Goal: Task Accomplishment & Management: Complete application form

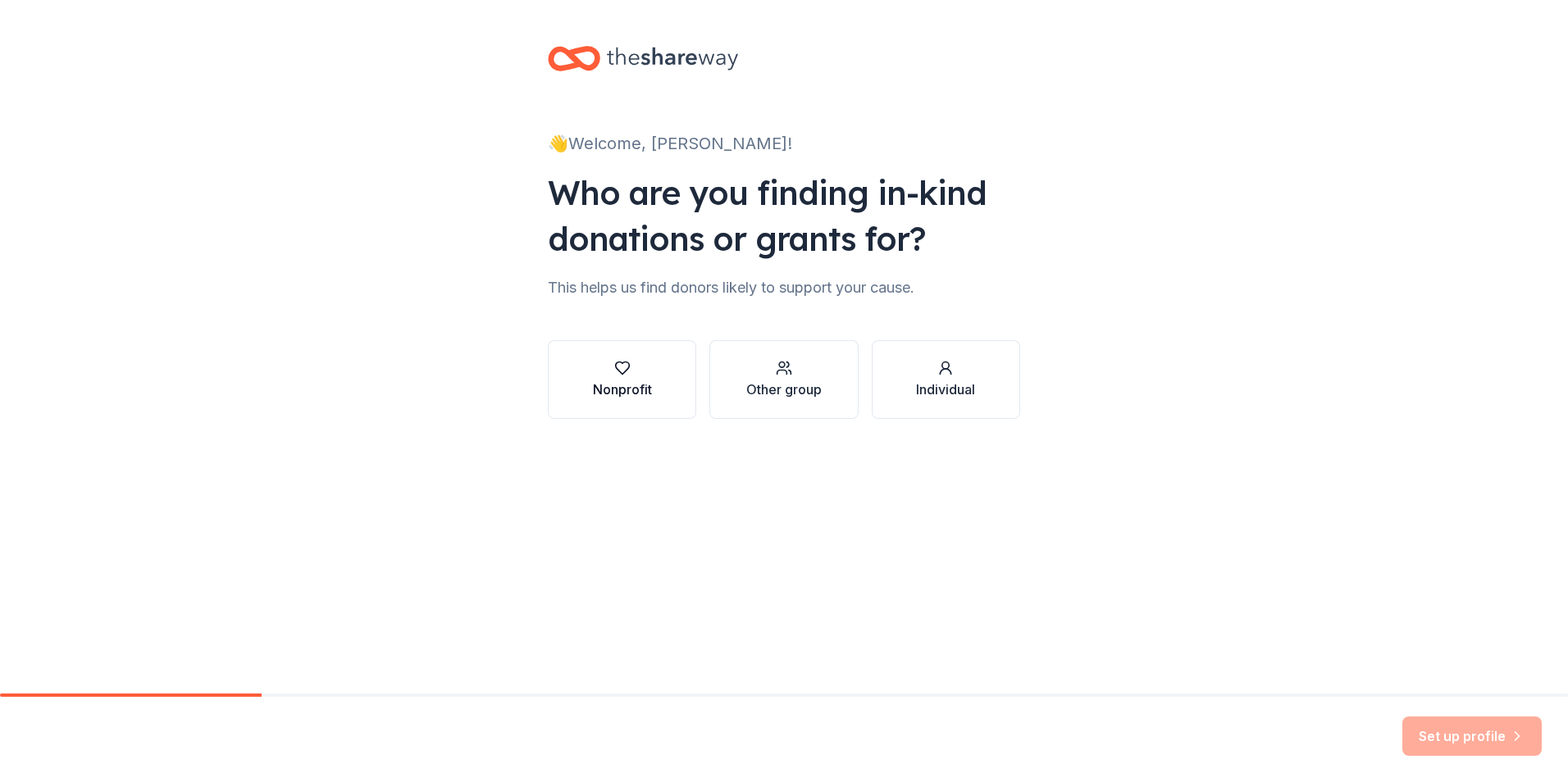
click at [628, 370] on icon "button" at bounding box center [622, 368] width 16 height 16
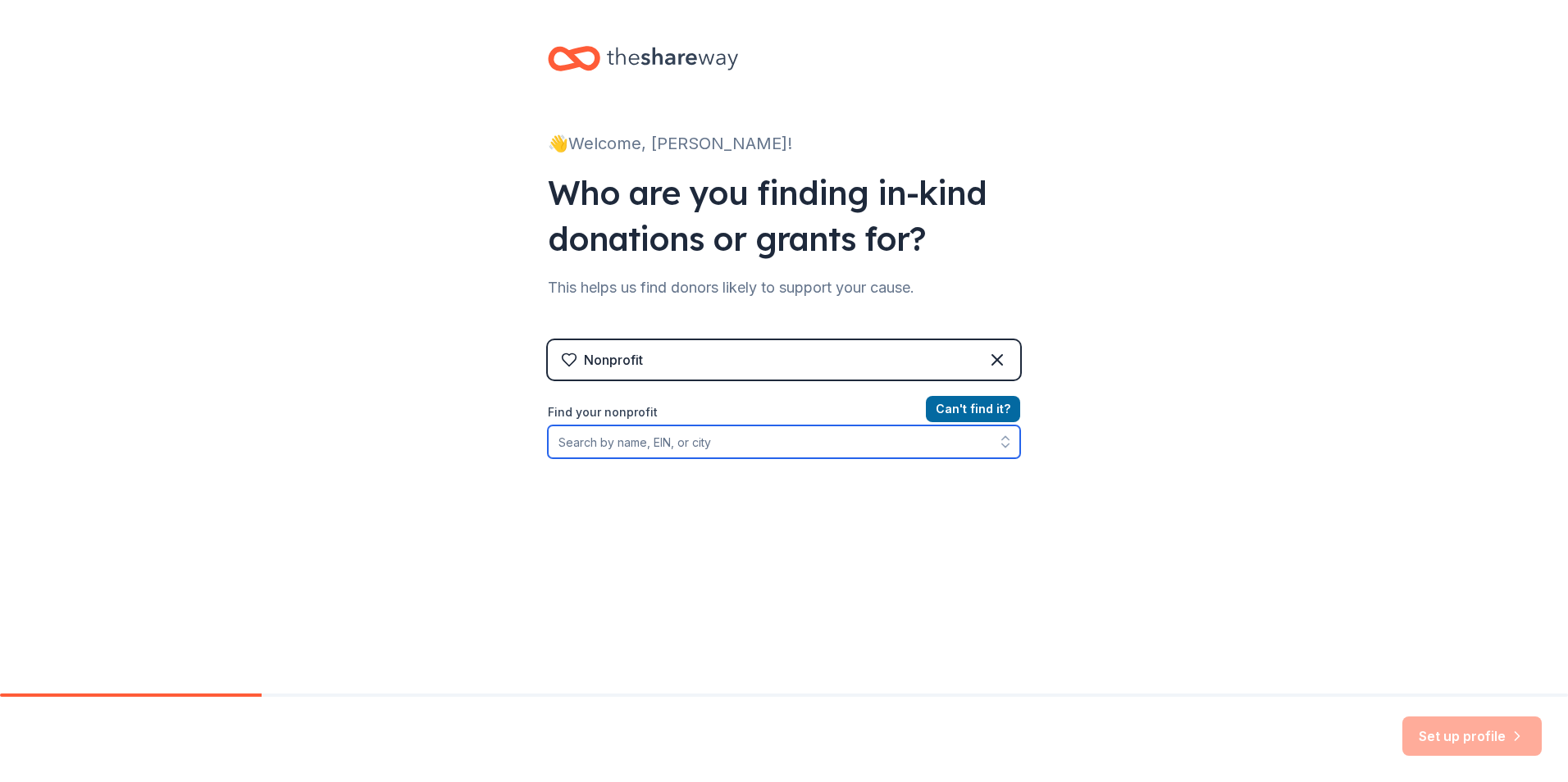
click at [749, 450] on input "Find your nonprofit" at bounding box center [784, 442] width 473 height 33
paste input "991482245"
type input "991482245"
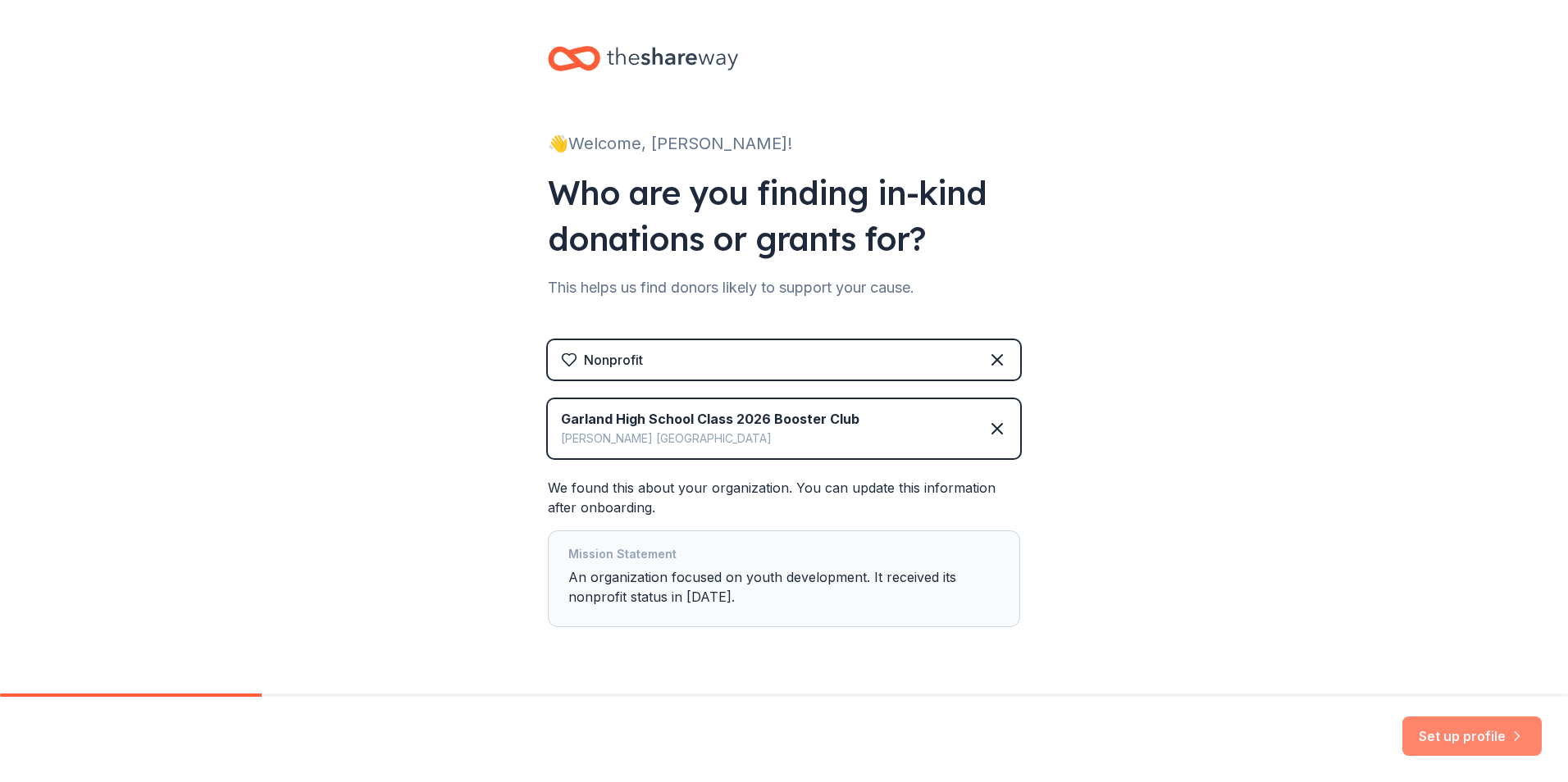
click at [1460, 742] on button "Set up profile" at bounding box center [1471, 736] width 139 height 40
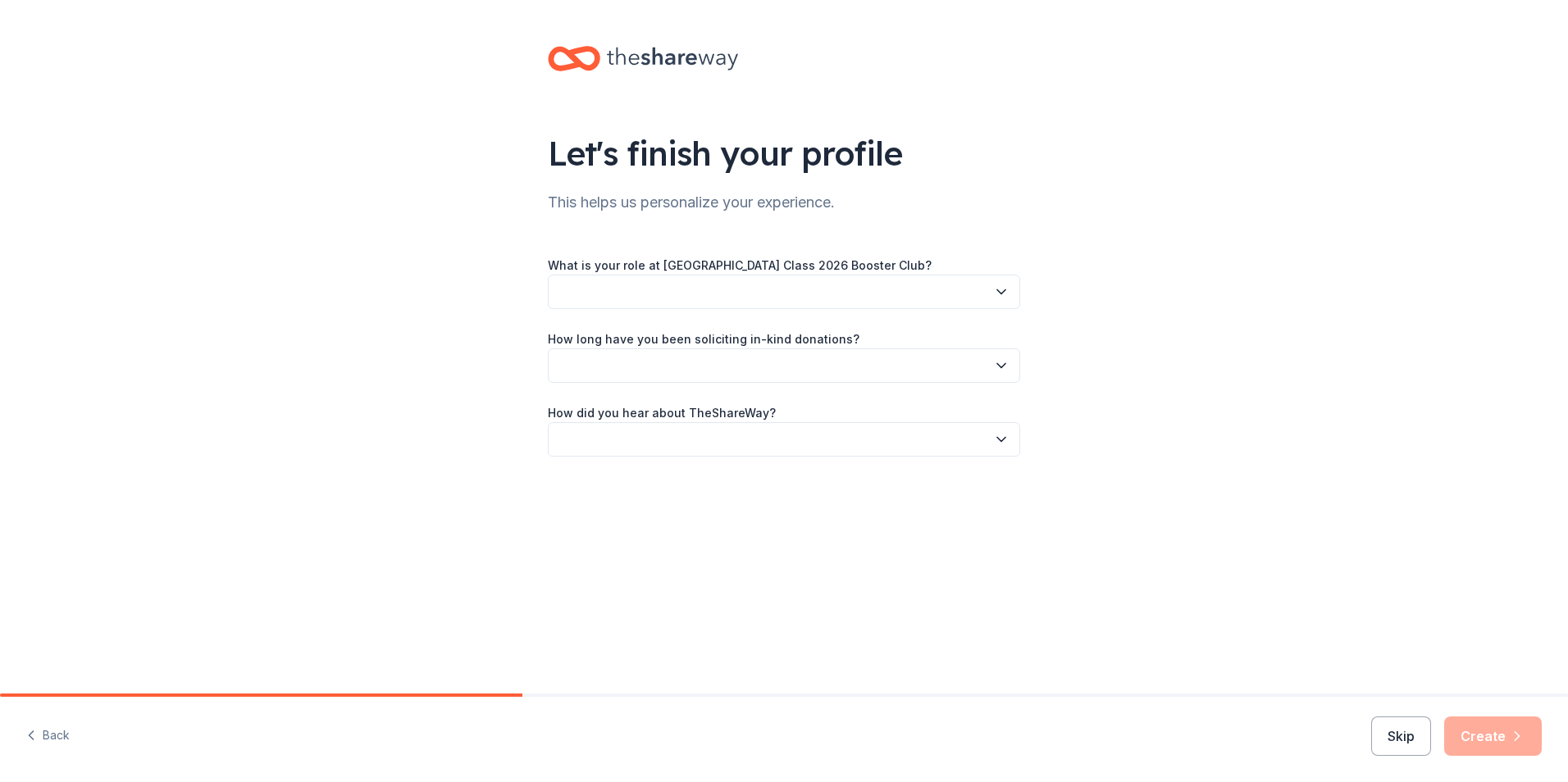
click at [627, 294] on button "button" at bounding box center [784, 292] width 473 height 35
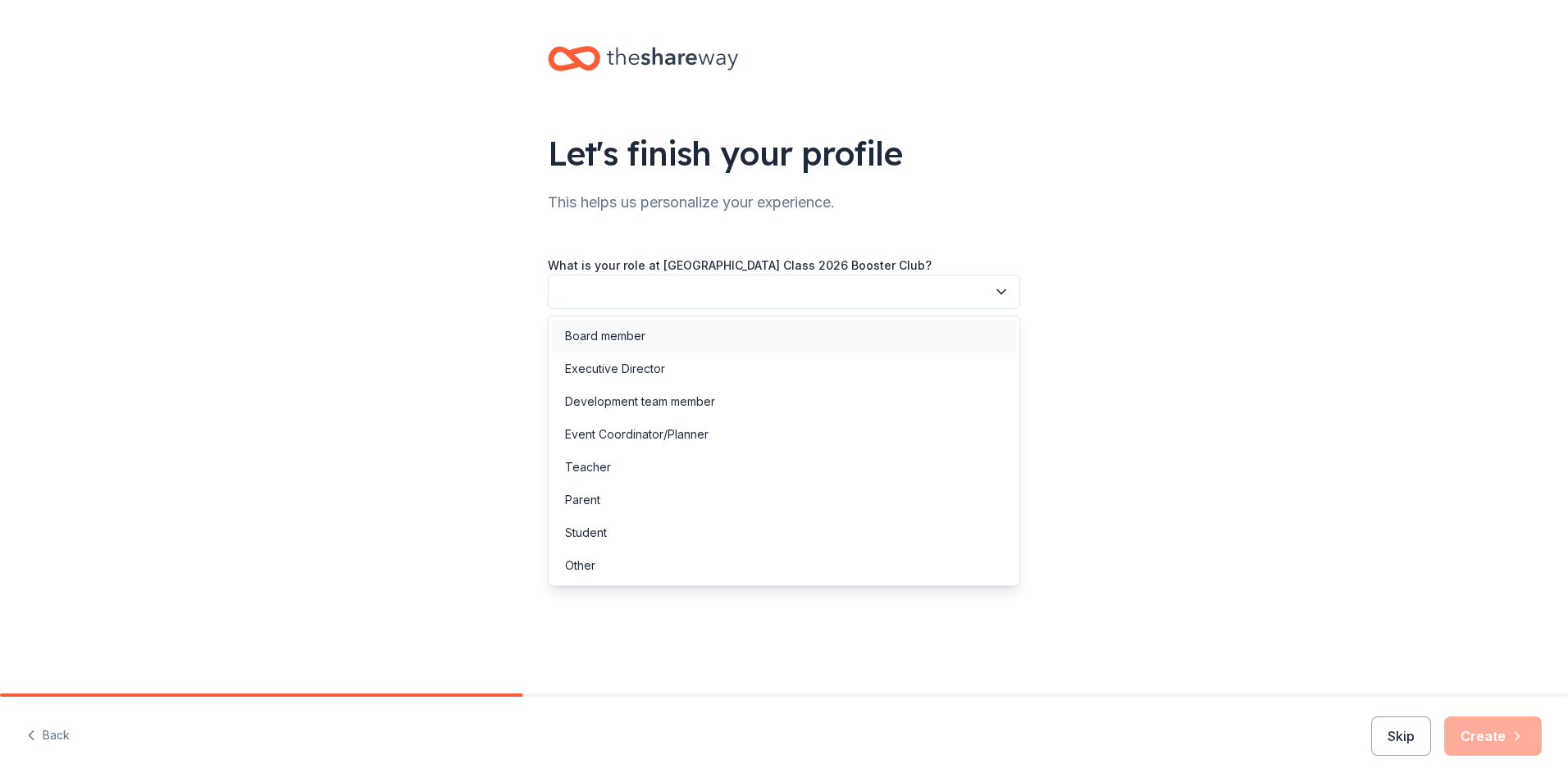
click at [618, 332] on div "Board member" at bounding box center [605, 336] width 81 height 20
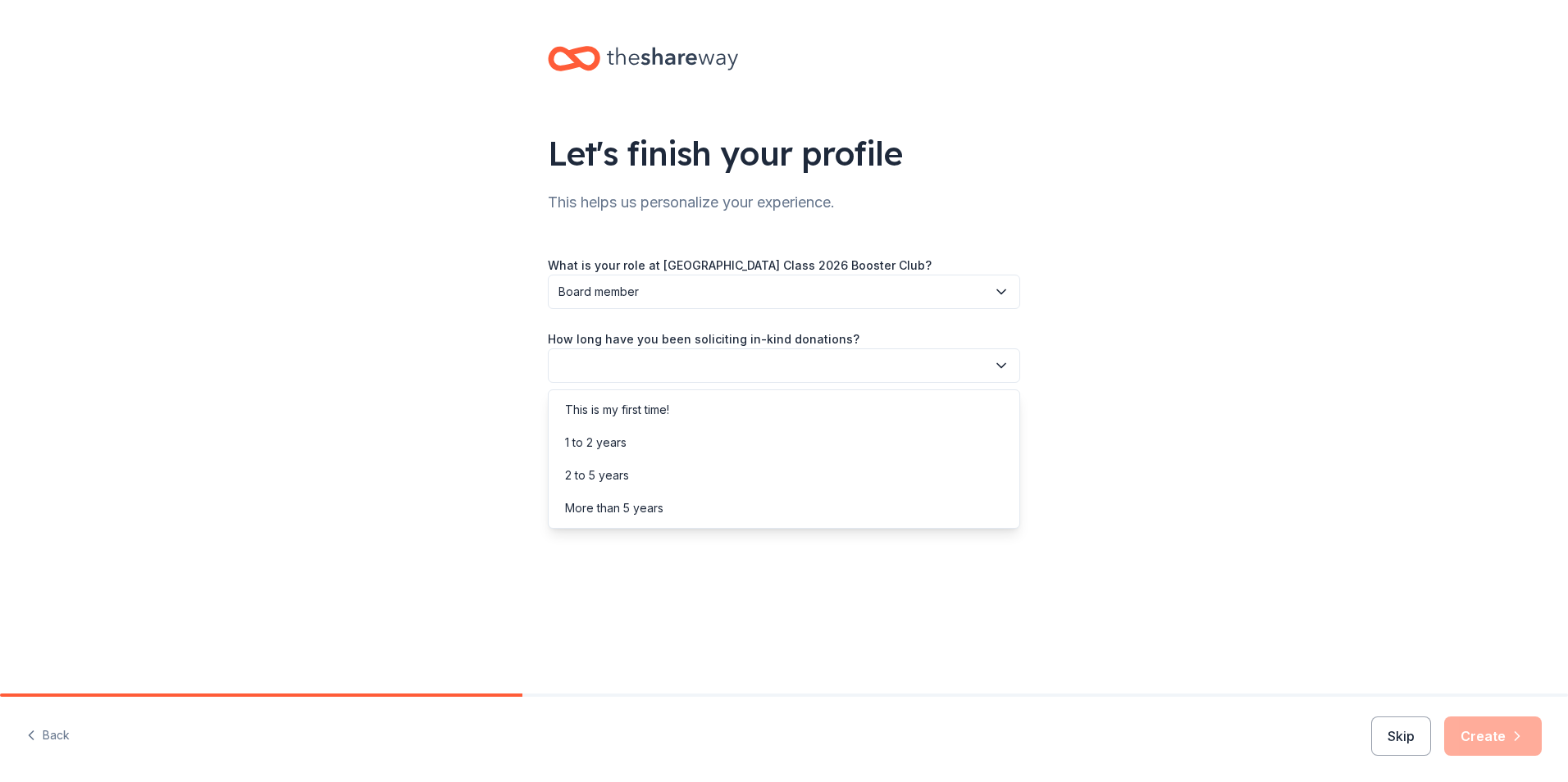
click at [612, 365] on button "button" at bounding box center [784, 365] width 473 height 35
click at [609, 413] on div "This is my first time!" at bounding box center [617, 410] width 104 height 20
click at [604, 438] on button "button" at bounding box center [784, 439] width 473 height 35
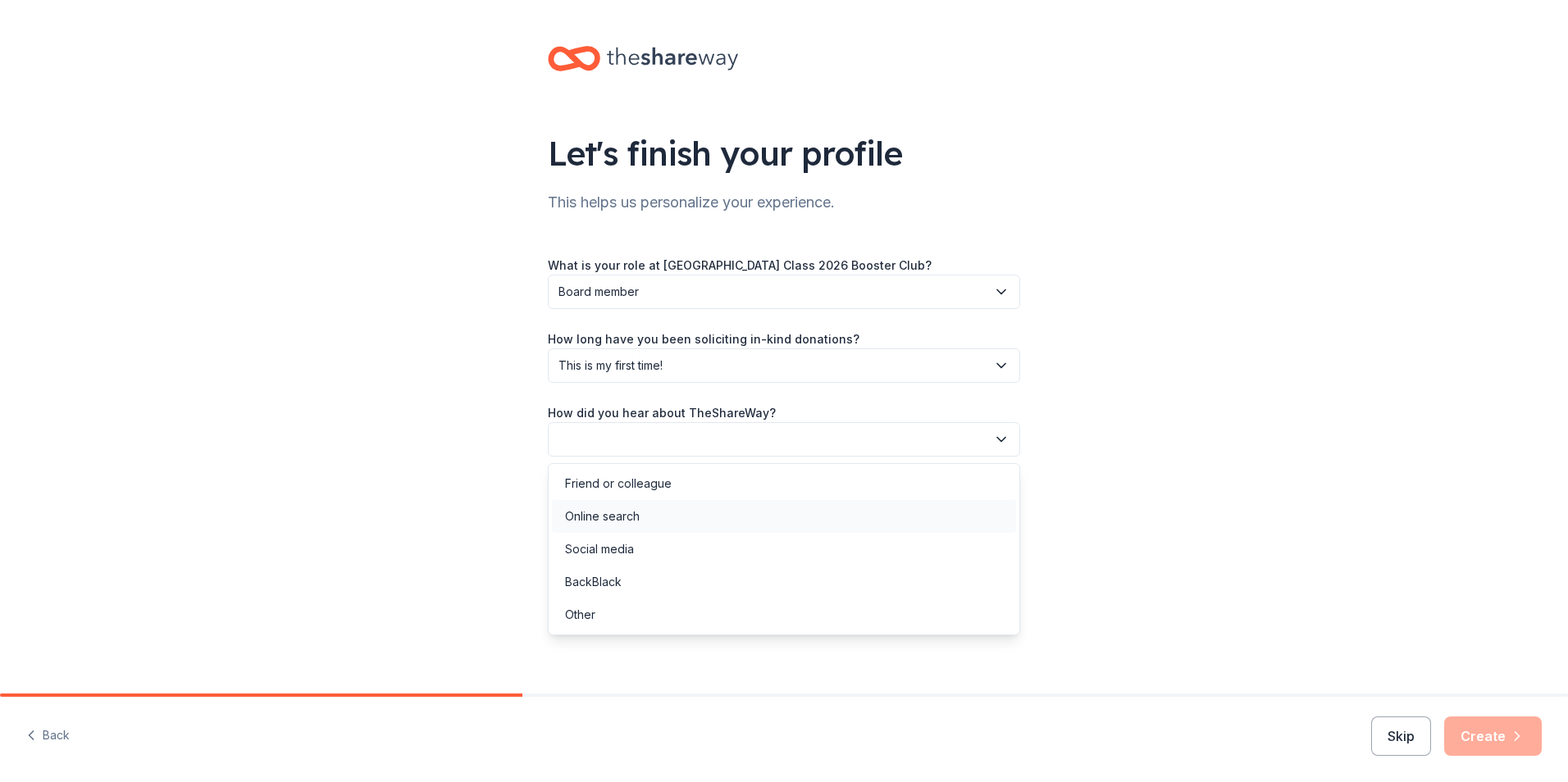
click at [614, 513] on div "Online search" at bounding box center [602, 516] width 75 height 20
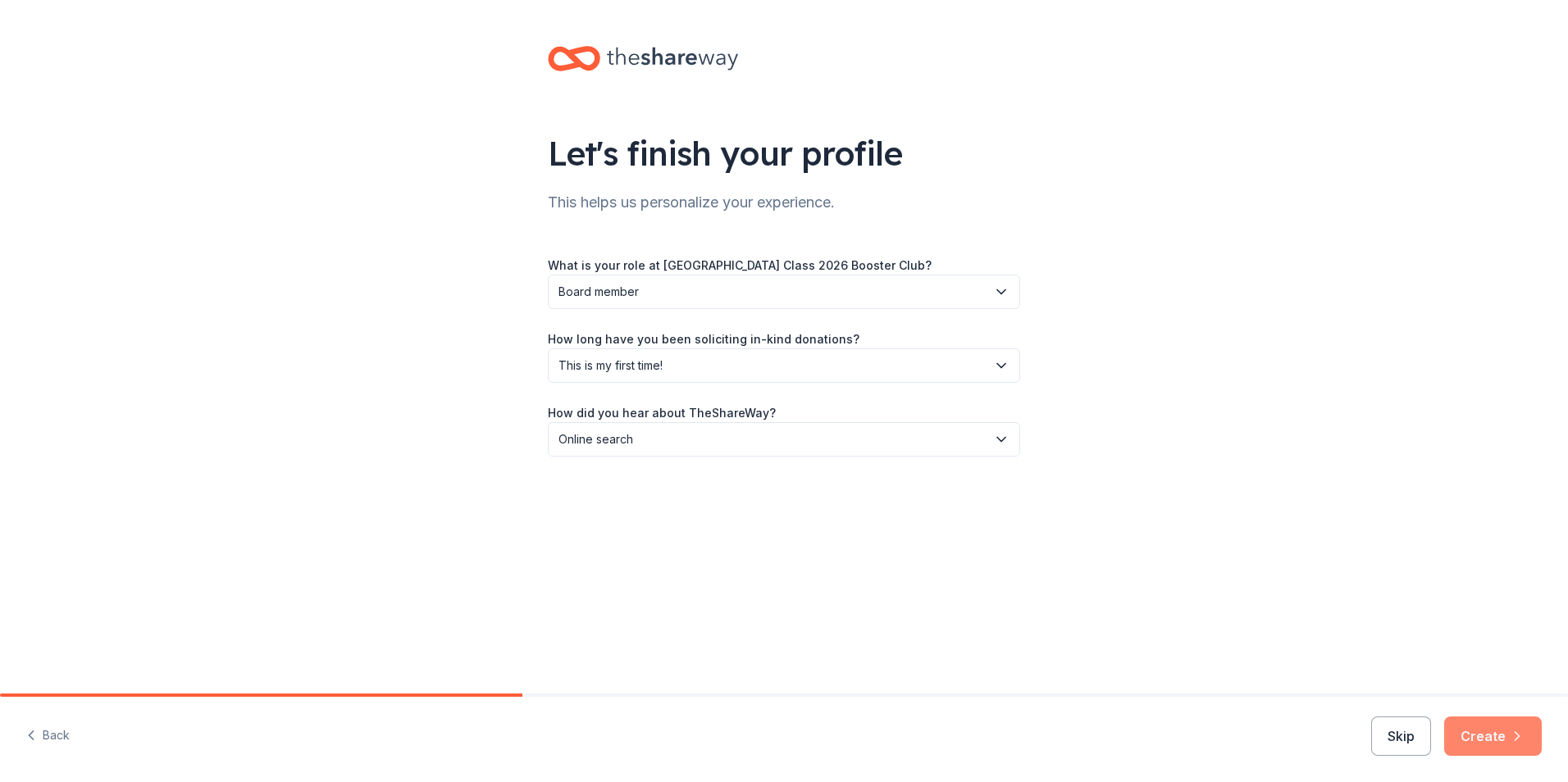
click at [1489, 734] on button "Create" at bounding box center [1492, 736] width 98 height 40
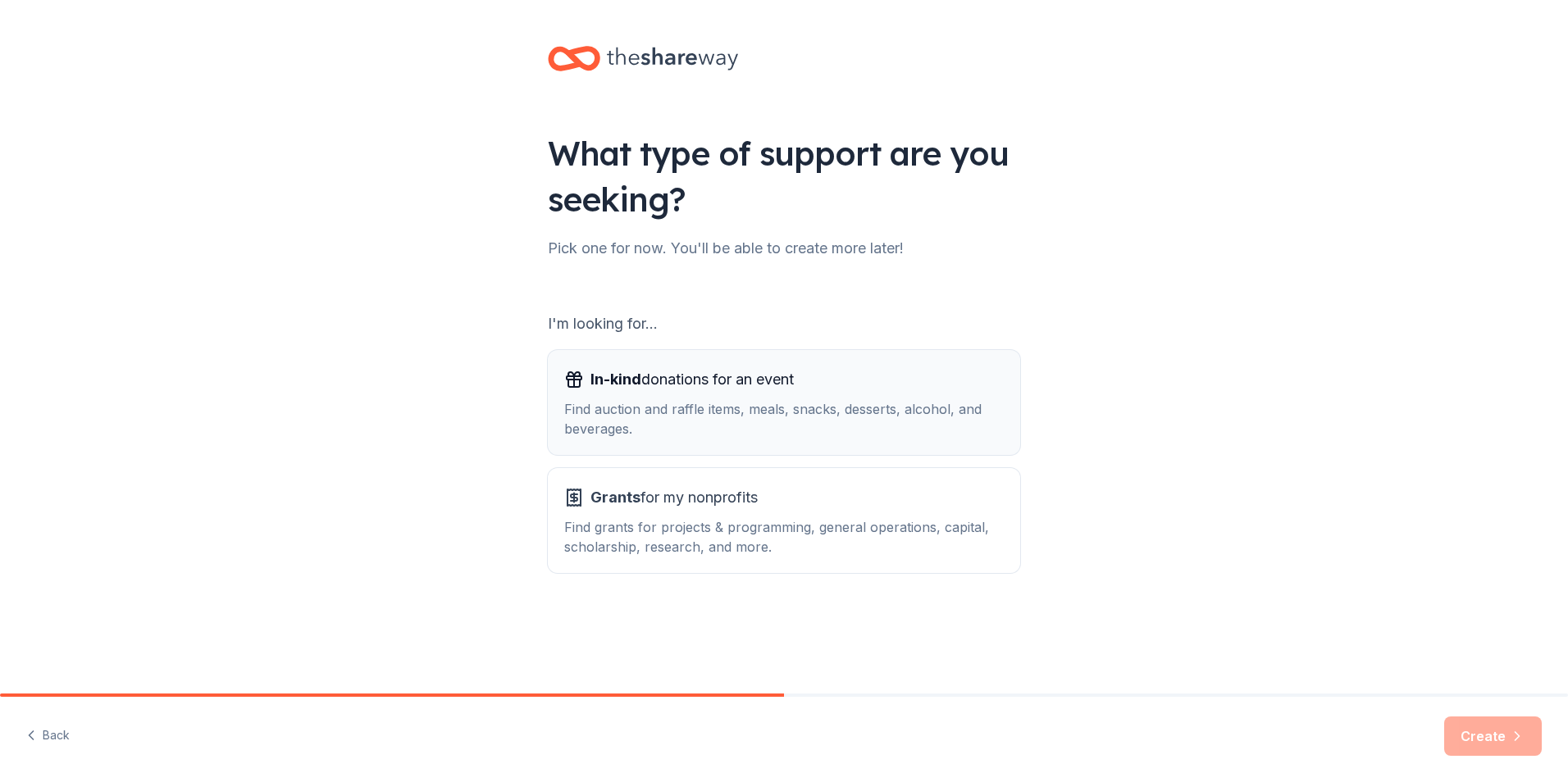
click at [698, 399] on div "Find auction and raffle items, meals, snacks, desserts, alcohol, and beverages." at bounding box center [784, 419] width 440 height 40
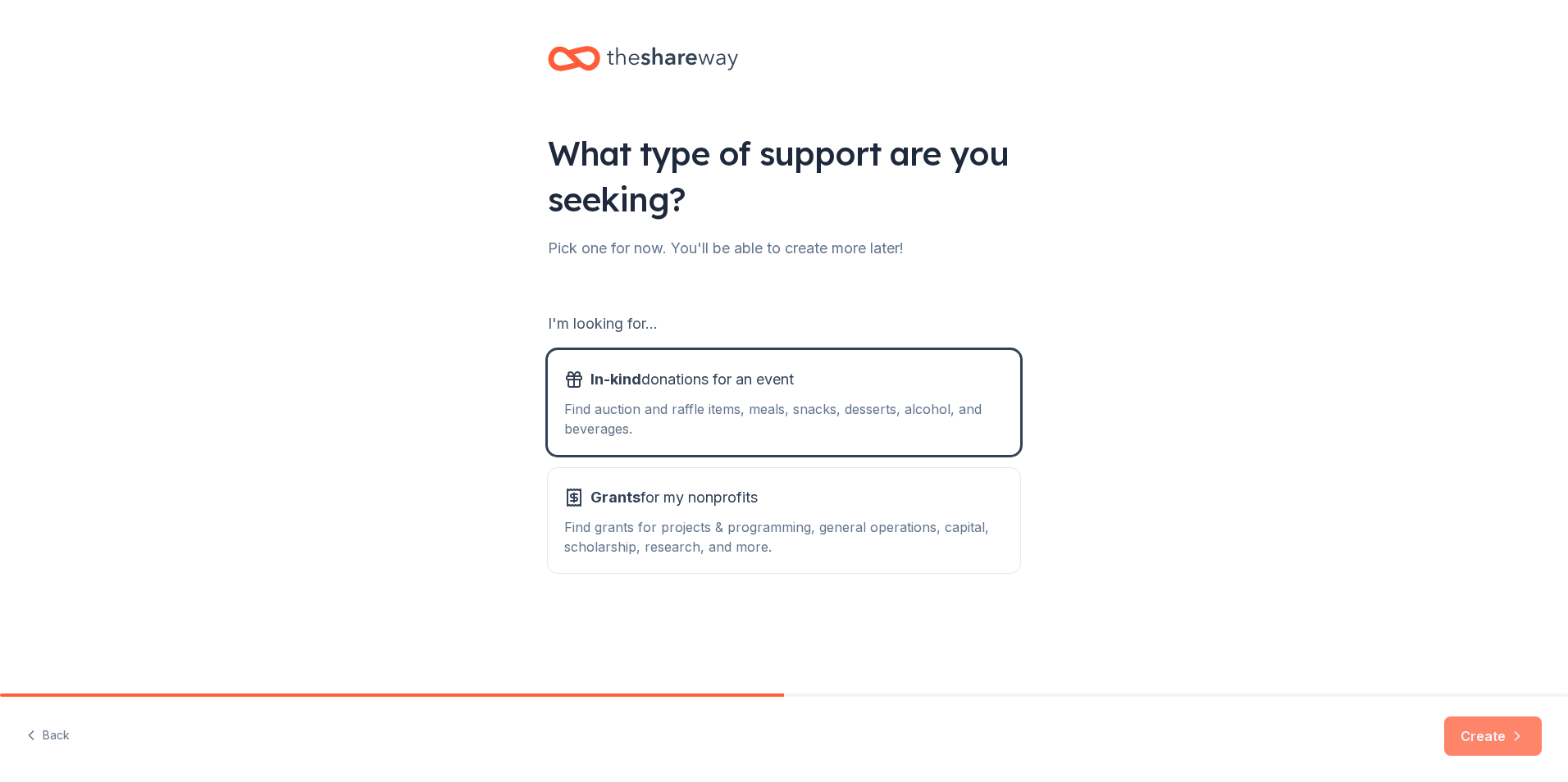
click at [1475, 737] on button "Create" at bounding box center [1492, 736] width 98 height 40
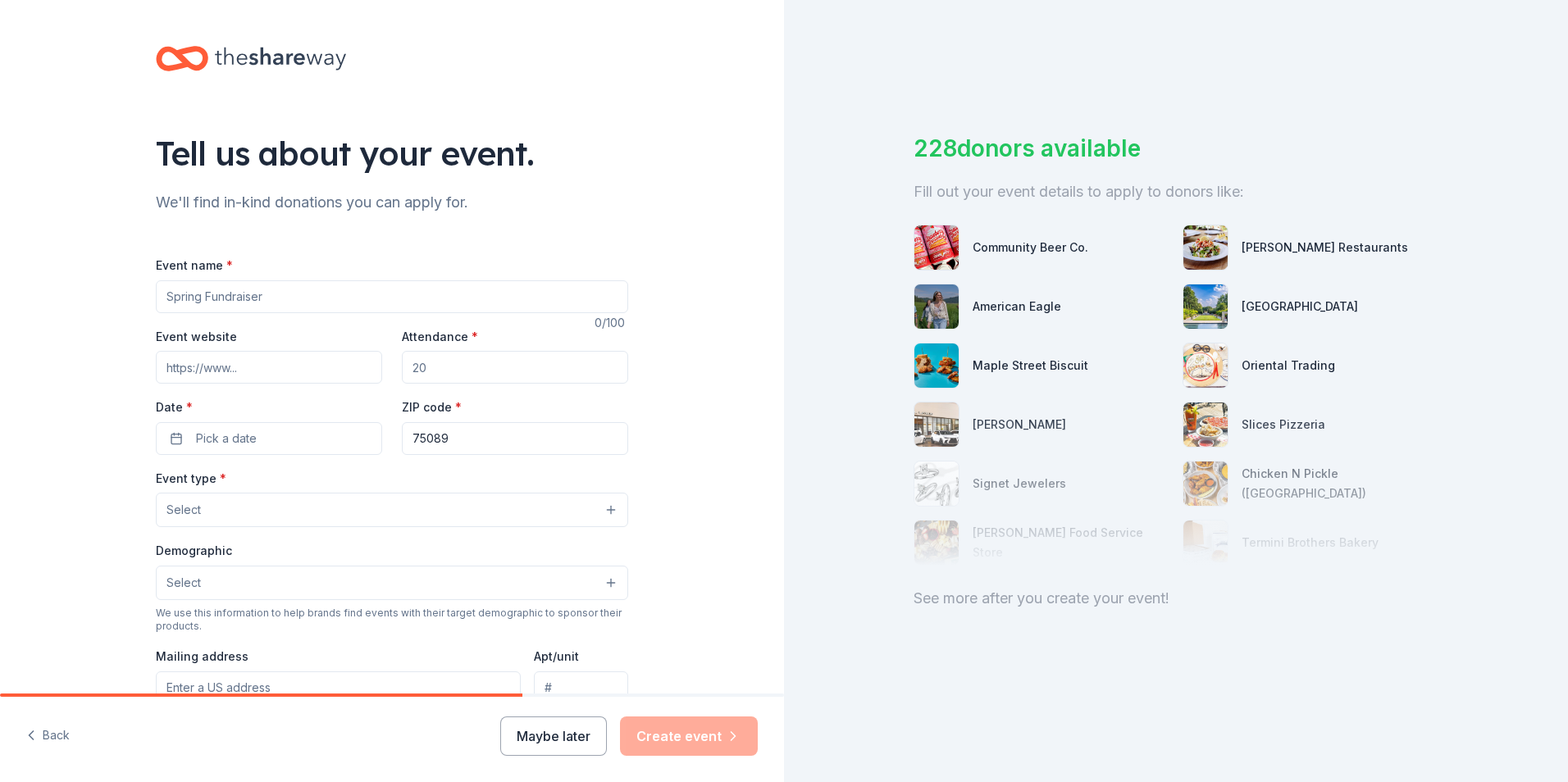
click at [276, 301] on input "Event name *" at bounding box center [392, 296] width 473 height 33
type input "Class of 2026 Prom"
click at [274, 372] on input "Event website" at bounding box center [269, 367] width 226 height 33
click at [444, 368] on input "Attendance *" at bounding box center [514, 367] width 226 height 33
type input "300"
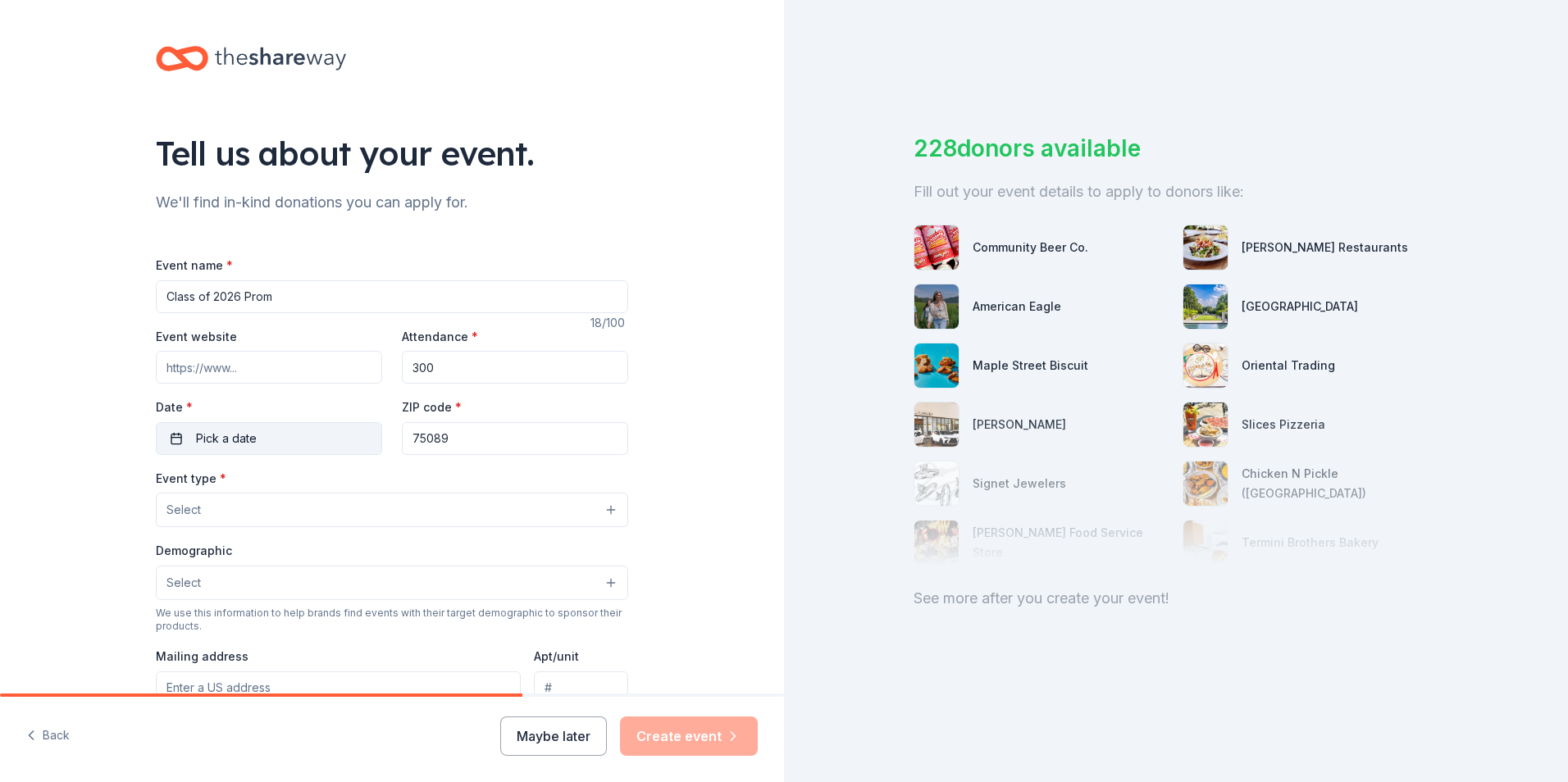
click at [222, 436] on span "Pick a date" at bounding box center [226, 439] width 61 height 20
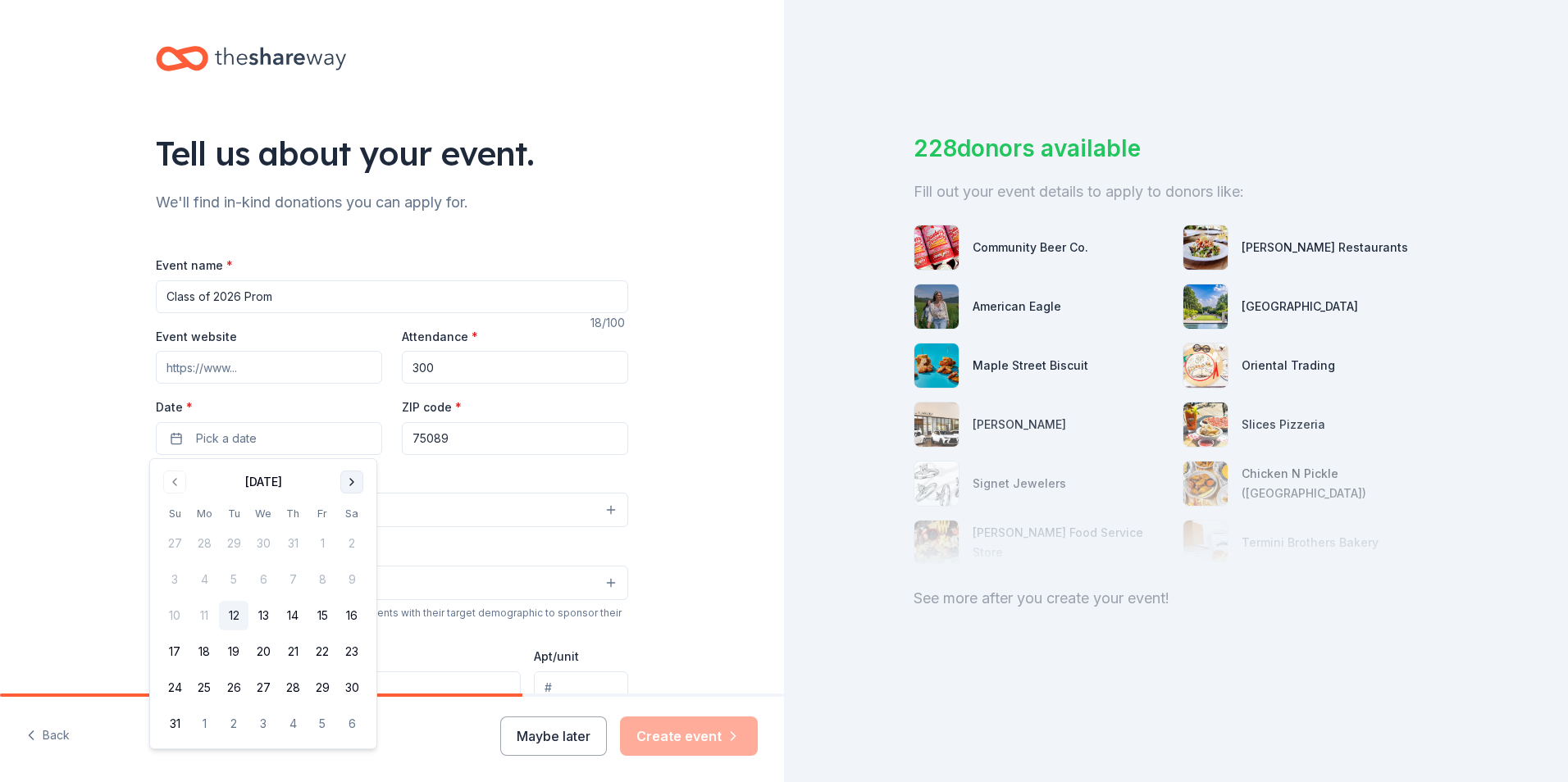
click at [348, 488] on button "Go to next month" at bounding box center [351, 482] width 23 height 23
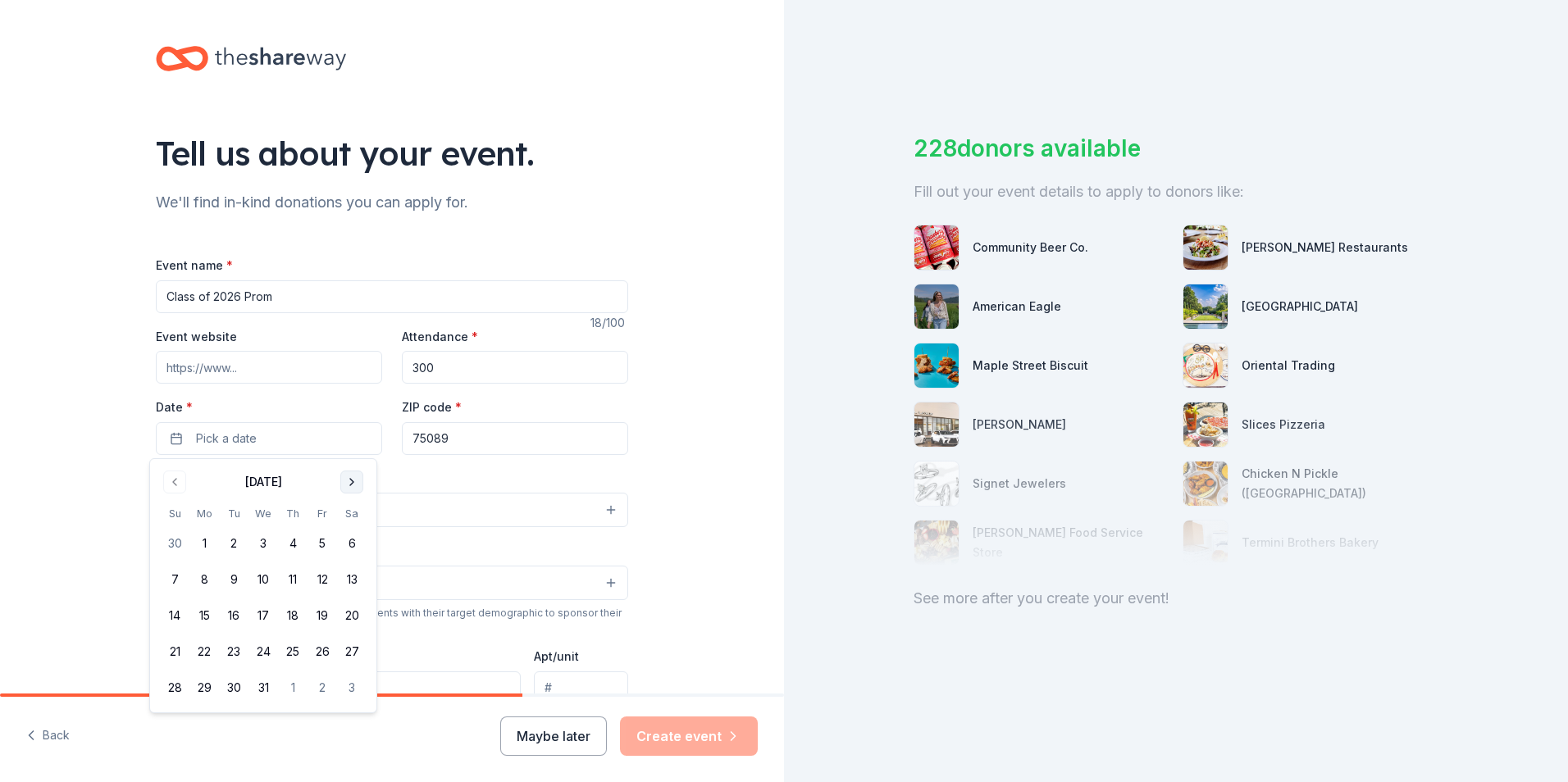
click at [348, 488] on button "Go to next month" at bounding box center [351, 482] width 23 height 23
click at [350, 540] on button "2" at bounding box center [352, 544] width 30 height 30
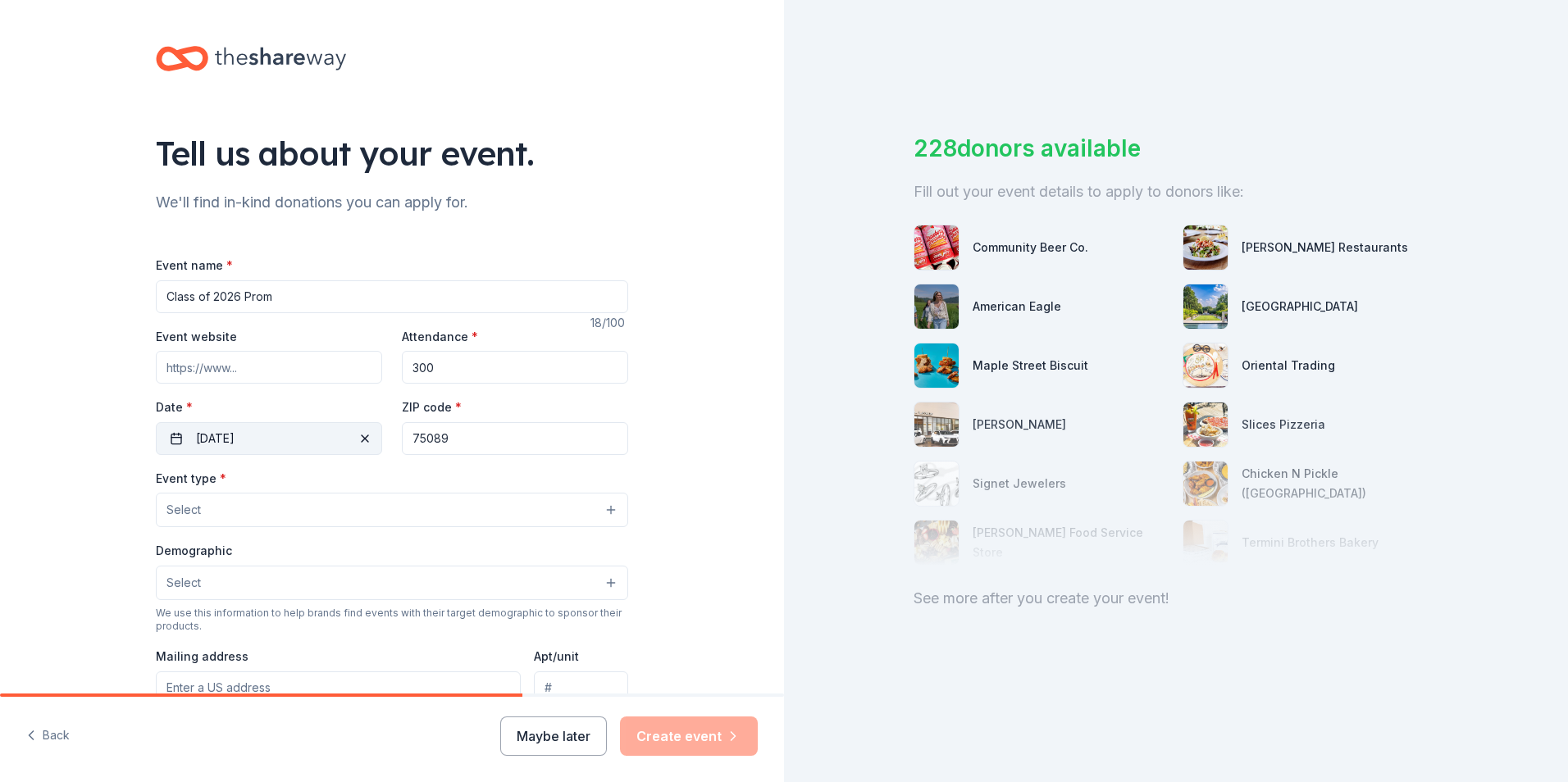
drag, startPoint x: 447, startPoint y: 439, endPoint x: 374, endPoint y: 425, distance: 74.3
click at [374, 425] on div "Event website Attendance * 300 Date * 05/02/2026 ZIP code * 75089" at bounding box center [392, 390] width 473 height 128
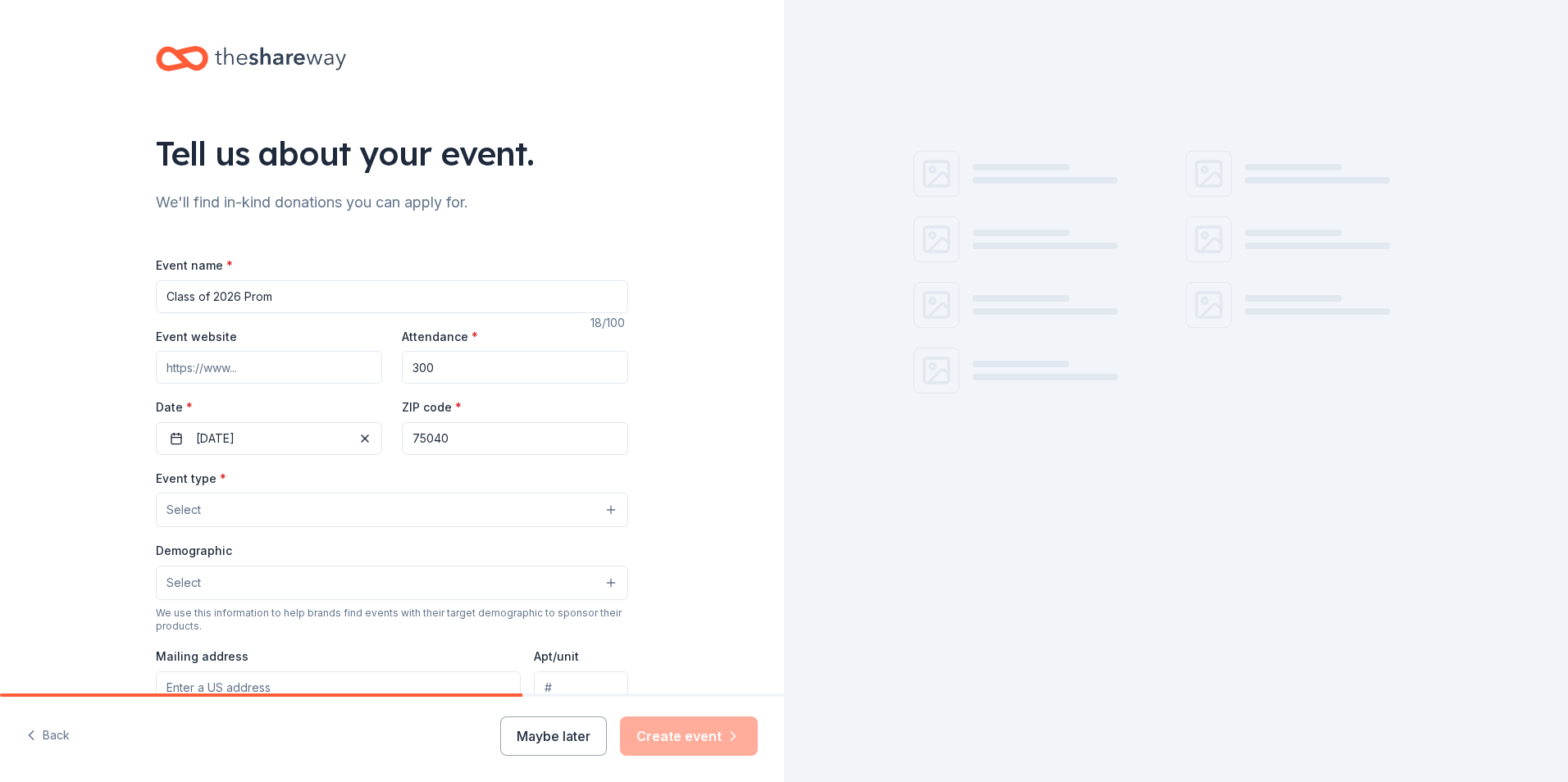
type input "75040"
click at [274, 505] on button "Select" at bounding box center [392, 509] width 473 height 35
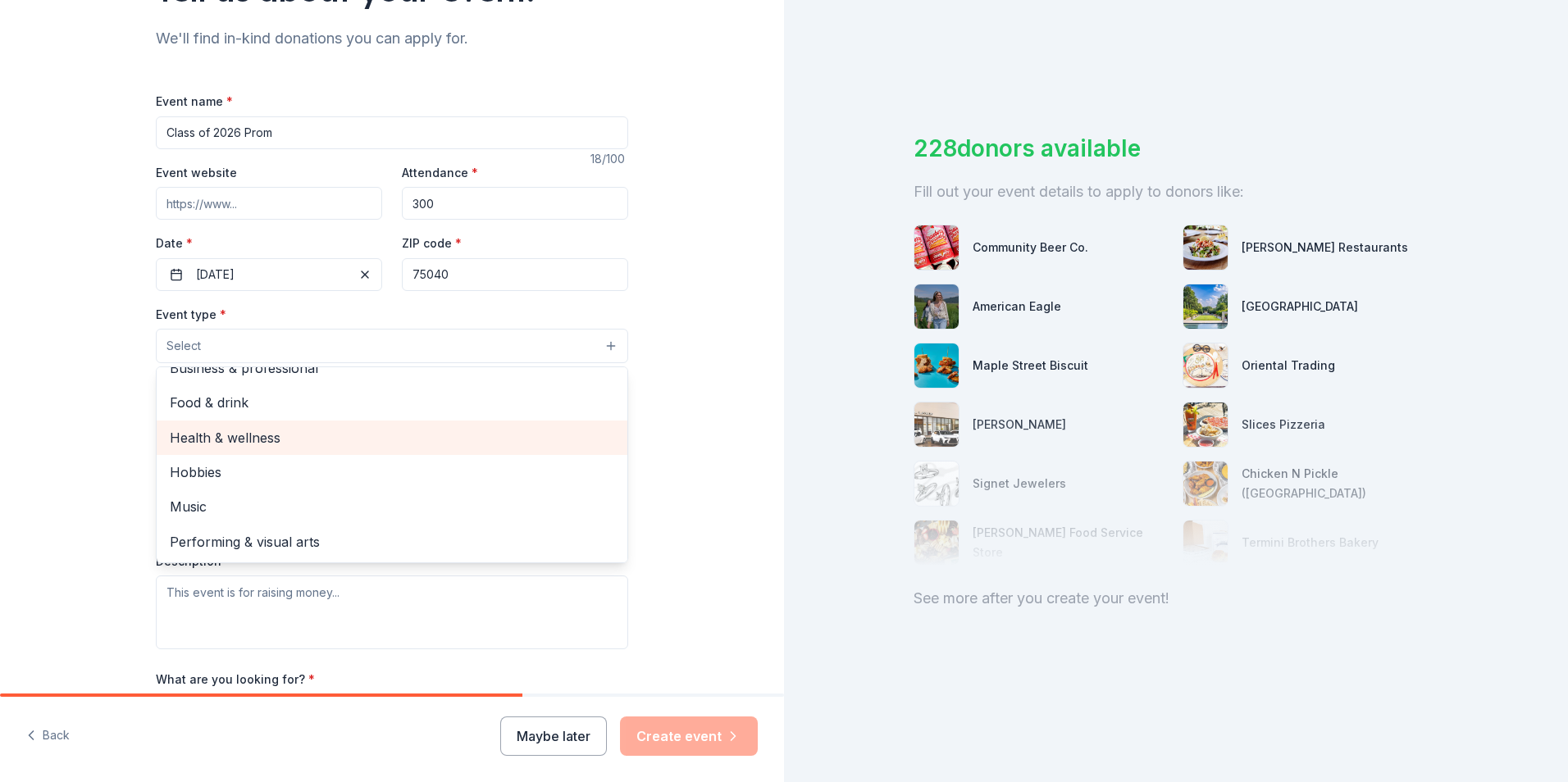
scroll to position [82, 0]
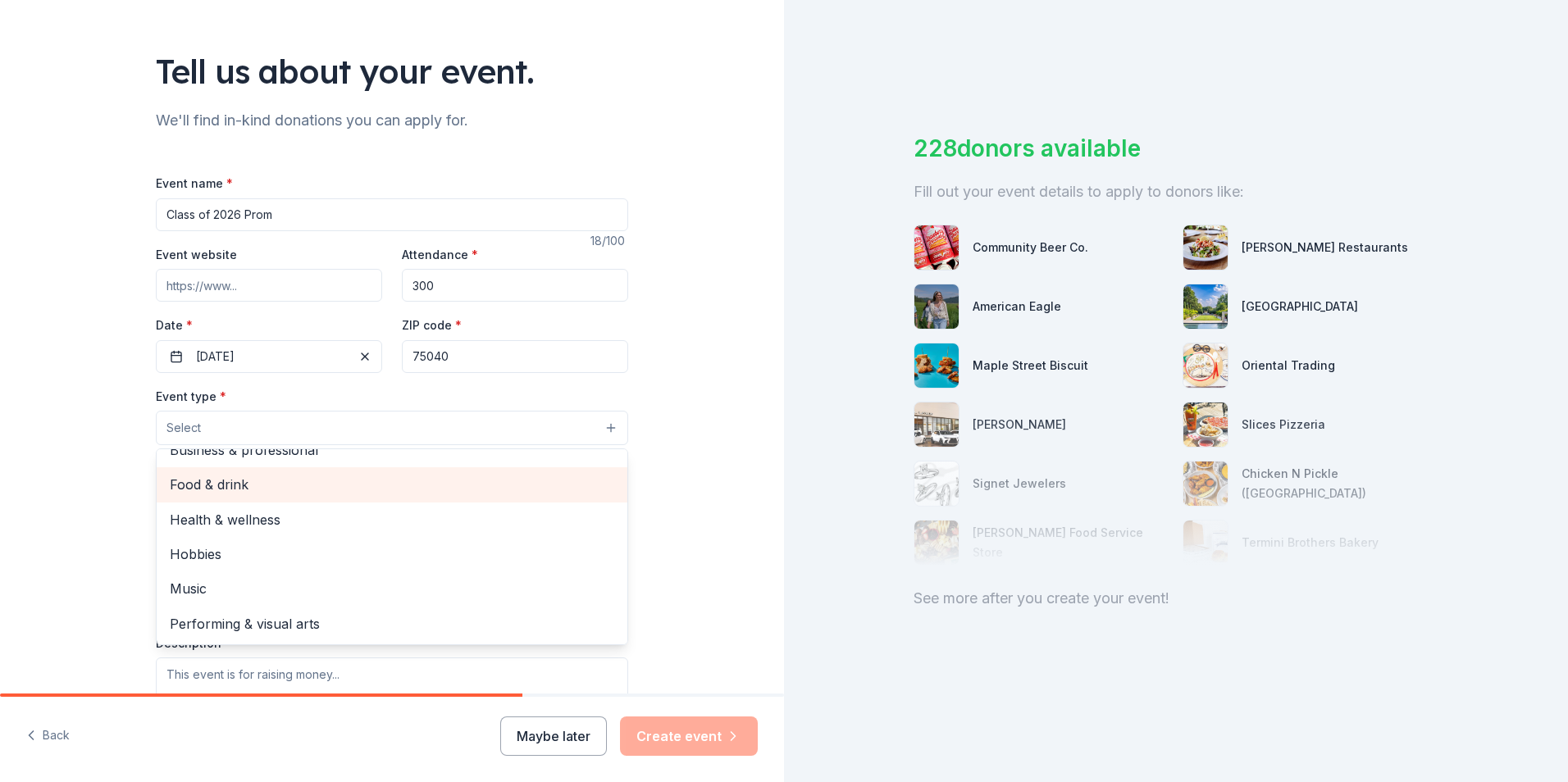
click at [240, 482] on span "Food & drink" at bounding box center [392, 484] width 445 height 21
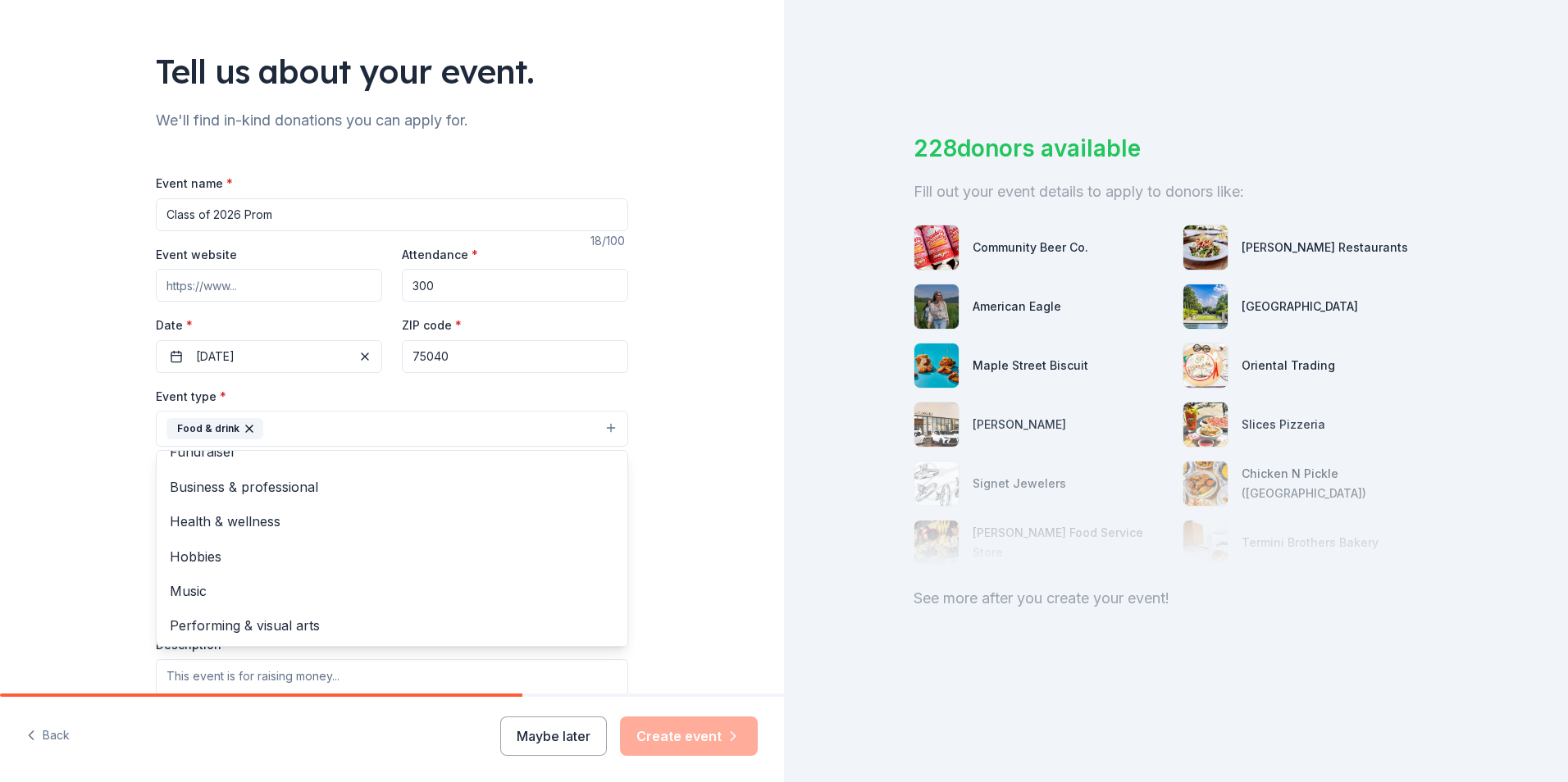
click at [86, 461] on div "Tell us about your event. We'll find in-kind donations you can apply for. Event…" at bounding box center [392, 465] width 784 height 1093
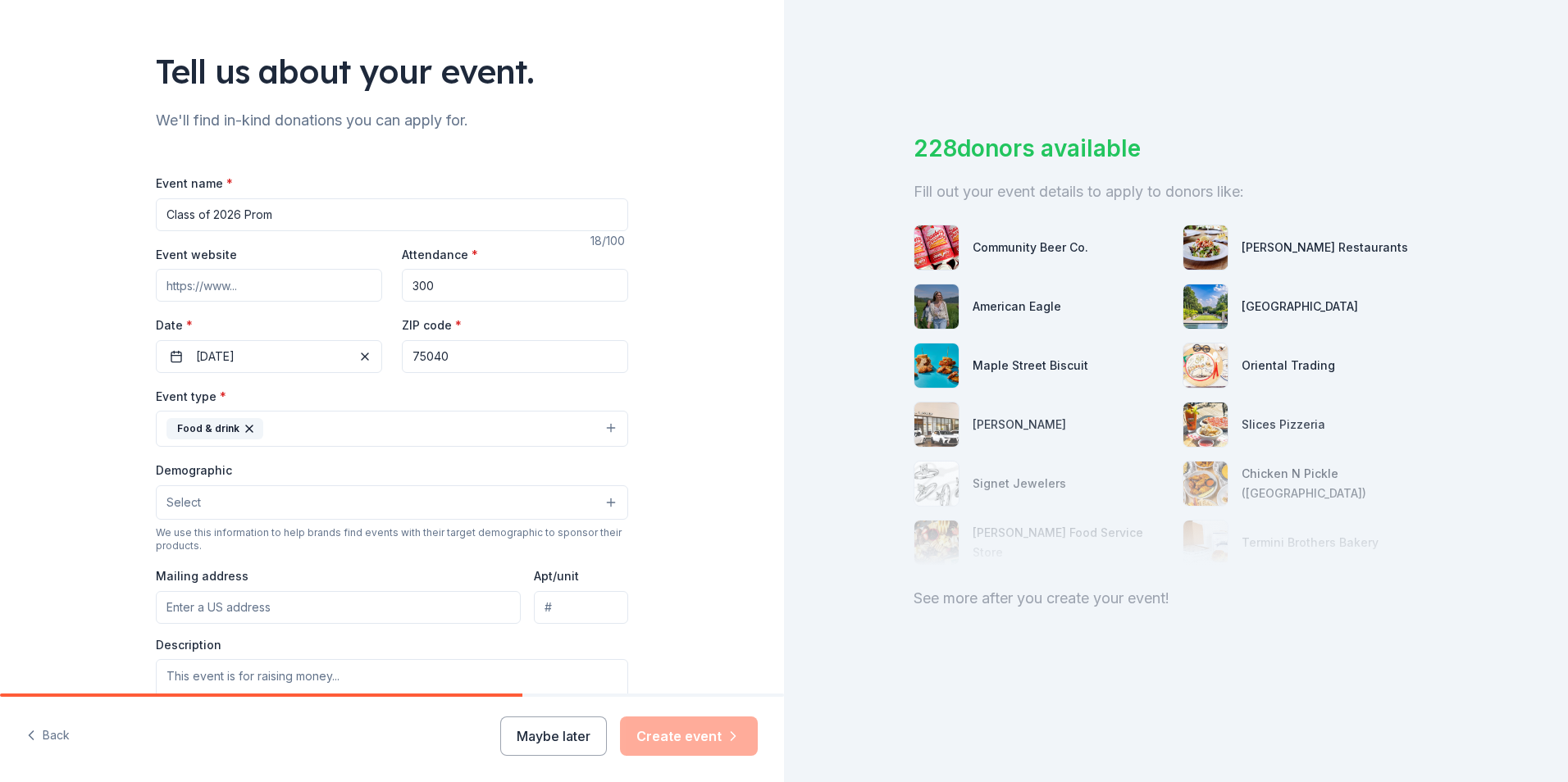
click at [266, 502] on button "Select" at bounding box center [392, 502] width 473 height 35
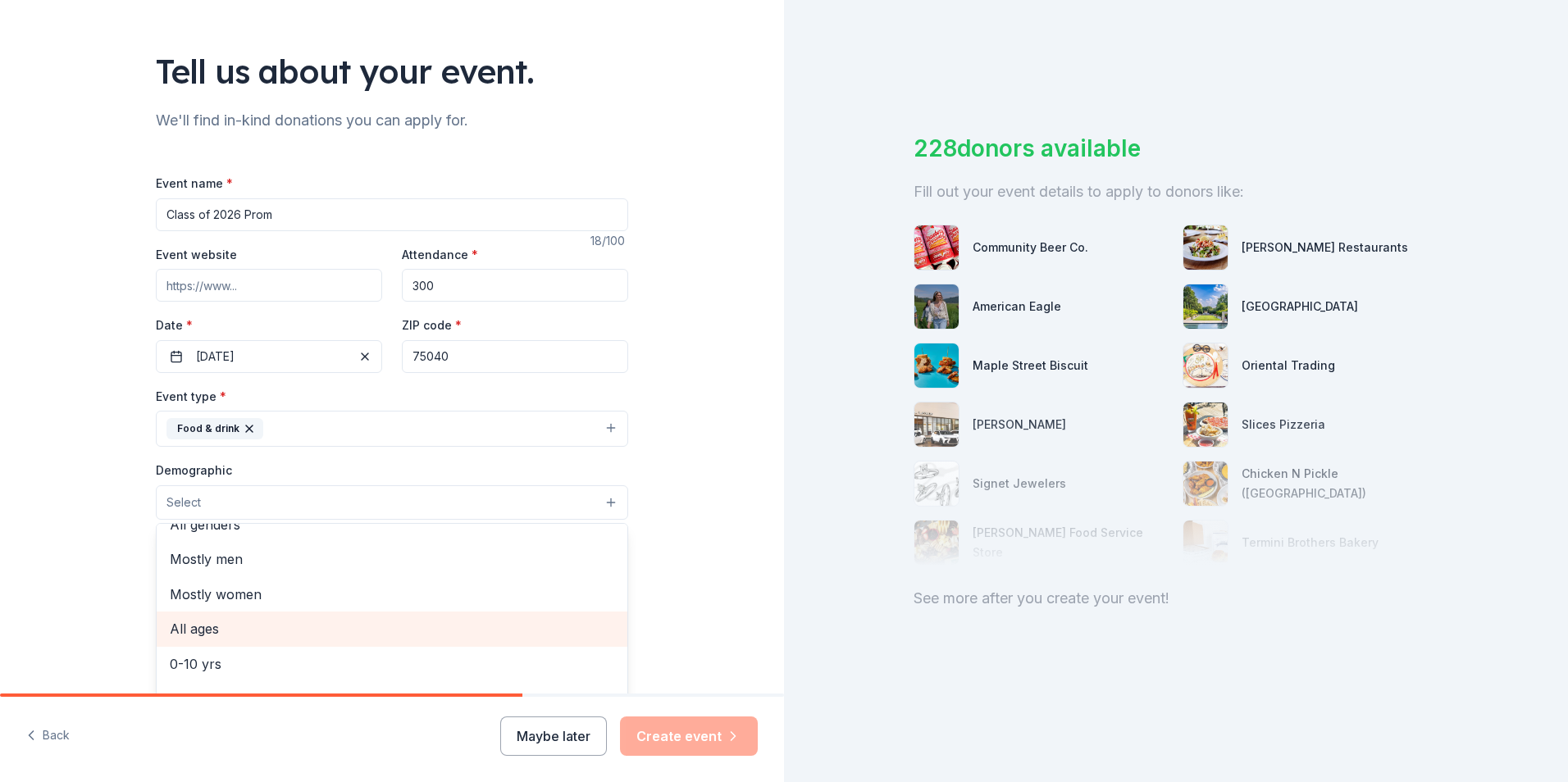
scroll to position [0, 0]
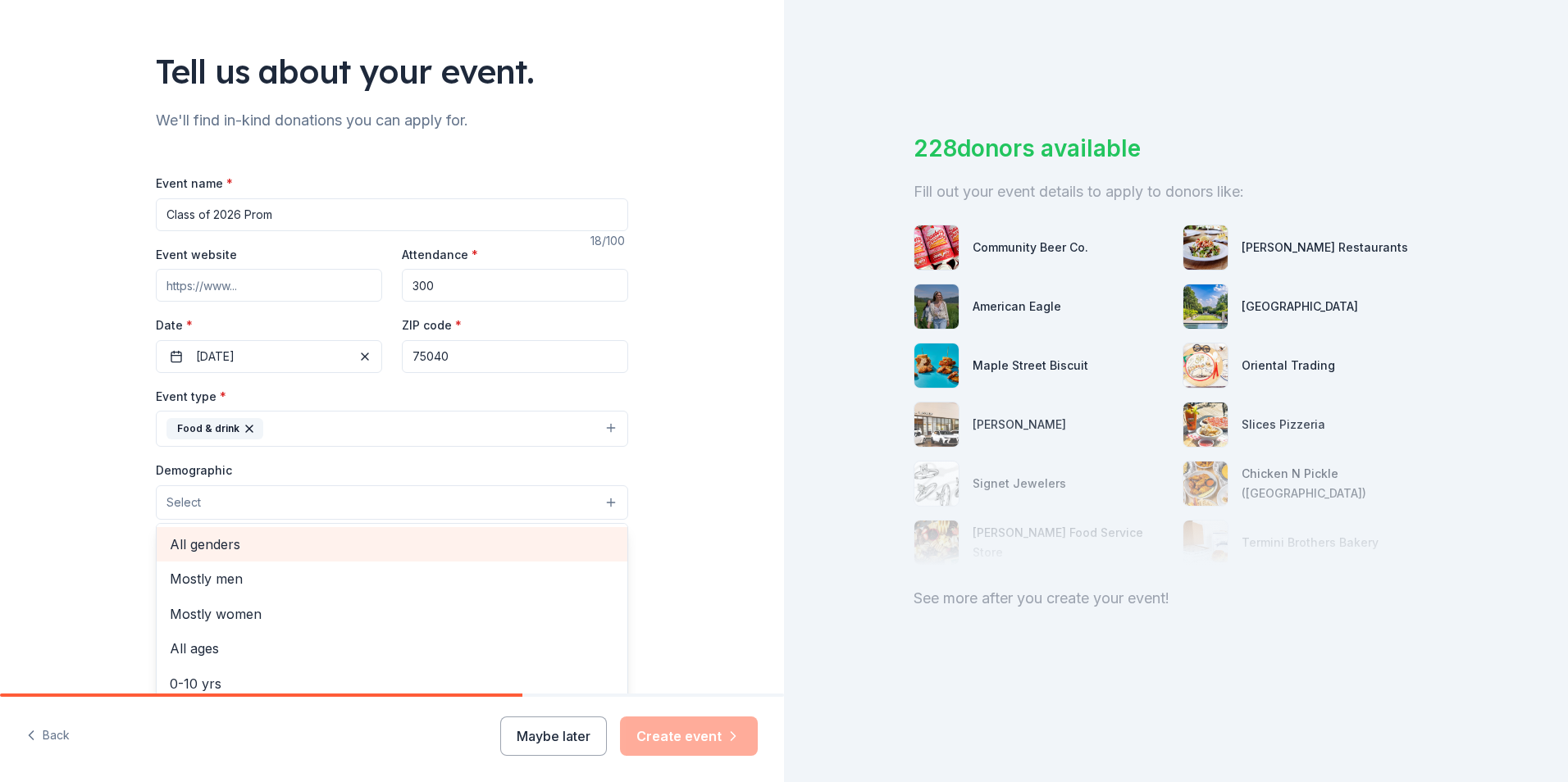
click at [197, 542] on span "All genders" at bounding box center [392, 544] width 445 height 21
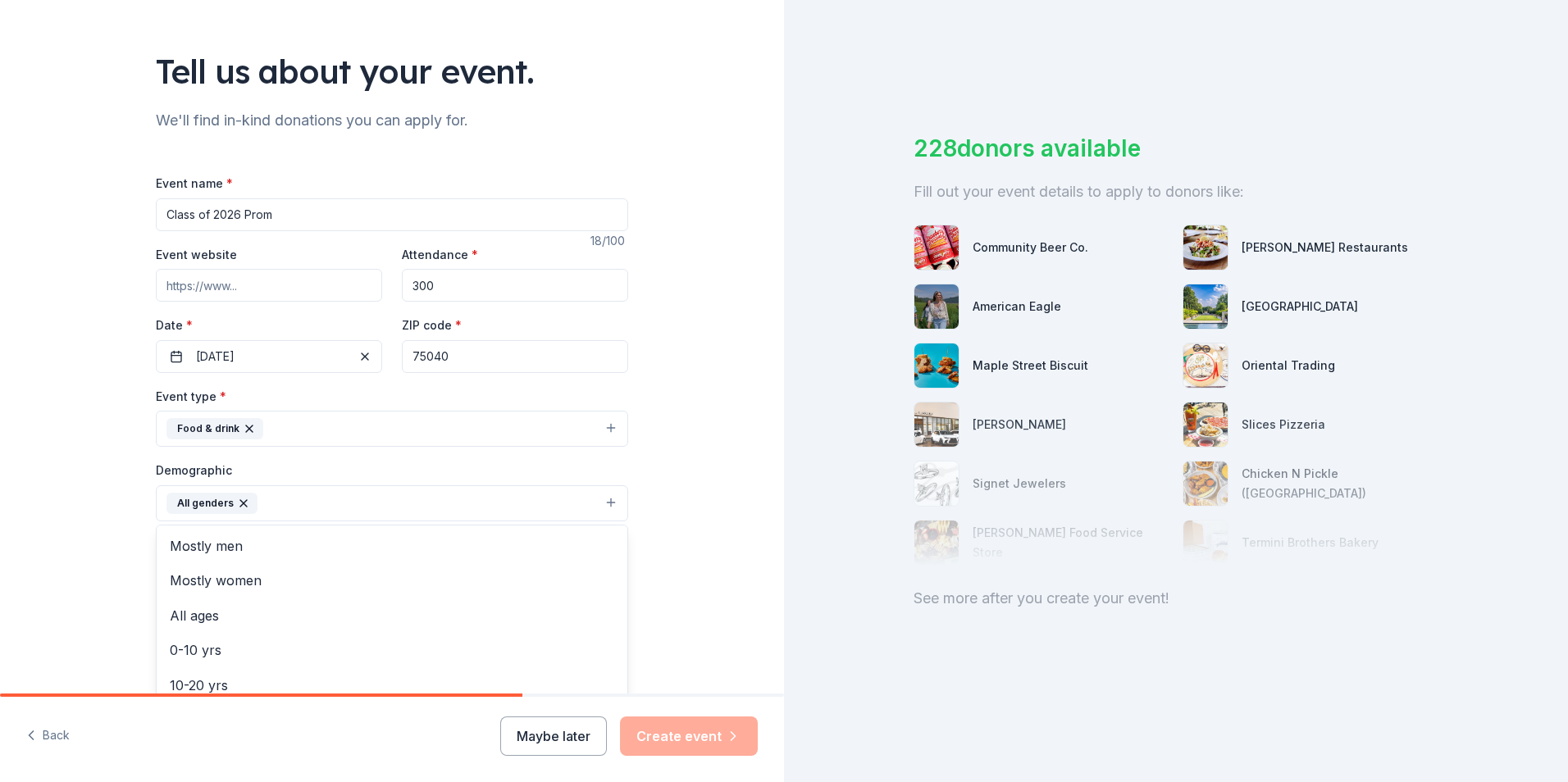
click at [75, 527] on div "Tell us about your event. We'll find in-kind donations you can apply for. Event…" at bounding box center [392, 466] width 784 height 1094
click at [274, 497] on button "All genders" at bounding box center [392, 503] width 473 height 36
click at [199, 681] on span "10-20 yrs" at bounding box center [392, 684] width 445 height 21
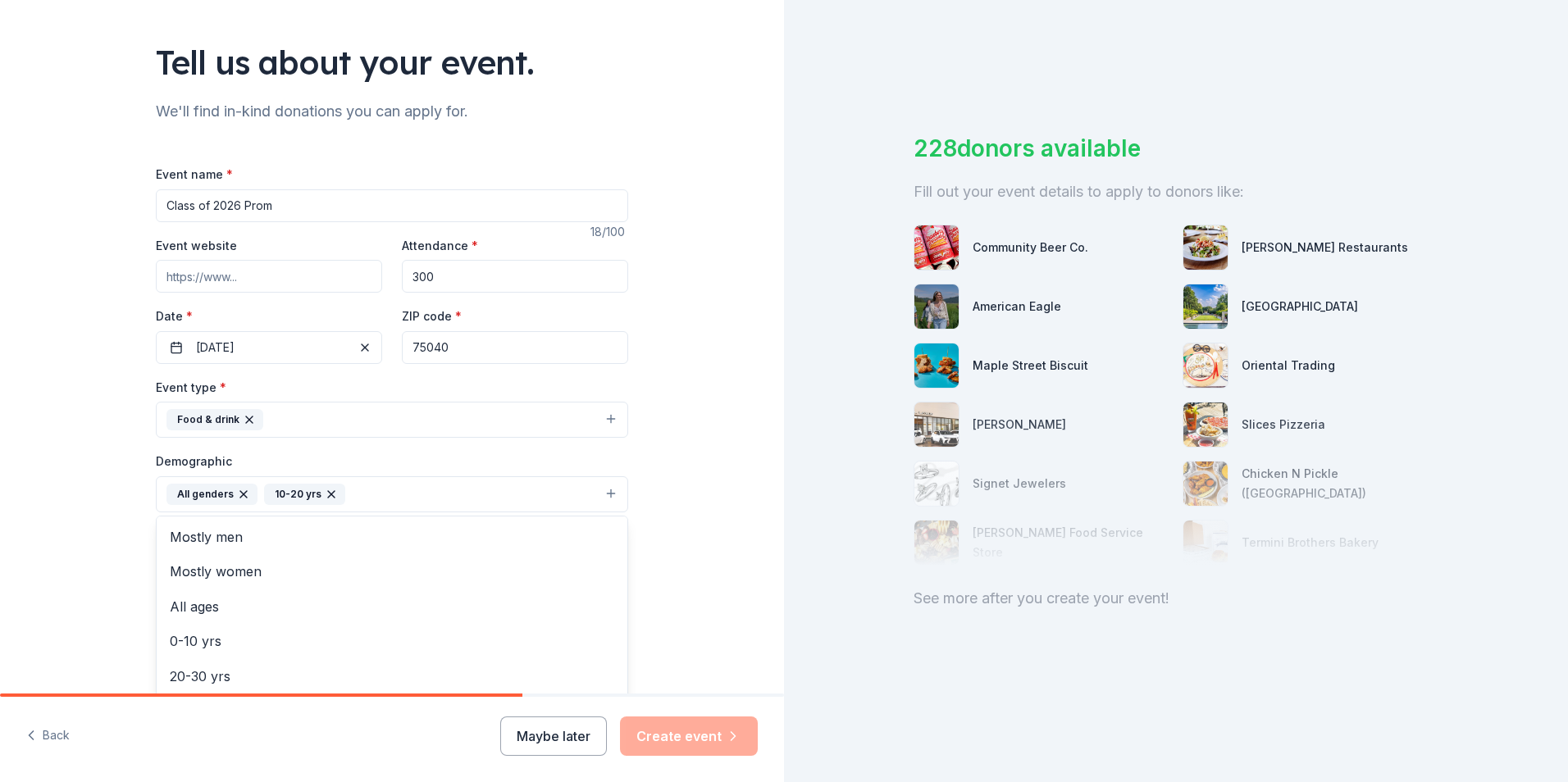
click at [59, 542] on div "Tell us about your event. We'll find in-kind donations you can apply for. Event…" at bounding box center [392, 457] width 784 height 1094
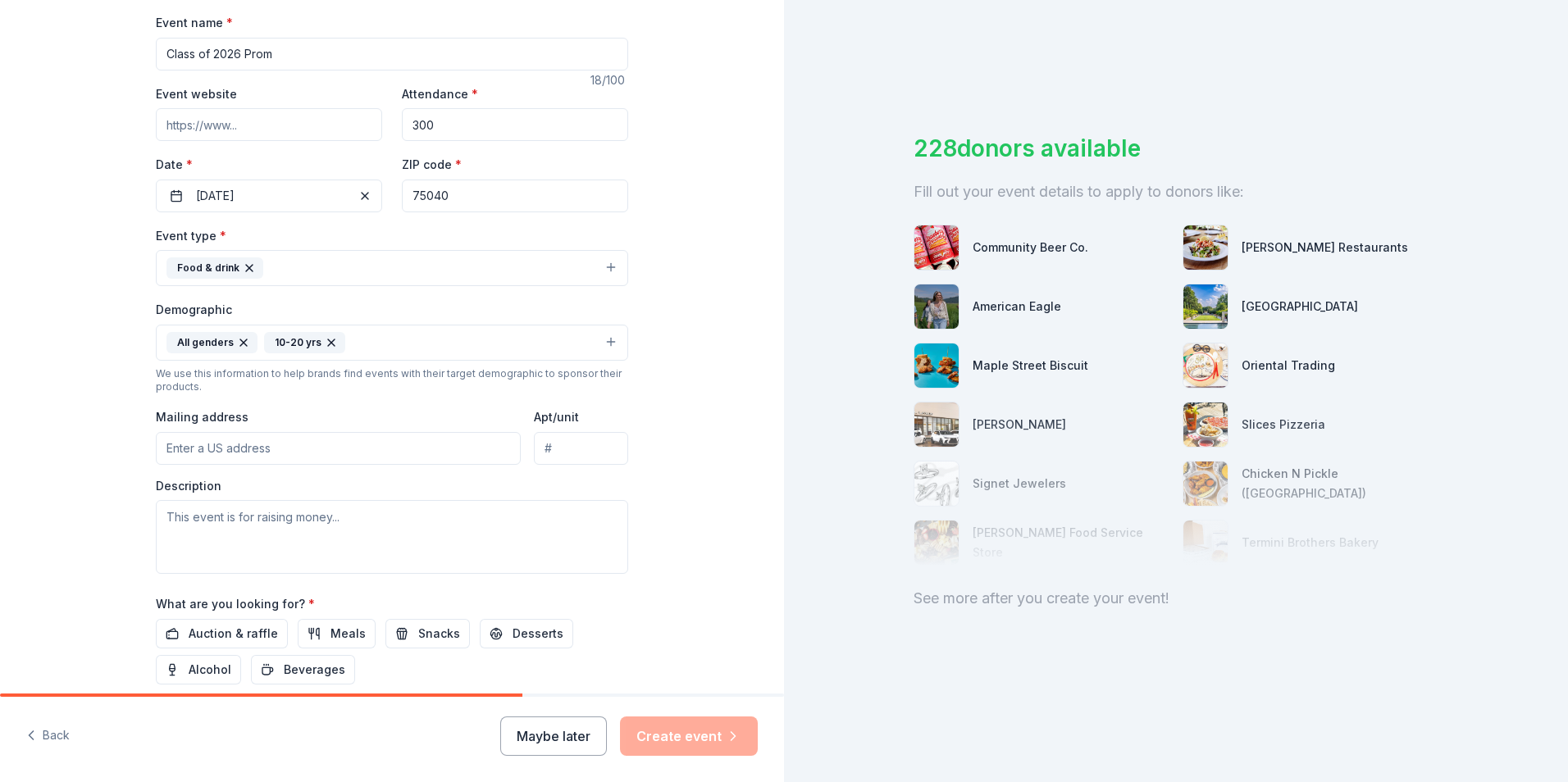
scroll to position [255, 0]
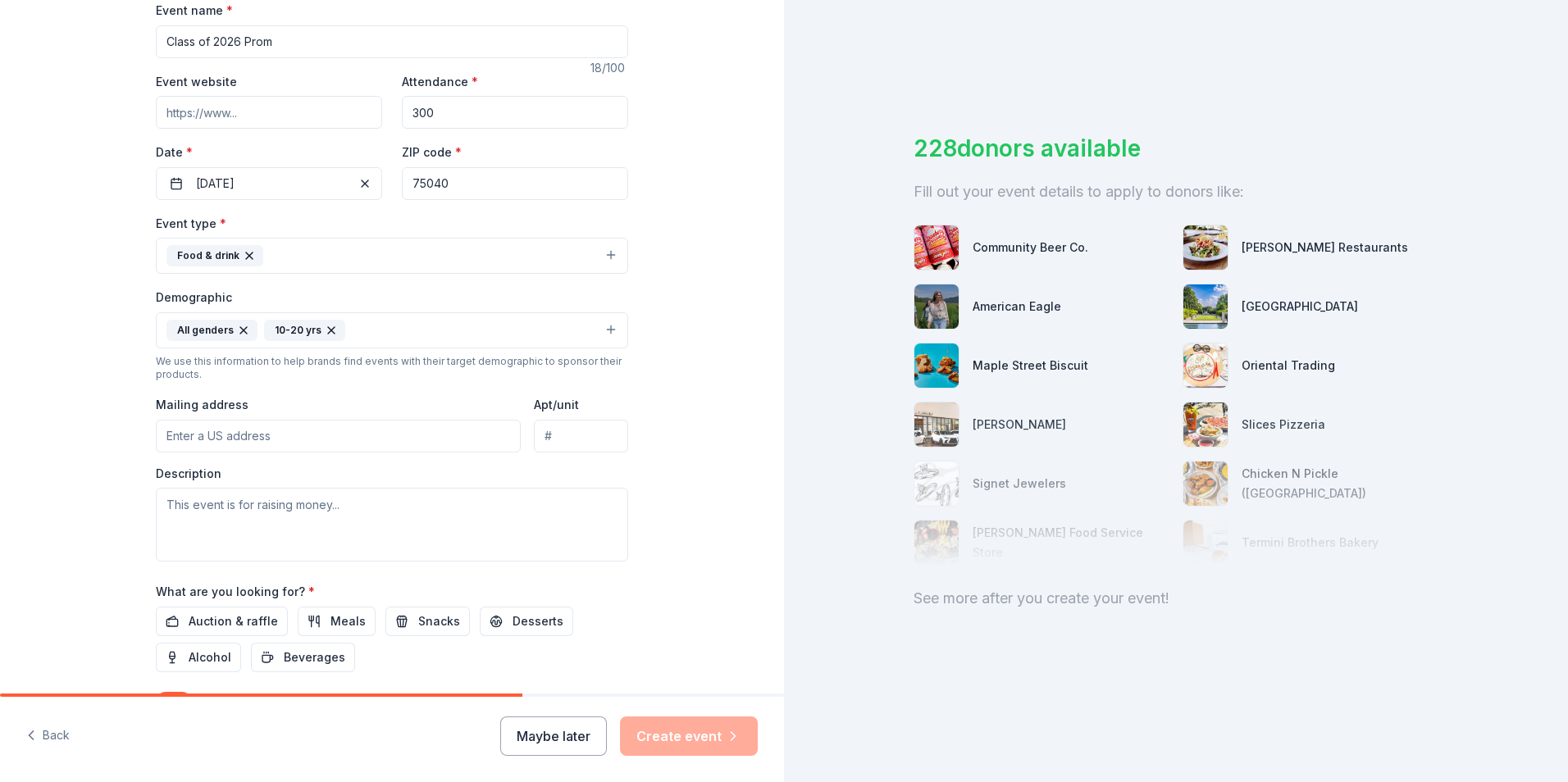
click at [314, 432] on input "Mailing address" at bounding box center [338, 436] width 365 height 33
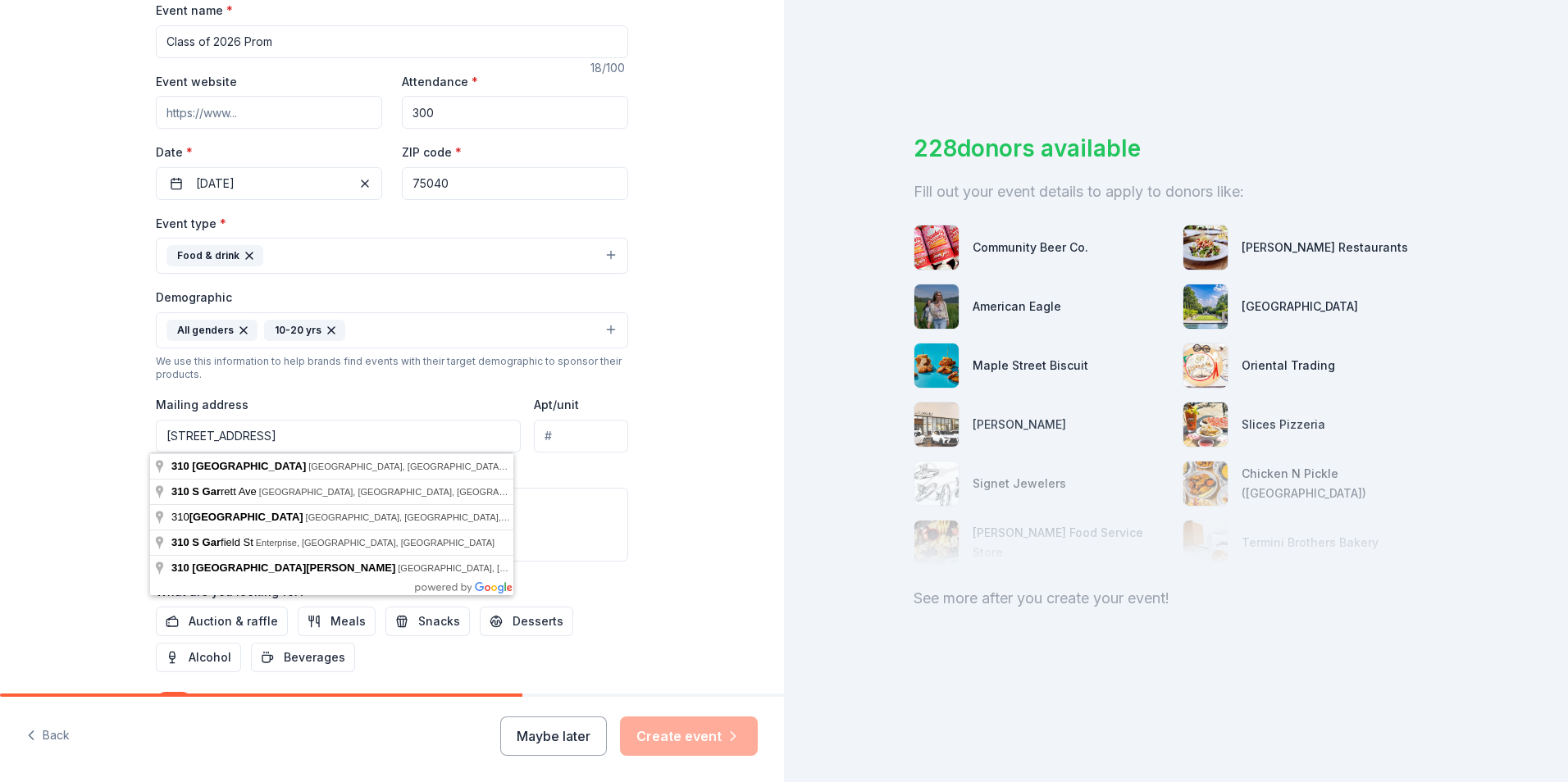
type input "310 South Garland Avenue, Garland, TX, 75040"
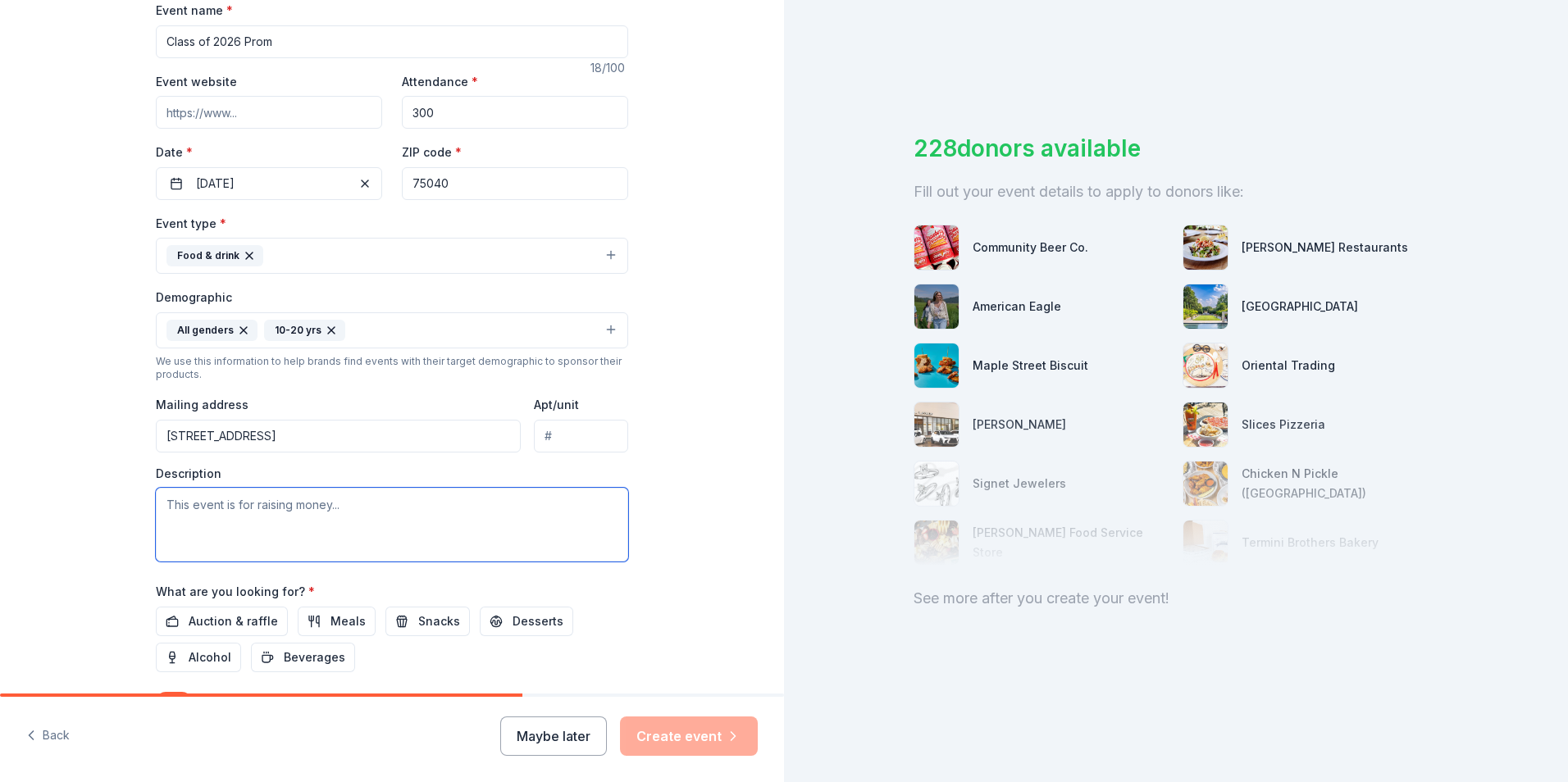
click at [288, 498] on textarea at bounding box center [392, 524] width 473 height 74
paste textarea "Gift cards (restaurants, retail, grocery, gas, or online stores) Monetary contr…"
click at [436, 506] on textarea "Class of 2026 Senior Prom - requesting donations for Gift cards (restaurants, r…" at bounding box center [392, 524] width 473 height 74
click at [502, 527] on textarea "Class of 2026 Senior Prom - requesting donations of: Gift cards (restaurants, r…" at bounding box center [392, 524] width 473 height 74
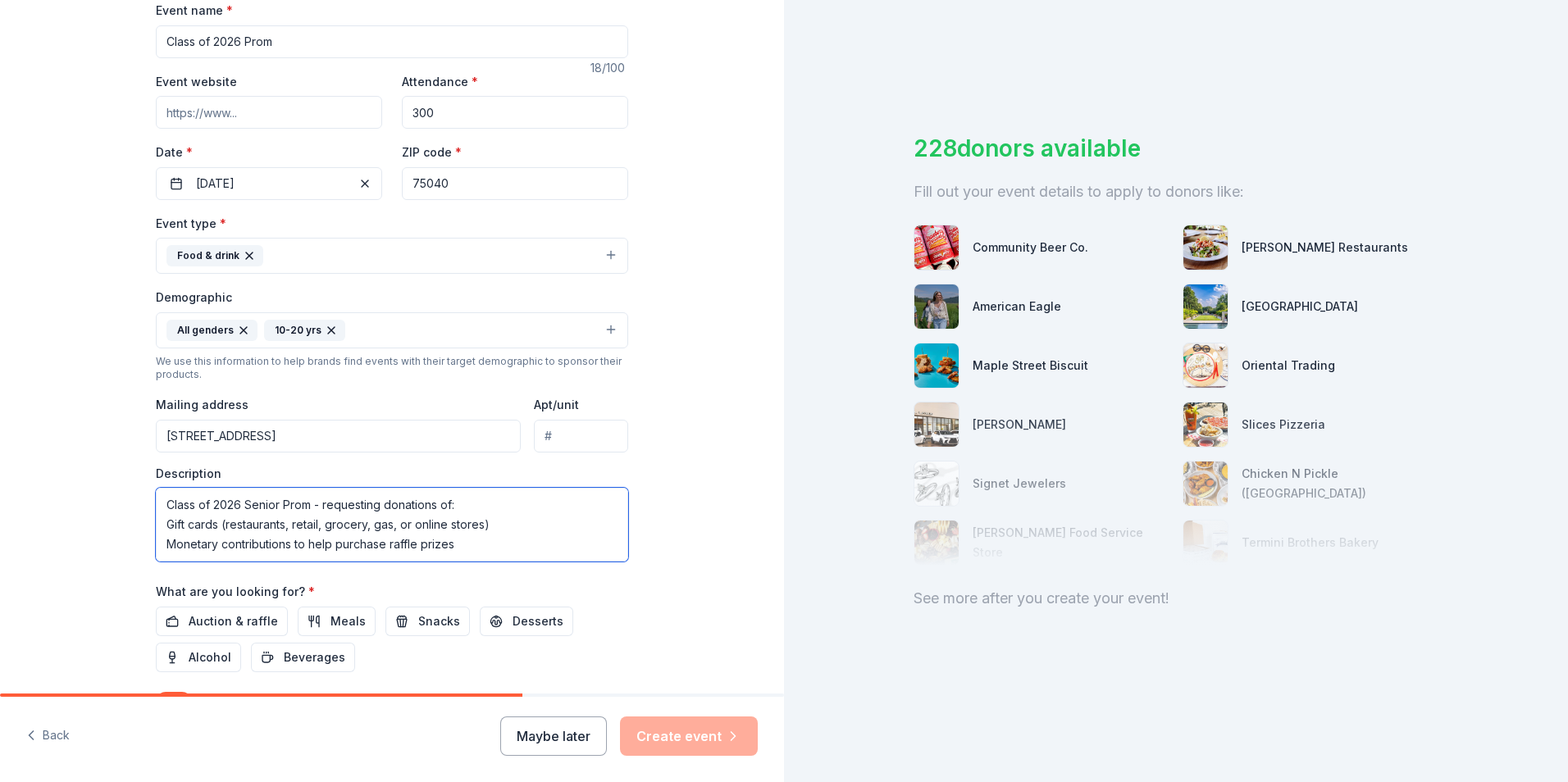
click at [485, 543] on textarea "Class of 2026 Senior Prom - requesting donations of: Gift cards (restaurants, r…" at bounding box center [392, 524] width 473 height 74
click at [436, 500] on textarea "Class of 2026 Senior Prom - requesting donations of: Gift cards (restaurants, r…" at bounding box center [392, 524] width 473 height 74
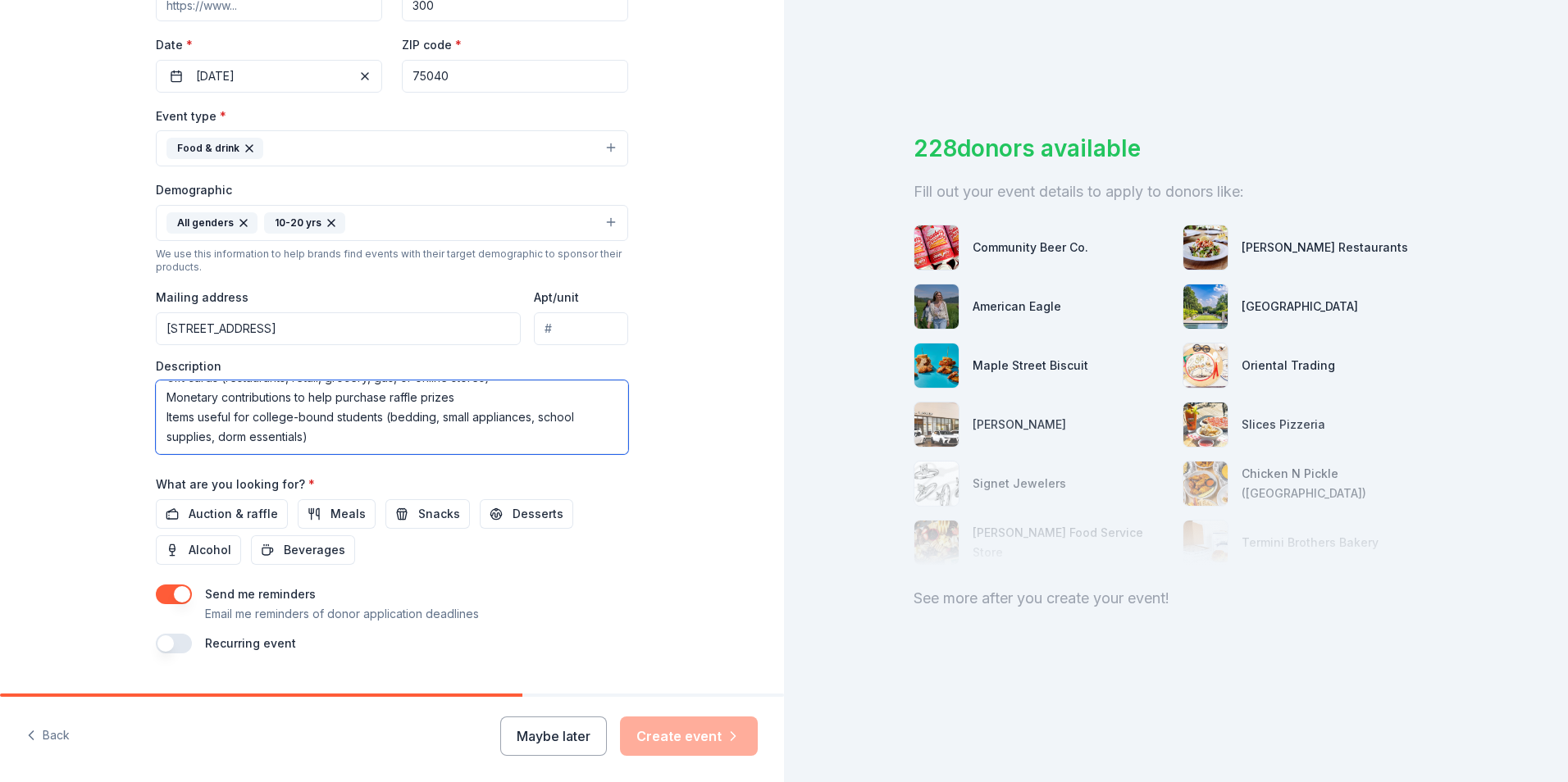
scroll to position [401, 0]
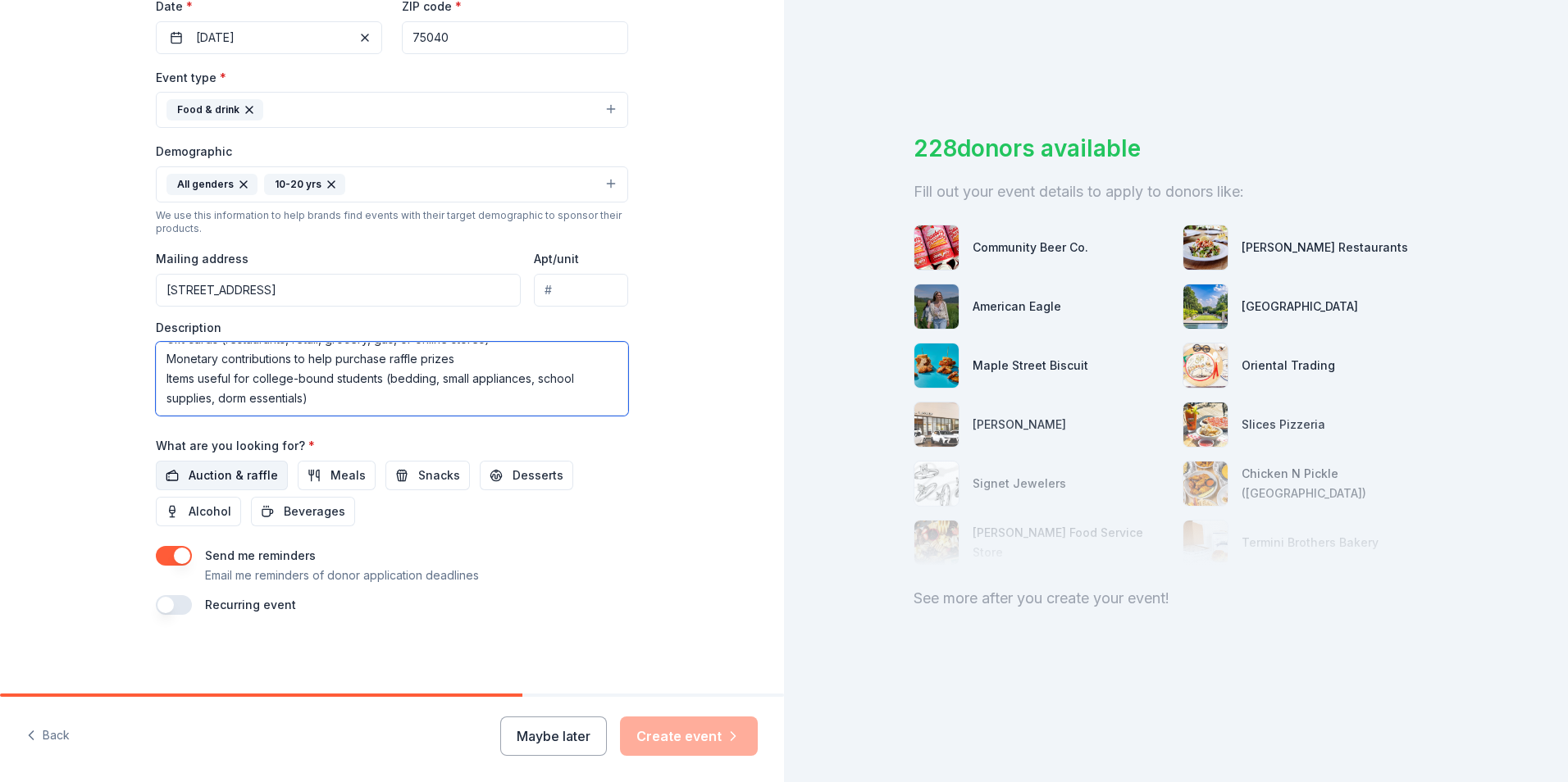
type textarea "Class of 2026 Senior Prom - requesting donations for raffle prizes of: Gift car…"
click at [230, 466] on span "Auction & raffle" at bounding box center [234, 476] width 90 height 20
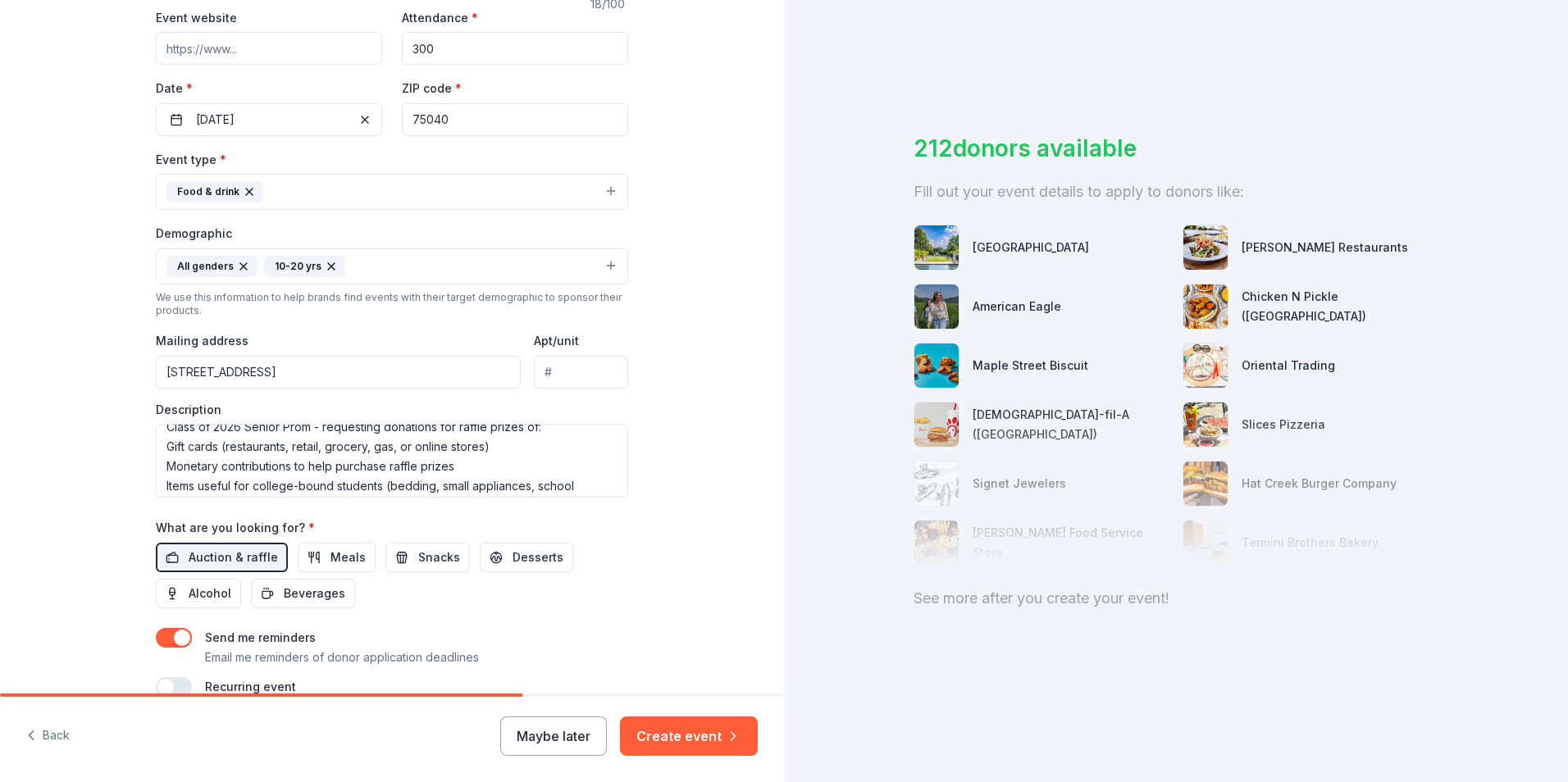
scroll to position [0, 0]
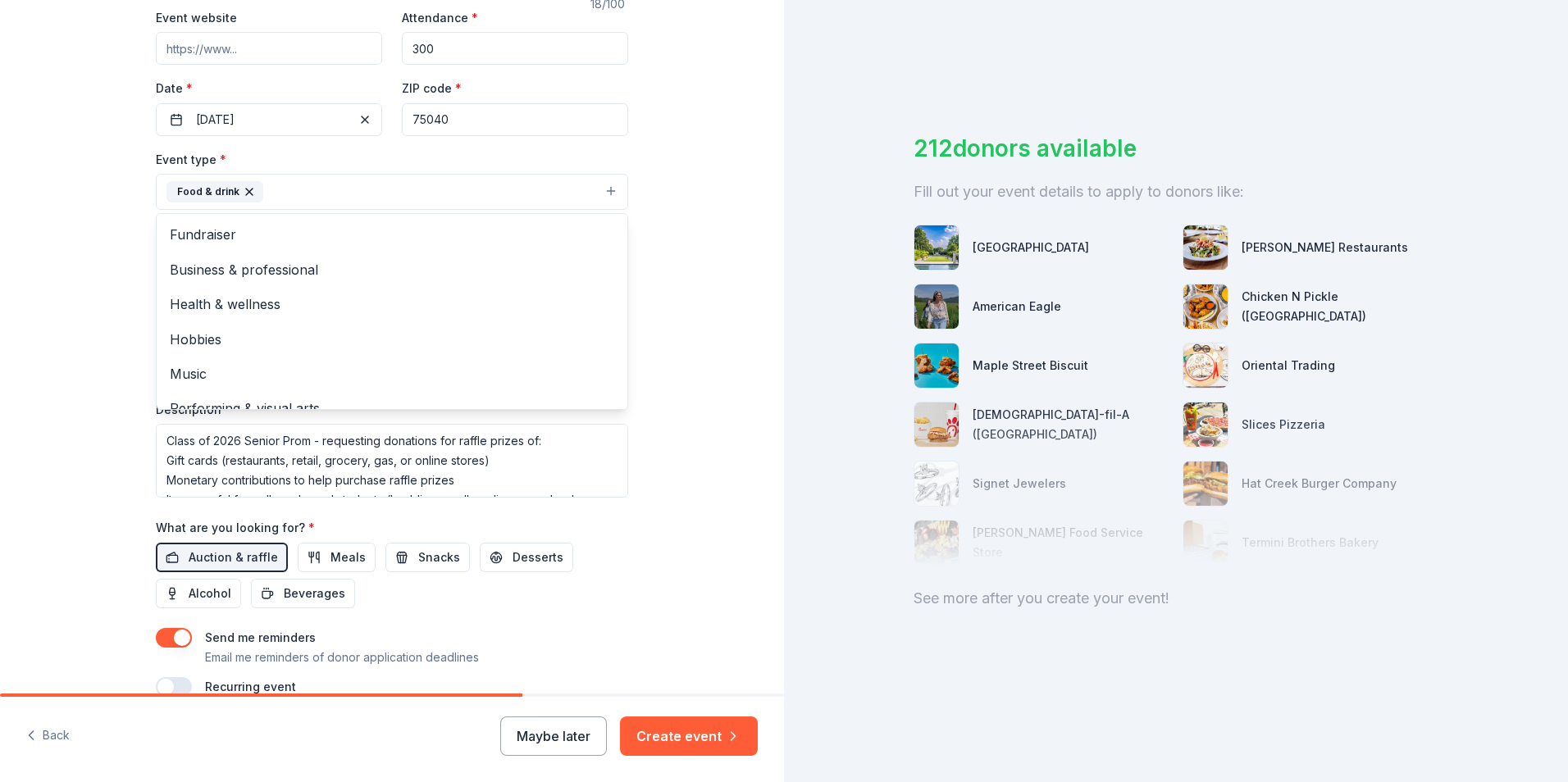
click at [602, 193] on button "Food & drink" at bounding box center [392, 192] width 473 height 36
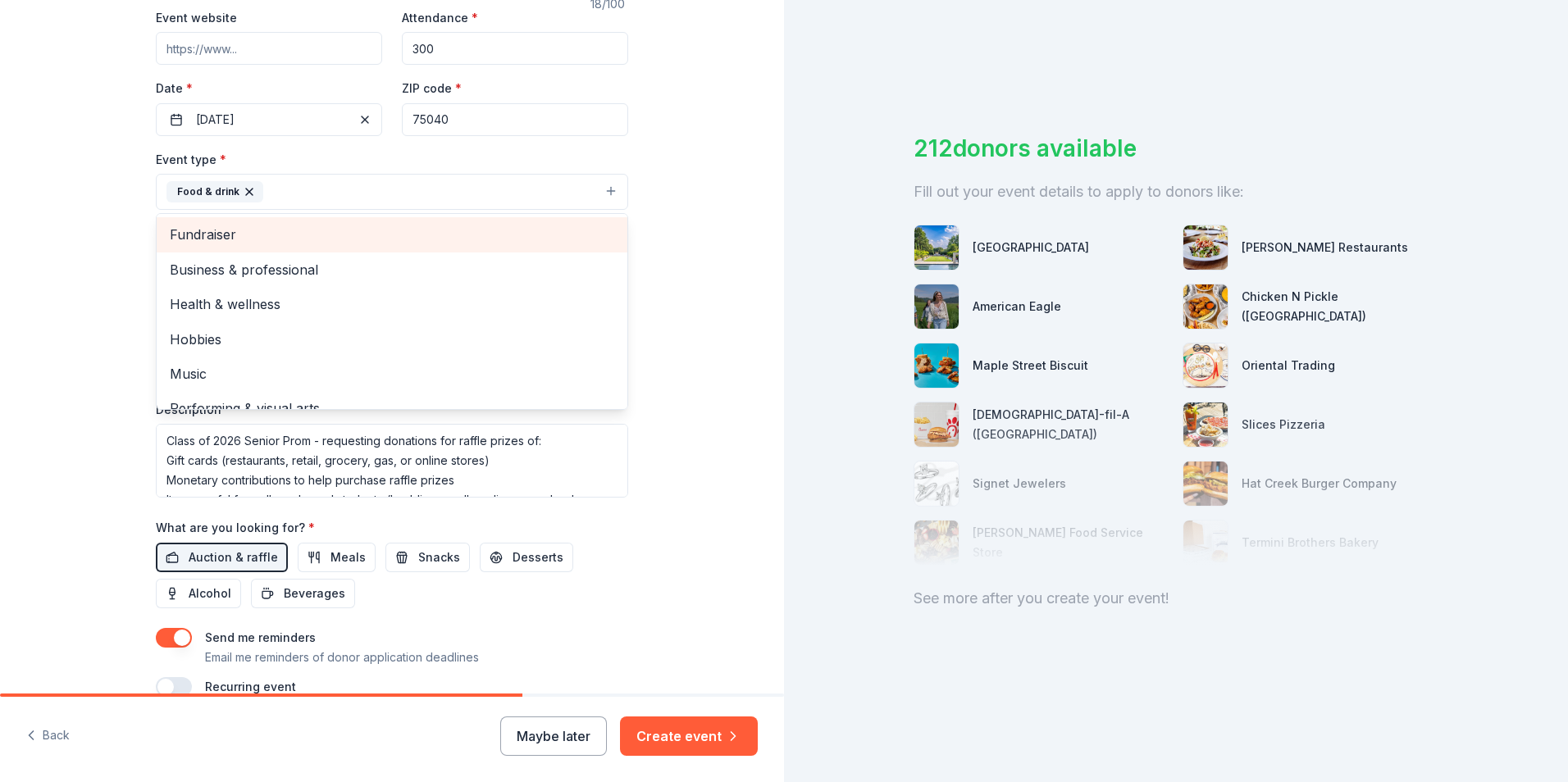
click at [463, 236] on span "Fundraiser" at bounding box center [392, 234] width 445 height 21
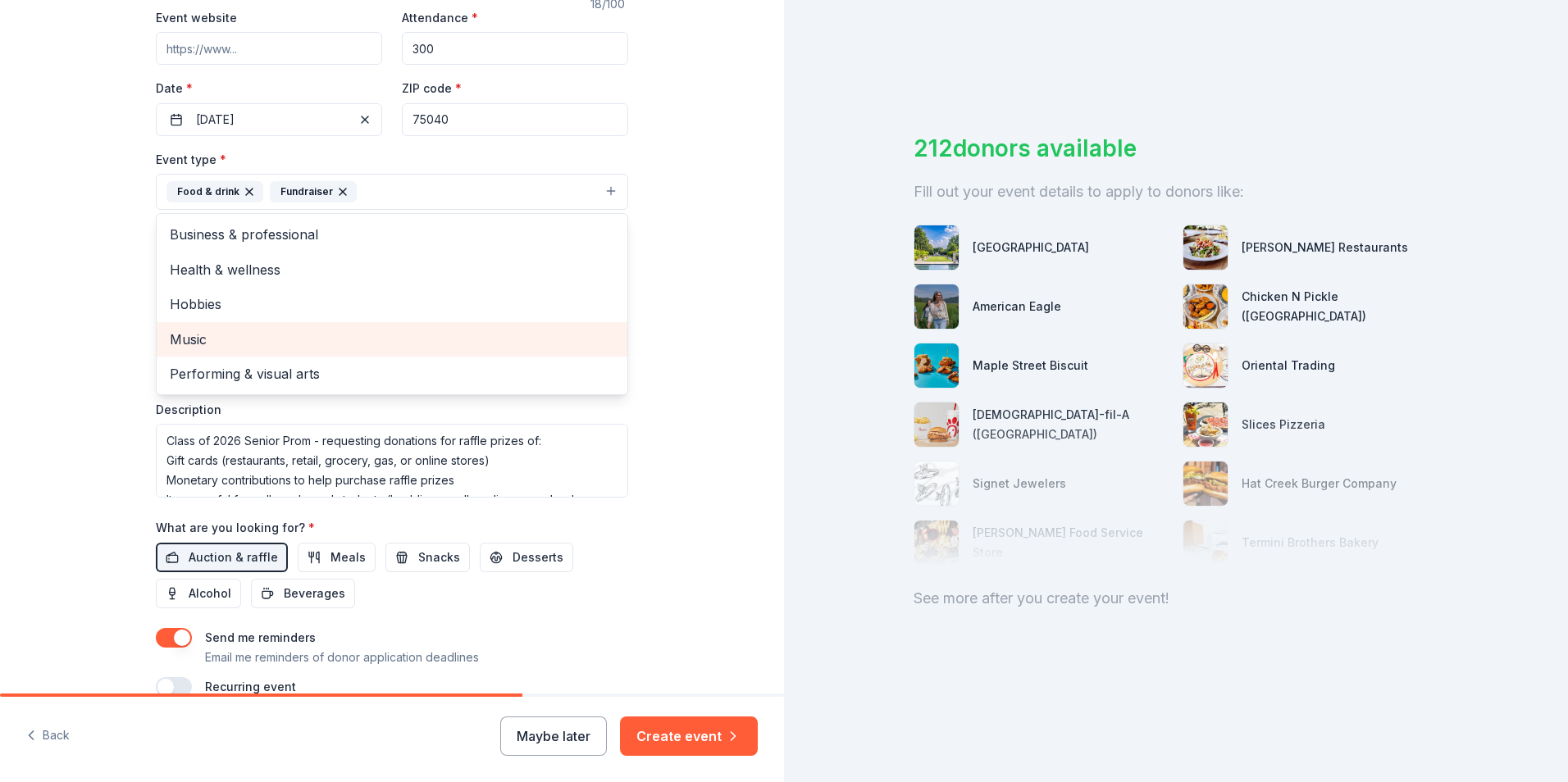
click at [514, 327] on div "Music" at bounding box center [391, 339] width 471 height 35
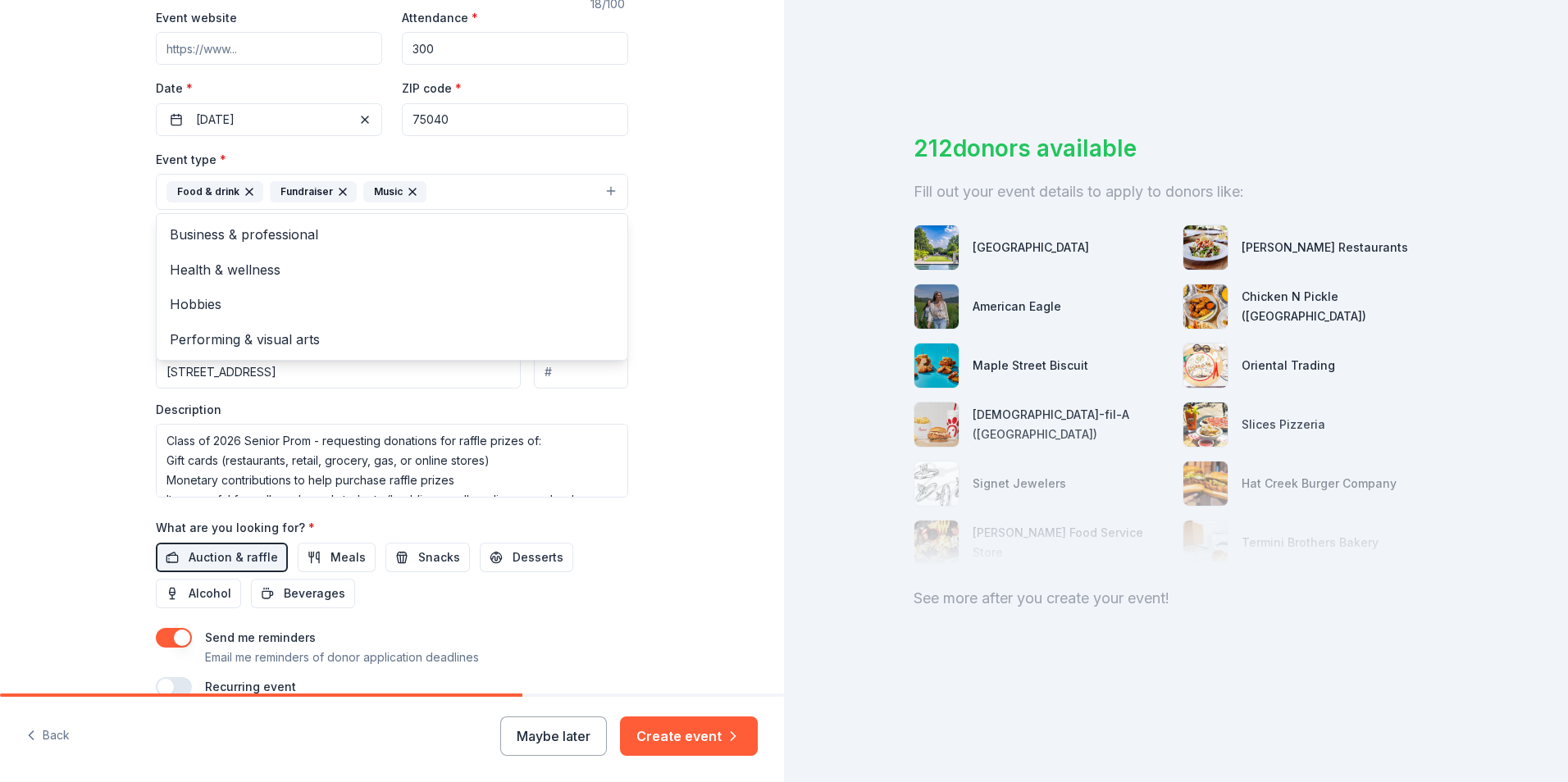
click at [674, 319] on div "Tell us about your event. We'll find in-kind donations you can apply for. Event…" at bounding box center [392, 228] width 784 height 1094
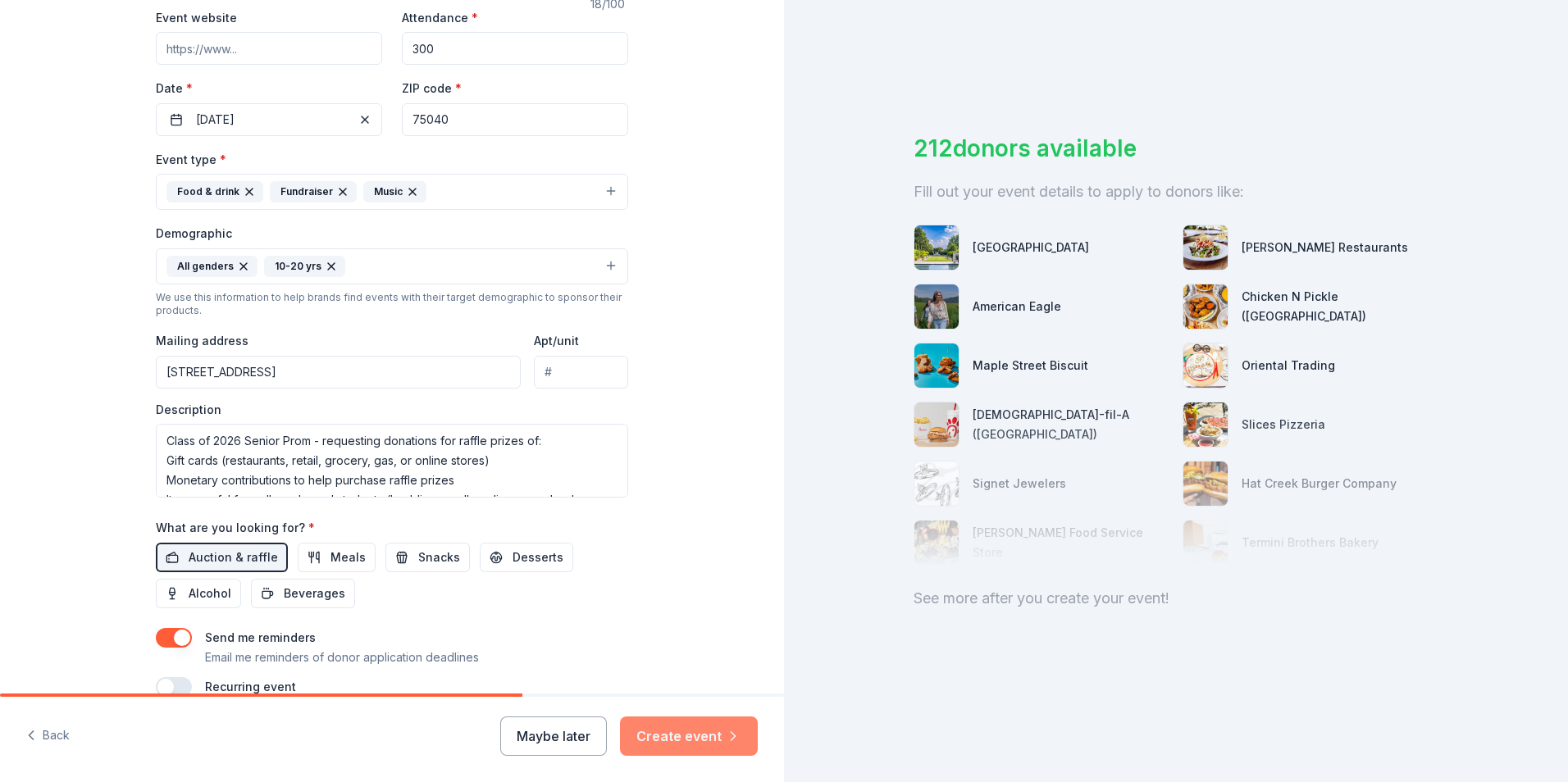
click at [661, 730] on button "Create event" at bounding box center [688, 736] width 137 height 40
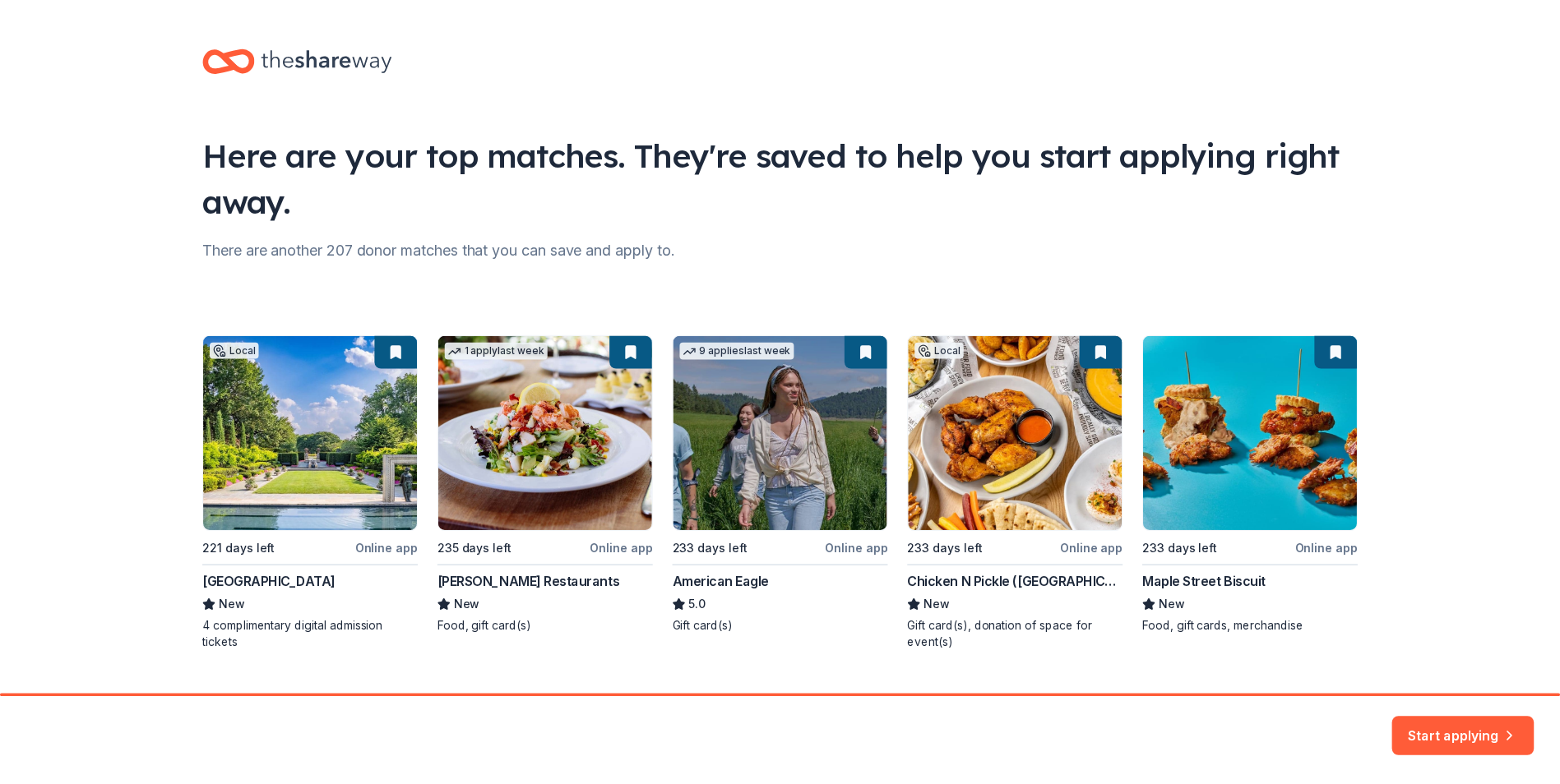
scroll to position [35, 0]
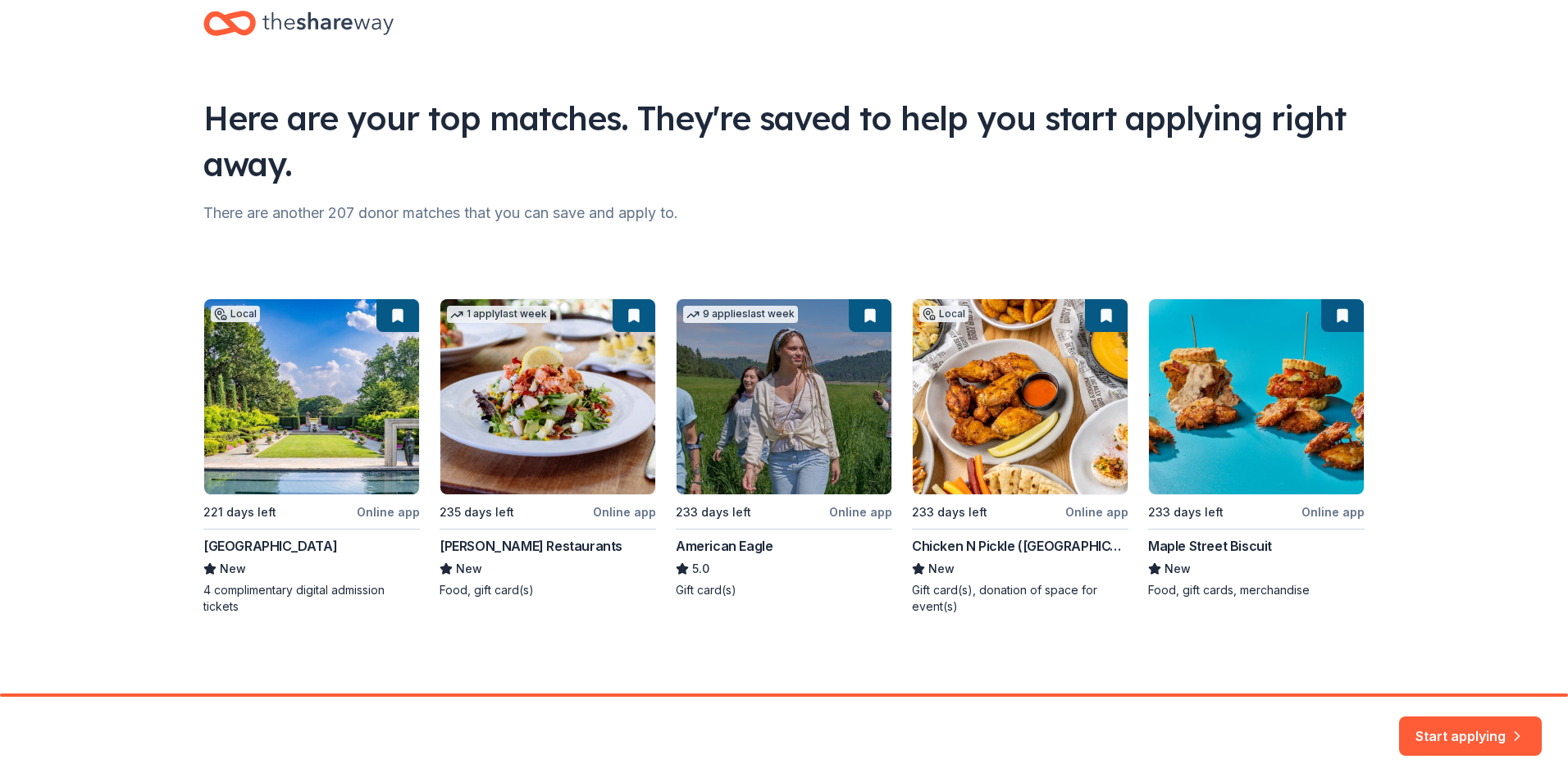
click at [728, 375] on div "Local 221 days left Online app Dallas Arboretum and Botanical Garden New 4 comp…" at bounding box center [783, 457] width 1161 height 316
click at [869, 319] on div "Local 221 days left Online app Dallas Arboretum and Botanical Garden New 4 comp…" at bounding box center [783, 457] width 1161 height 316
click at [1450, 713] on button "Start applying" at bounding box center [1470, 726] width 142 height 40
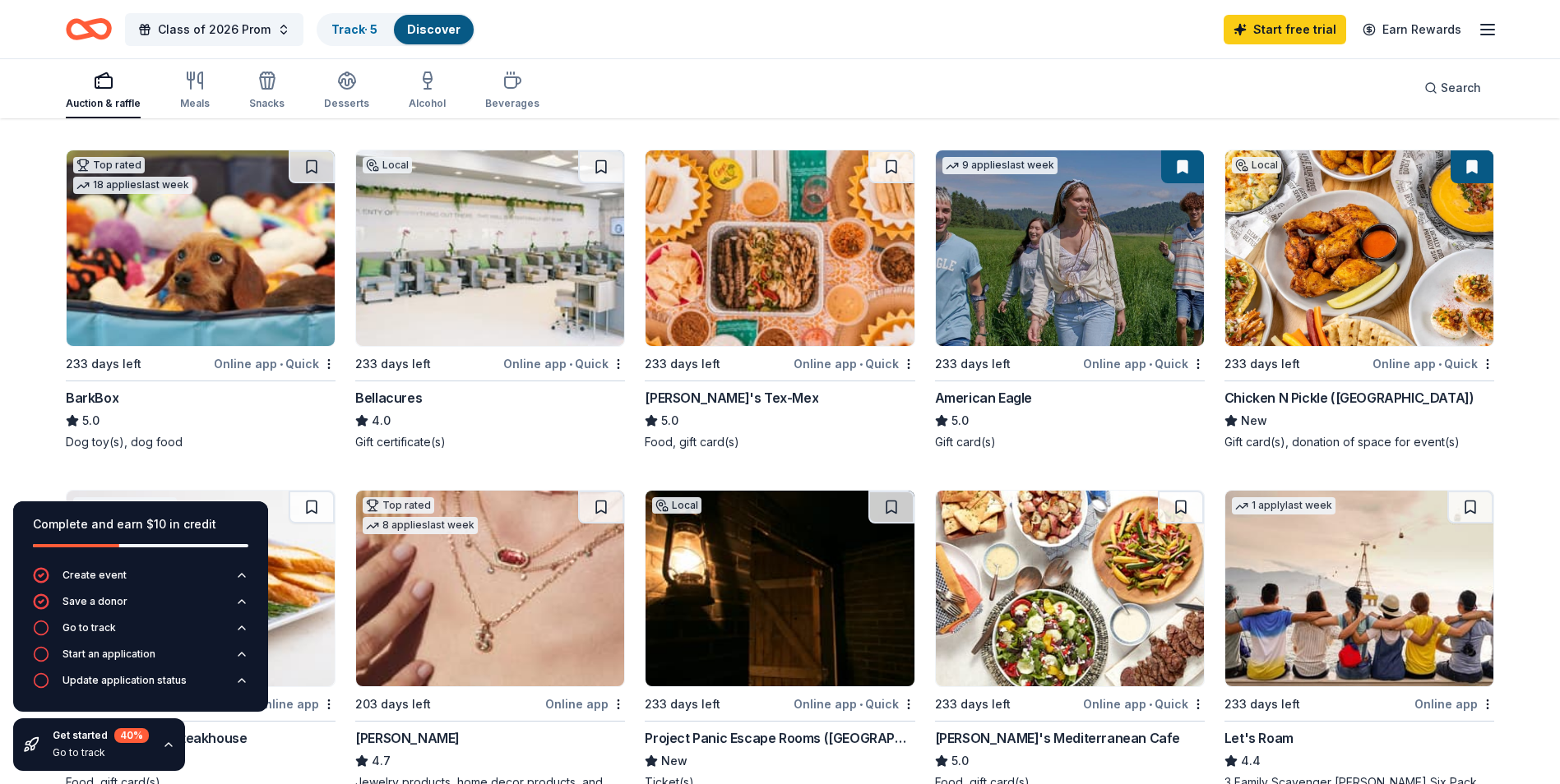
scroll to position [411, 0]
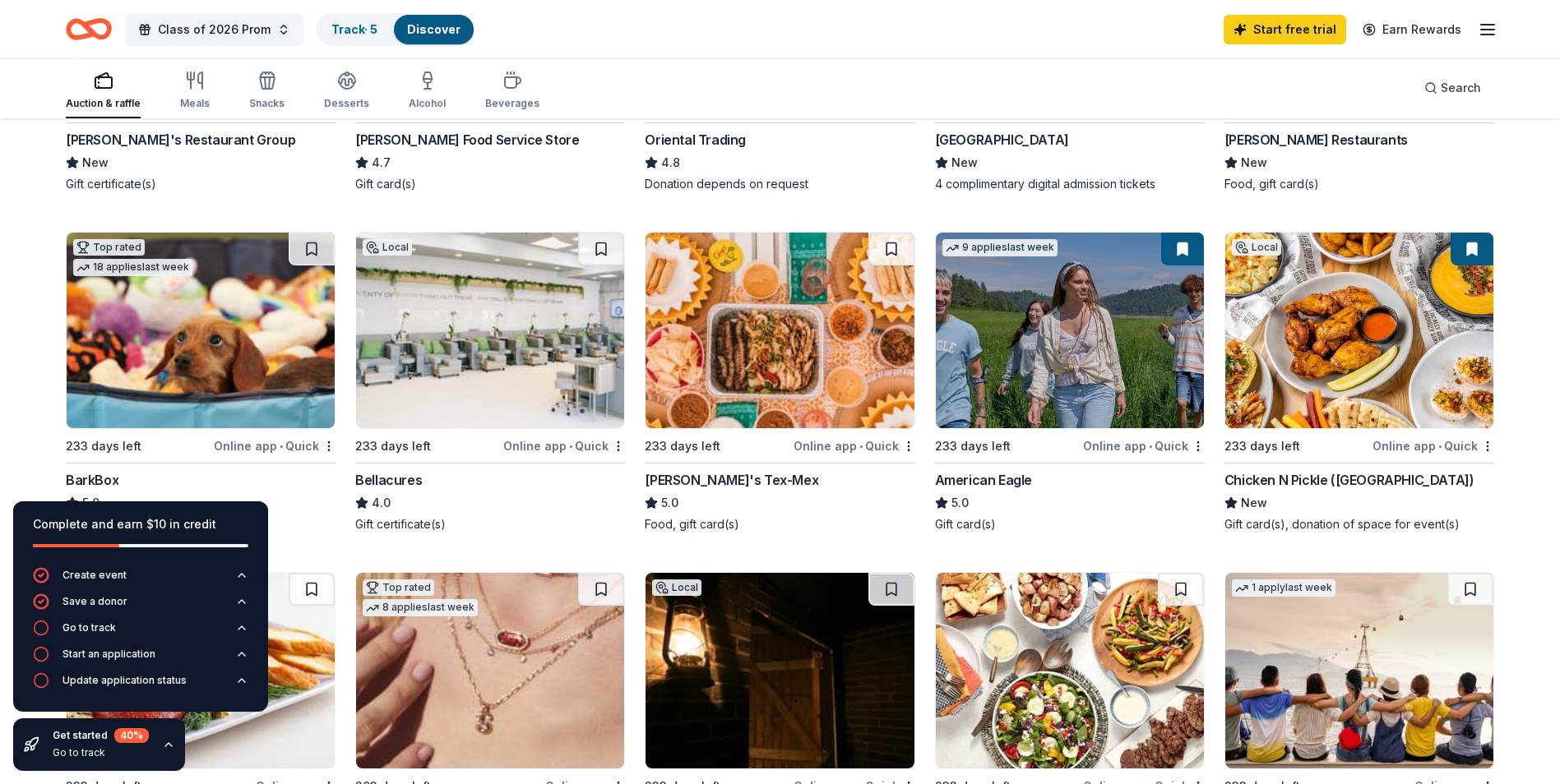
click at [390, 247] on div "Local" at bounding box center [386, 247] width 49 height 16
click at [1177, 250] on button at bounding box center [1183, 248] width 43 height 33
click at [1179, 445] on div "Online app • Quick" at bounding box center [1144, 446] width 122 height 21
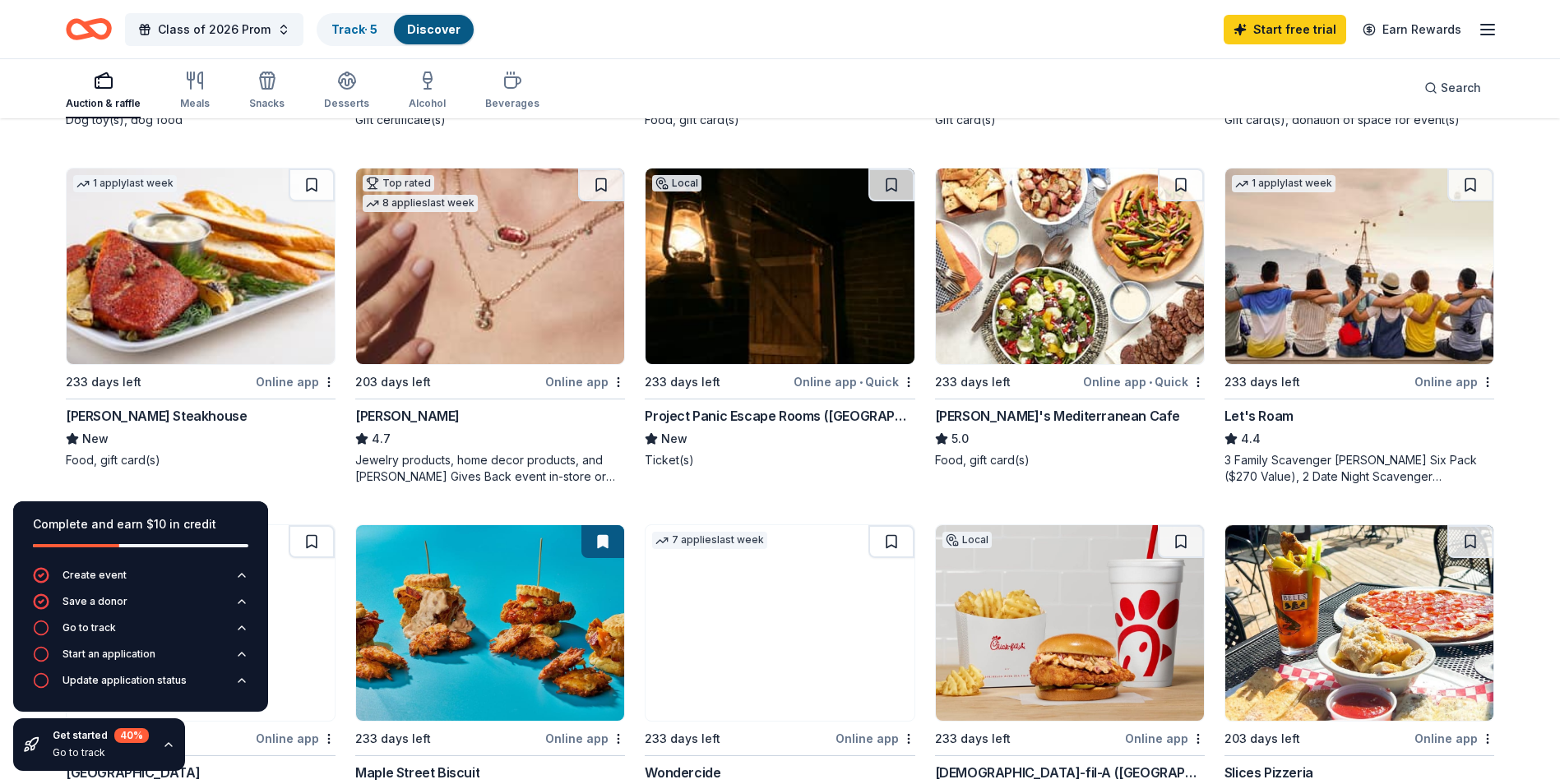
scroll to position [822, 0]
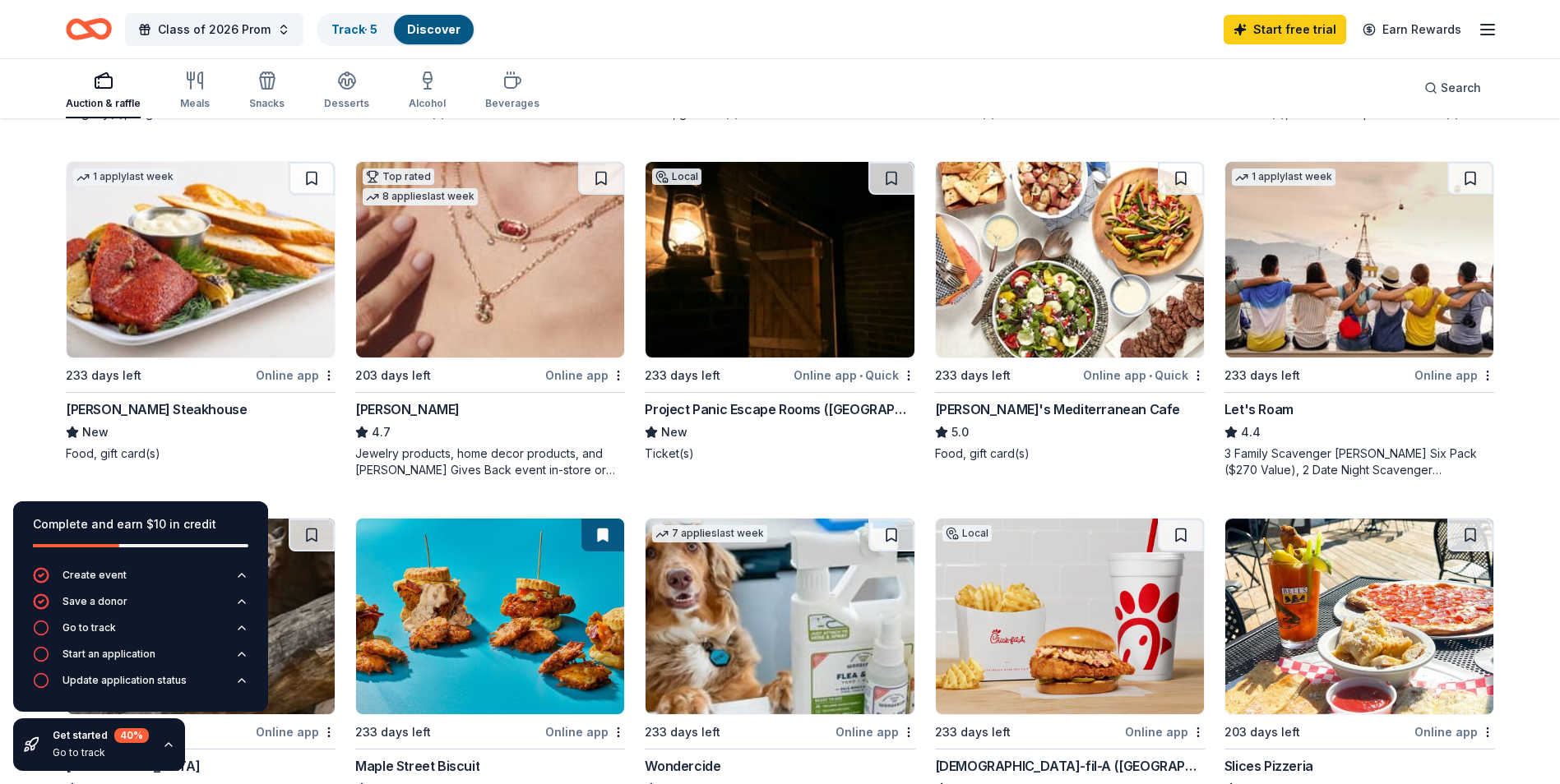
click at [576, 377] on div "Online app" at bounding box center [585, 375] width 80 height 21
click at [87, 626] on div "Go to track" at bounding box center [90, 627] width 54 height 13
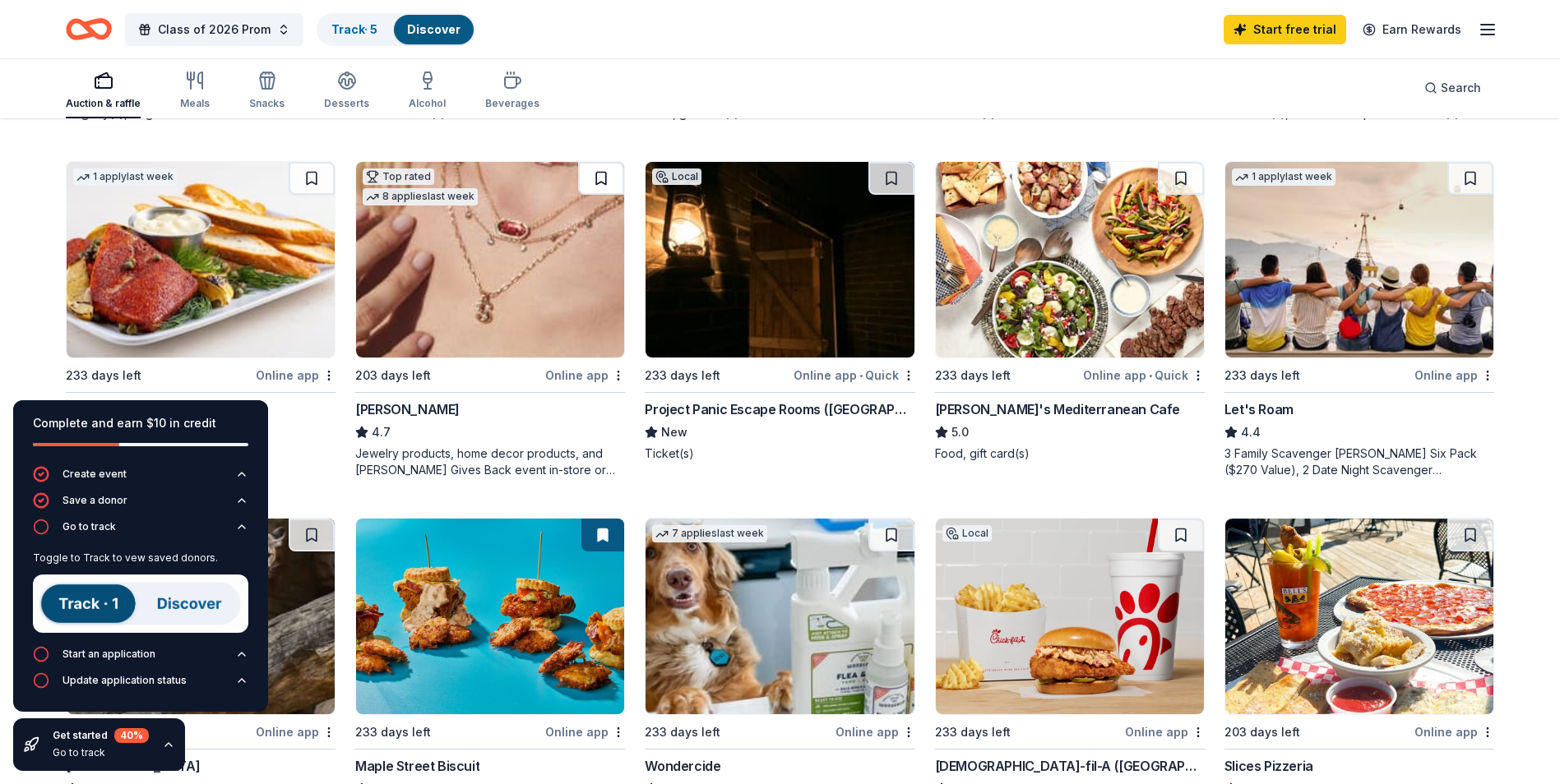
click at [599, 172] on button at bounding box center [601, 178] width 46 height 33
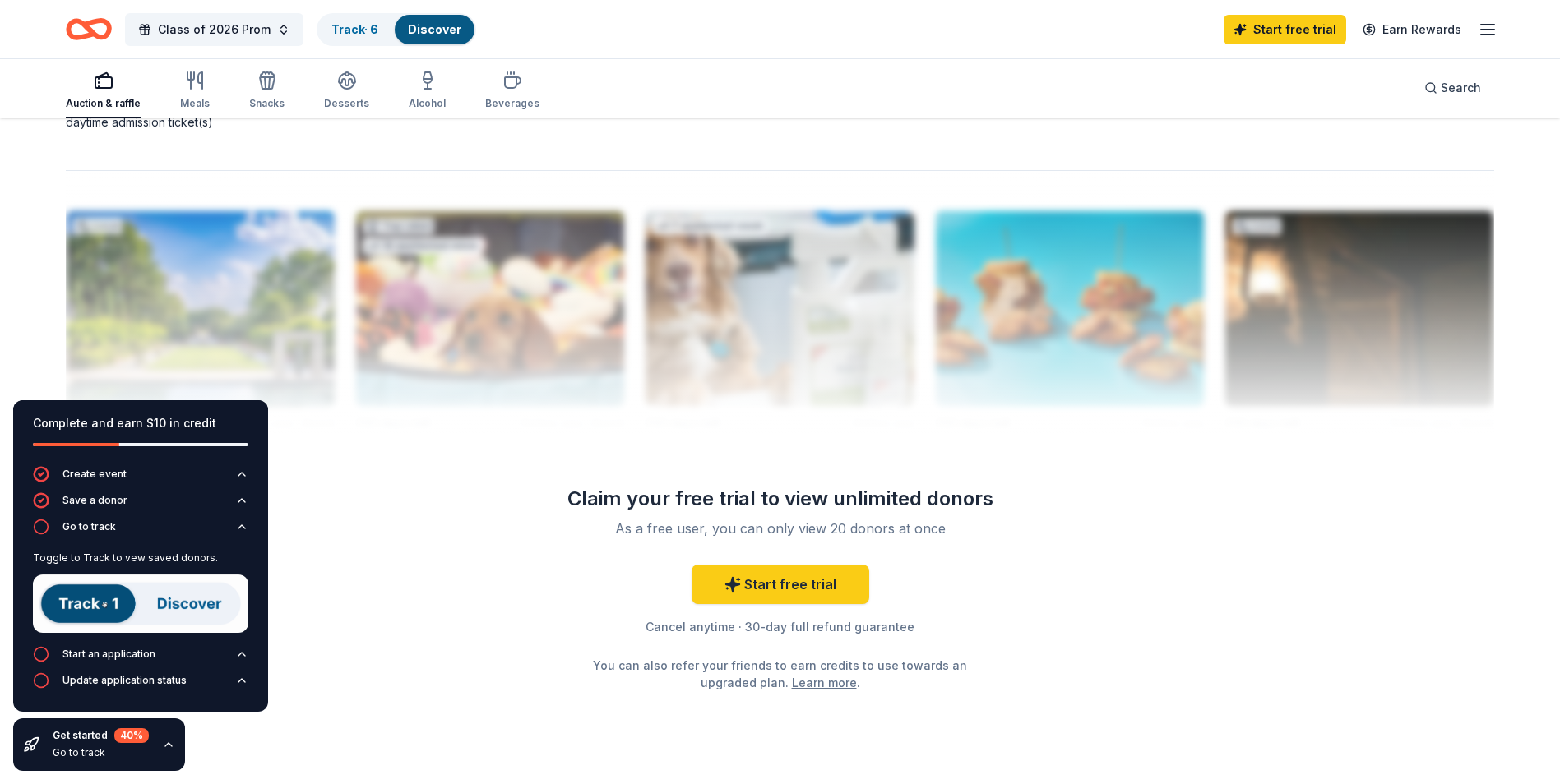
scroll to position [1562, 0]
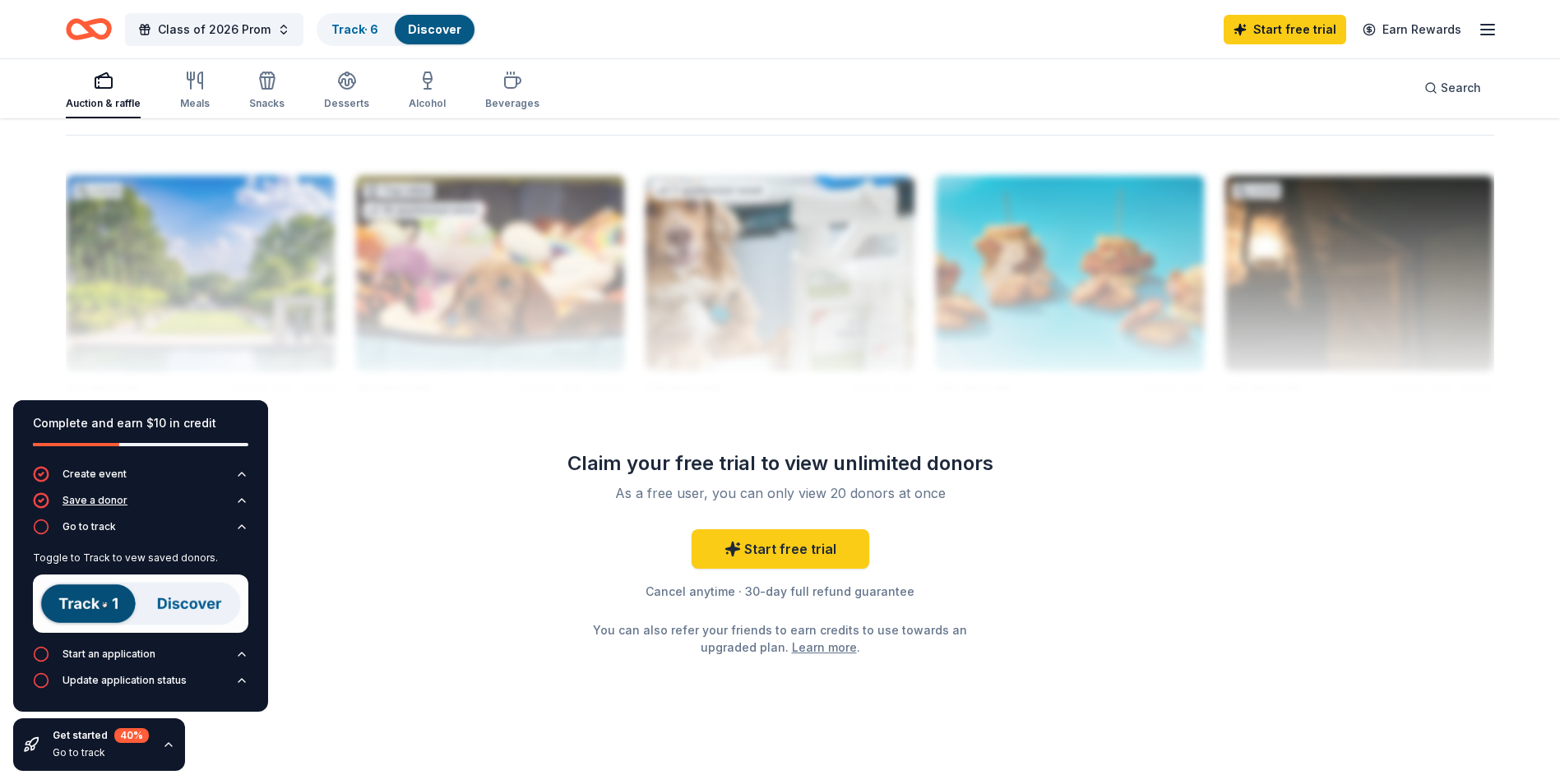
click at [88, 528] on div "Go to track" at bounding box center [90, 527] width 54 height 13
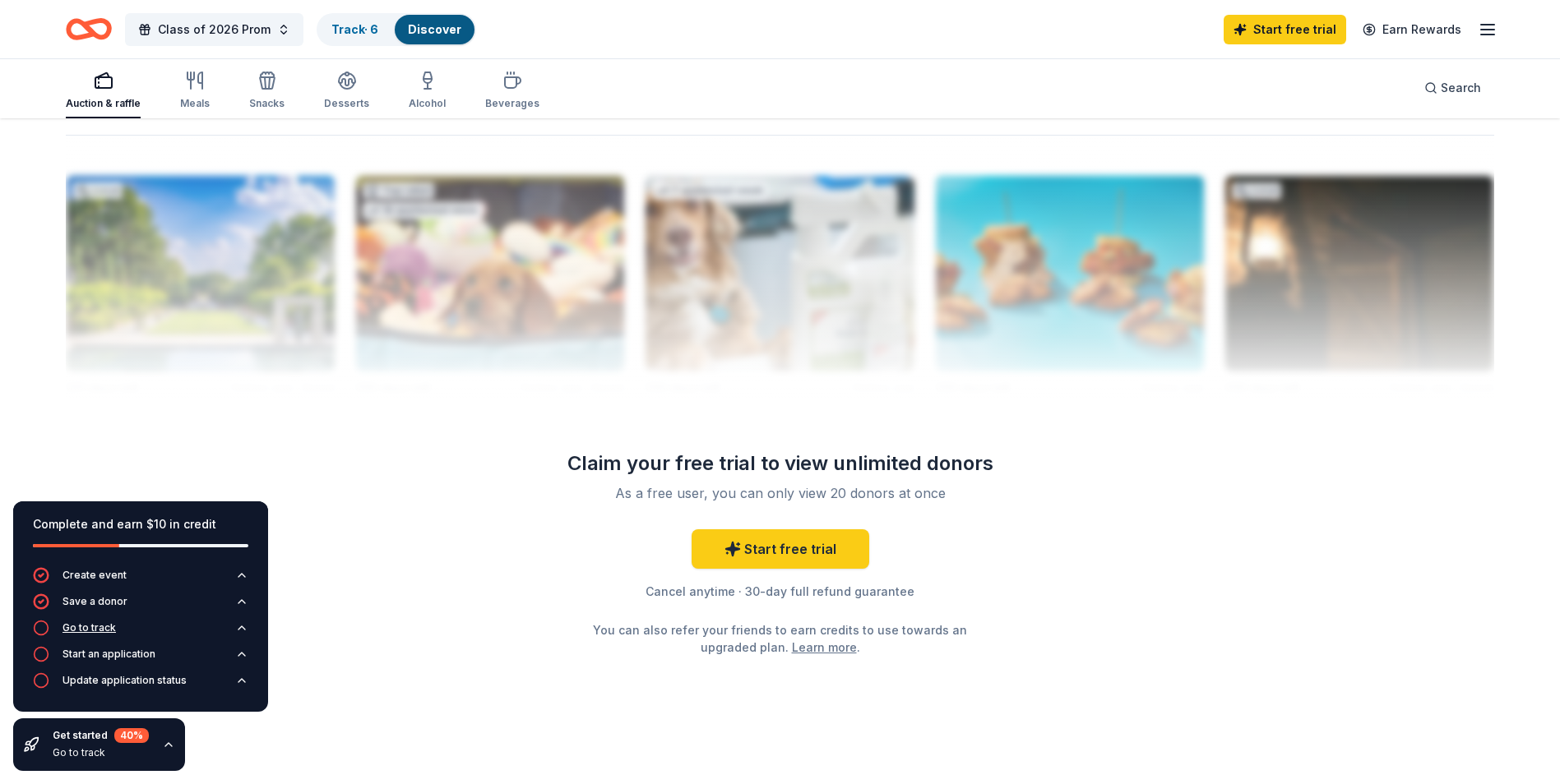
click at [242, 624] on icon "button" at bounding box center [242, 627] width 13 height 13
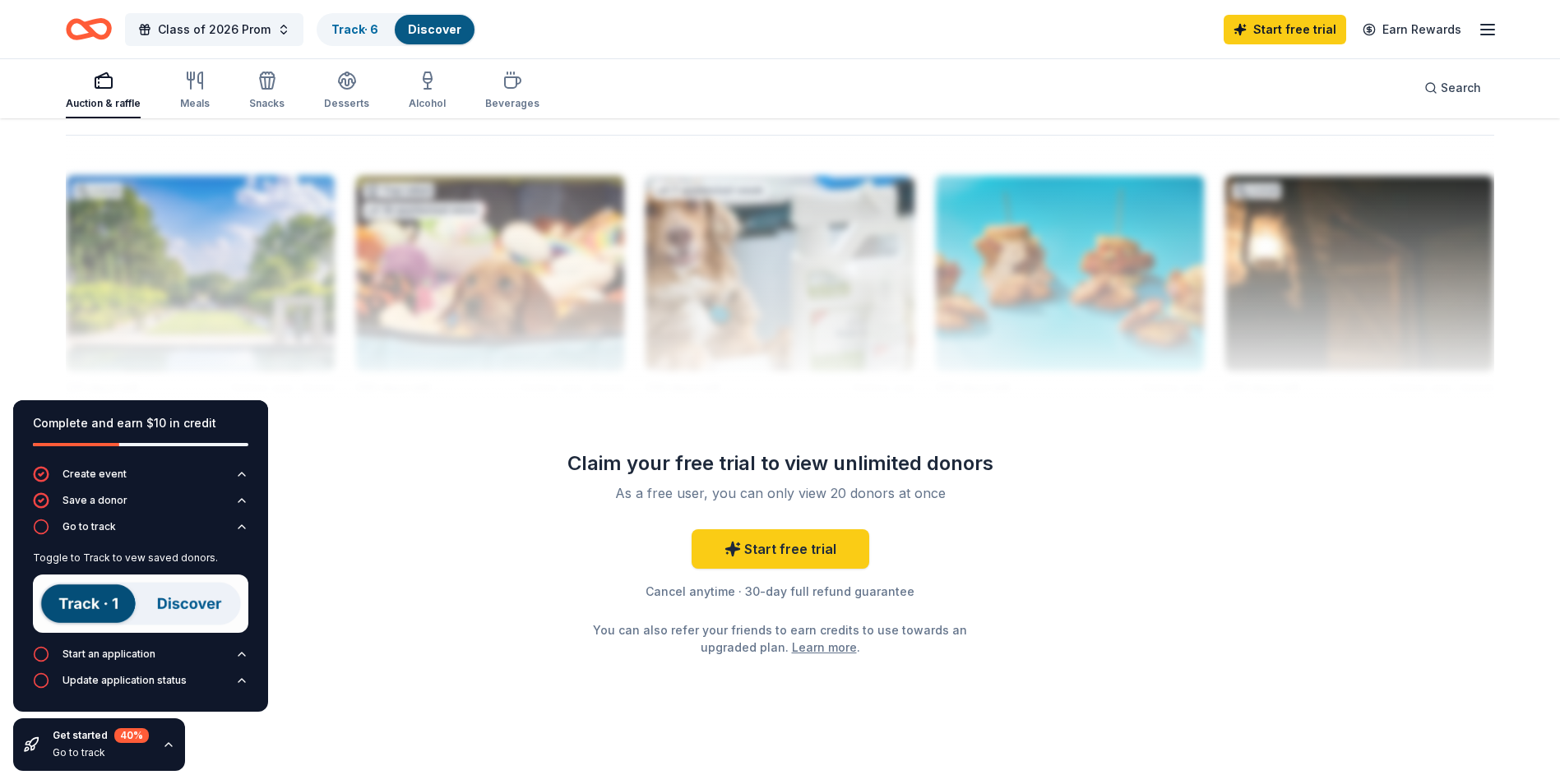
click at [93, 595] on img at bounding box center [141, 603] width 216 height 59
click at [99, 598] on img at bounding box center [141, 603] width 216 height 59
click at [360, 40] on div "Track · 6" at bounding box center [354, 30] width 73 height 30
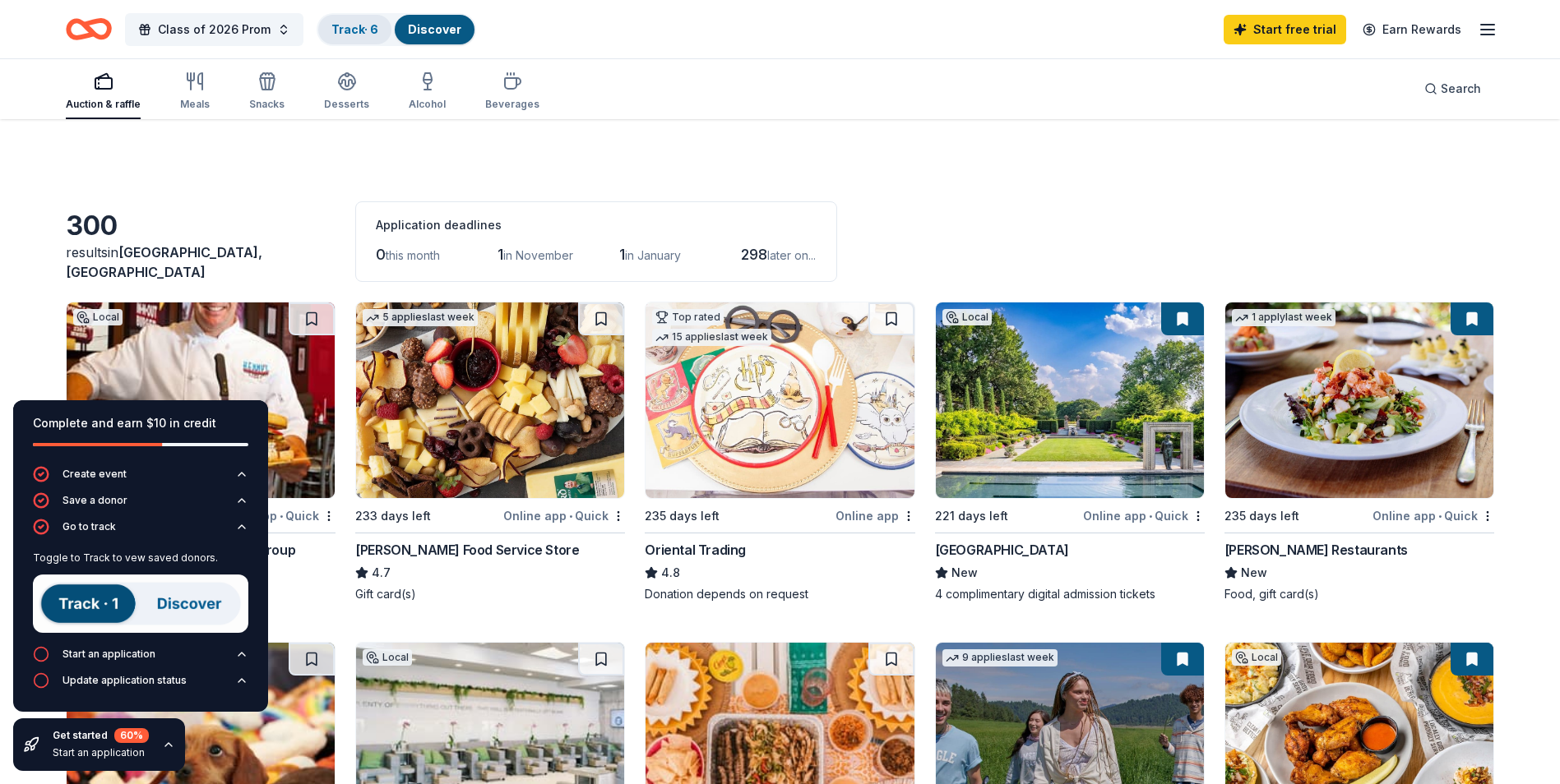
click at [361, 31] on div "Track · 6" at bounding box center [354, 30] width 73 height 30
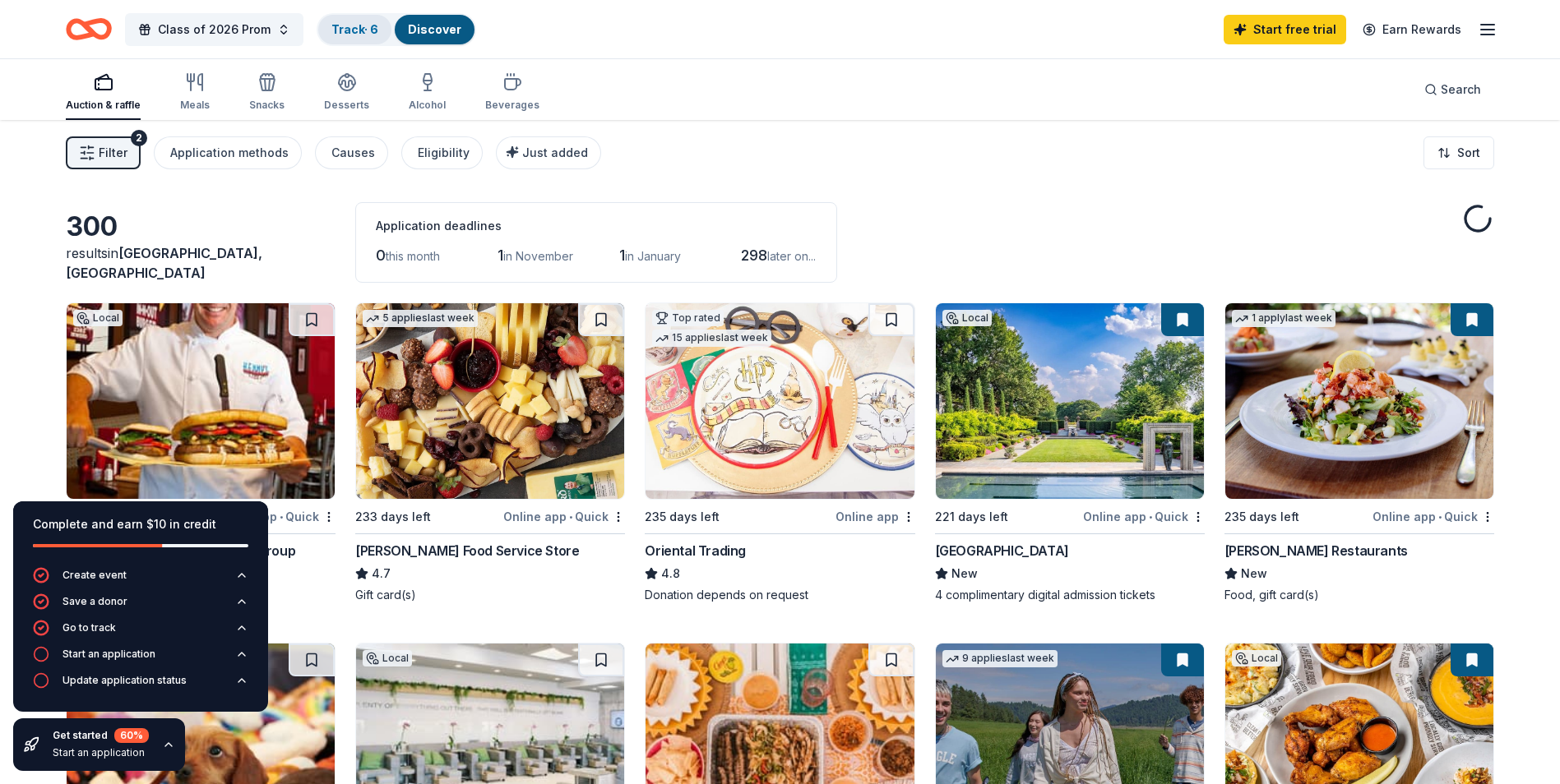
click at [355, 31] on link "Track · 6" at bounding box center [354, 29] width 47 height 14
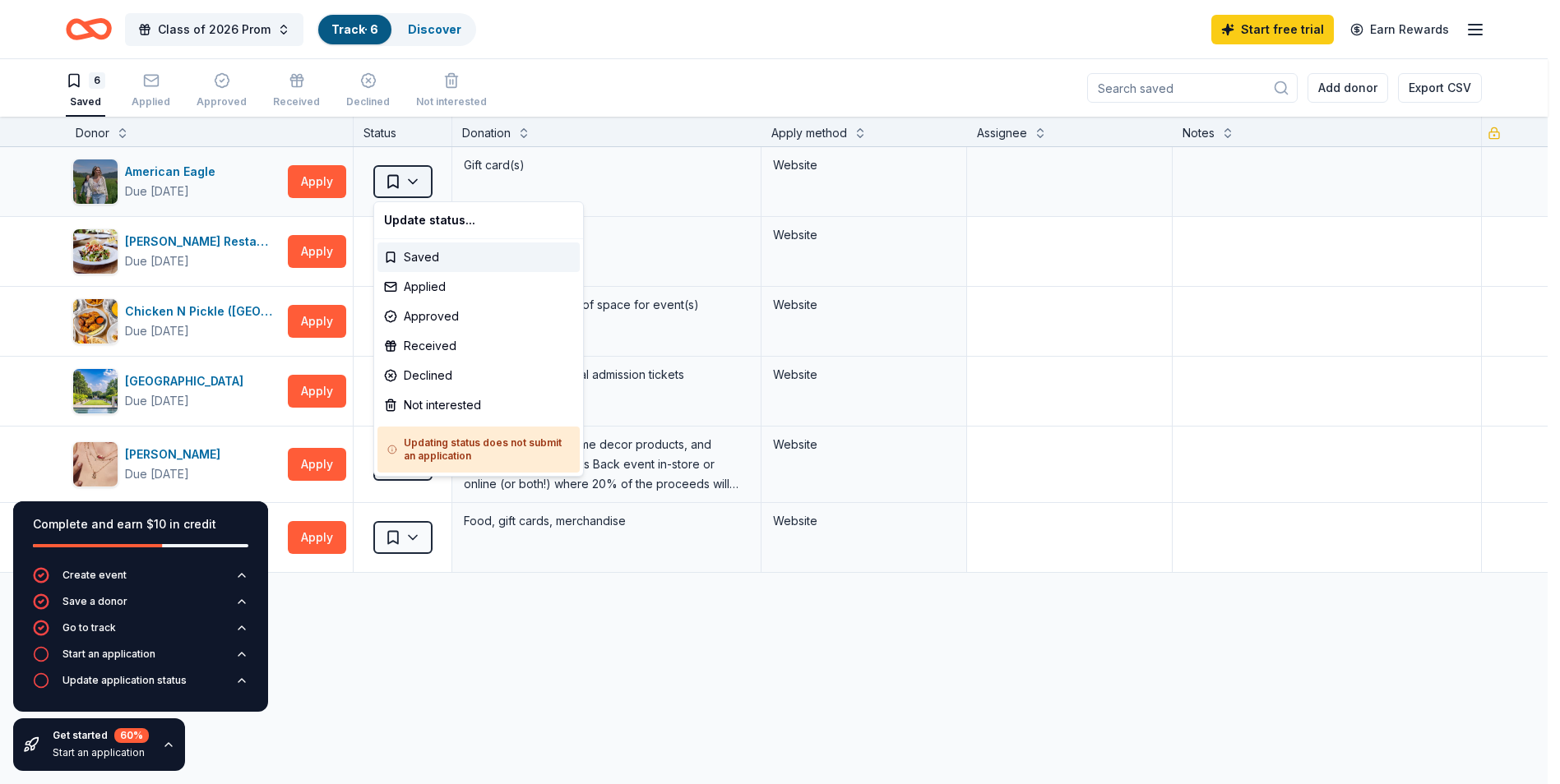
click at [395, 178] on html "Class of 2026 Prom Track · 6 Discover Start free trial Earn Rewards 6 Saved App…" at bounding box center [780, 392] width 1560 height 784
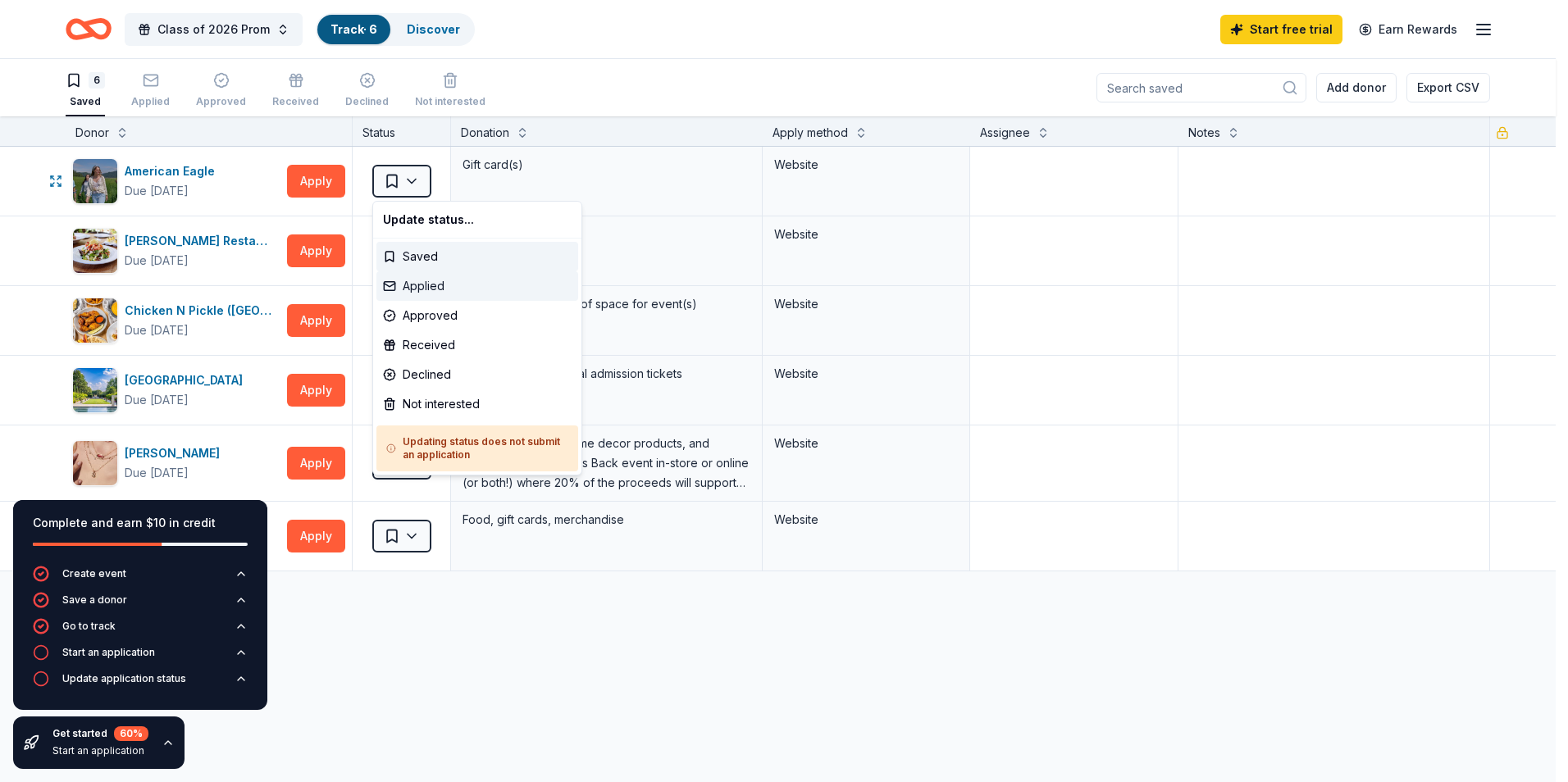
click at [427, 281] on div "Applied" at bounding box center [477, 287] width 202 height 30
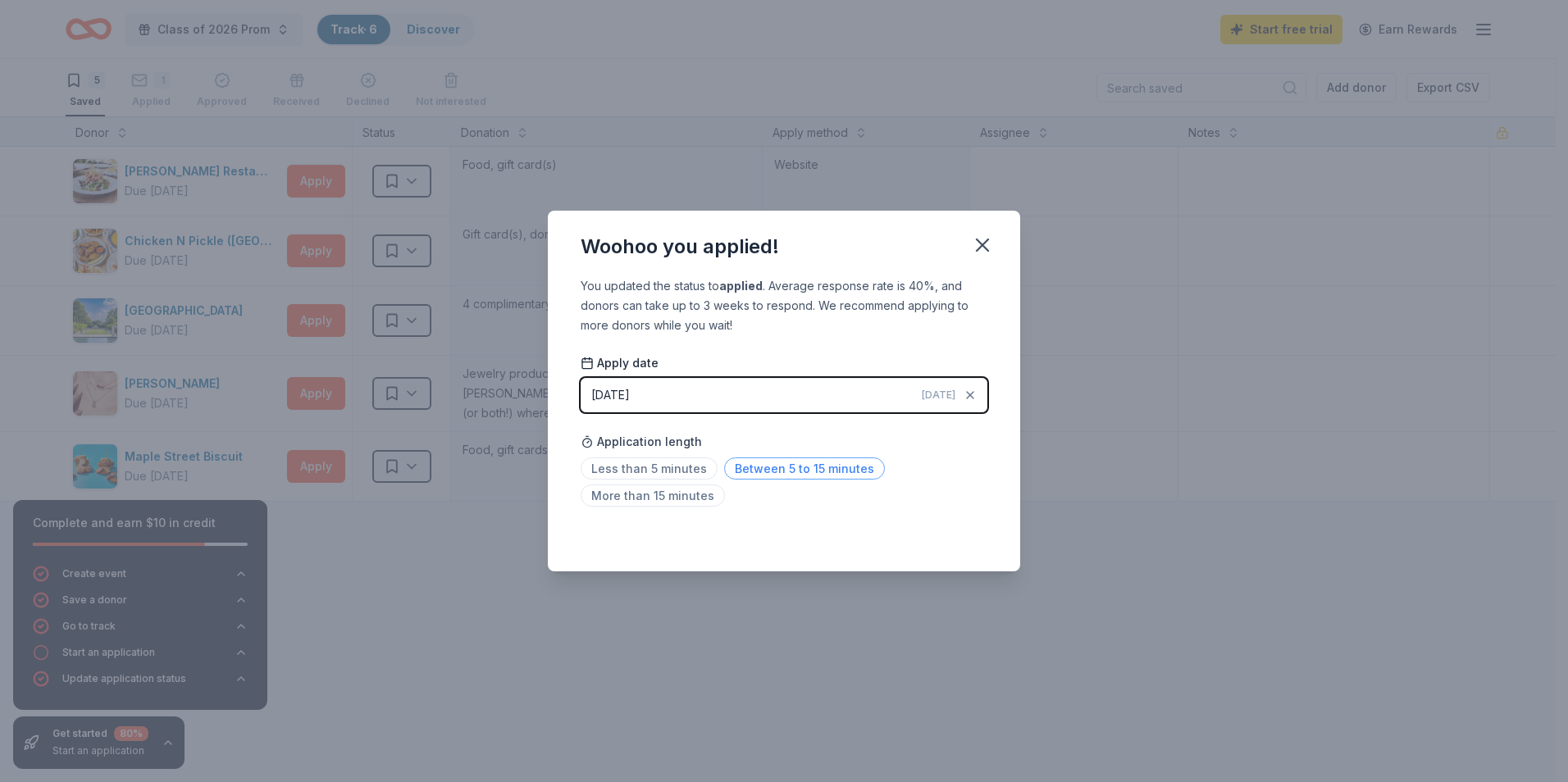
click at [744, 469] on span "Between 5 to 15 minutes" at bounding box center [805, 469] width 161 height 22
click at [981, 253] on icon "button" at bounding box center [982, 245] width 23 height 23
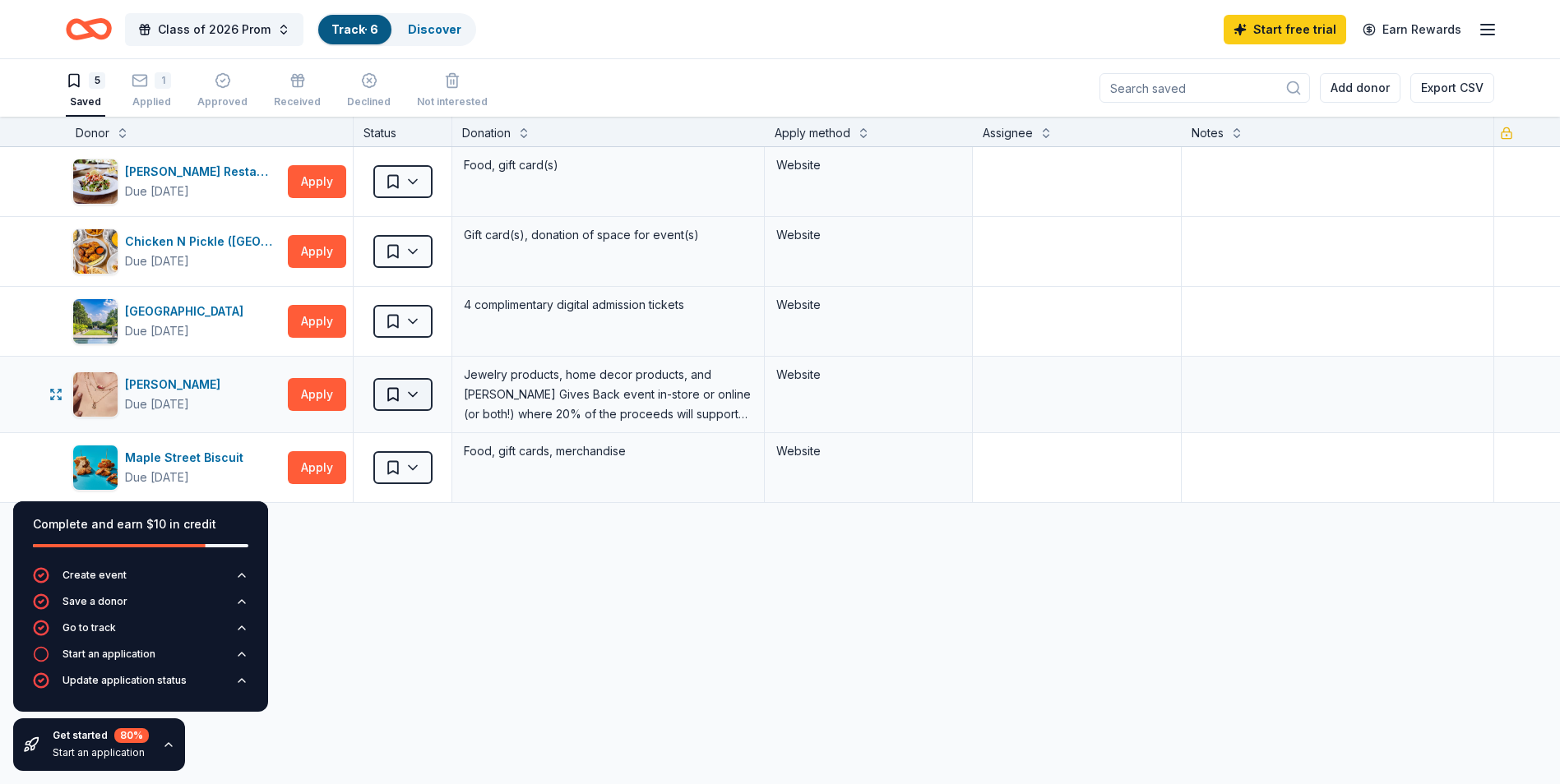
click at [418, 386] on html "Class of 2026 Prom Track · 6 Discover Start free trial Earn Rewards 5 Saved 1 A…" at bounding box center [780, 392] width 1560 height 784
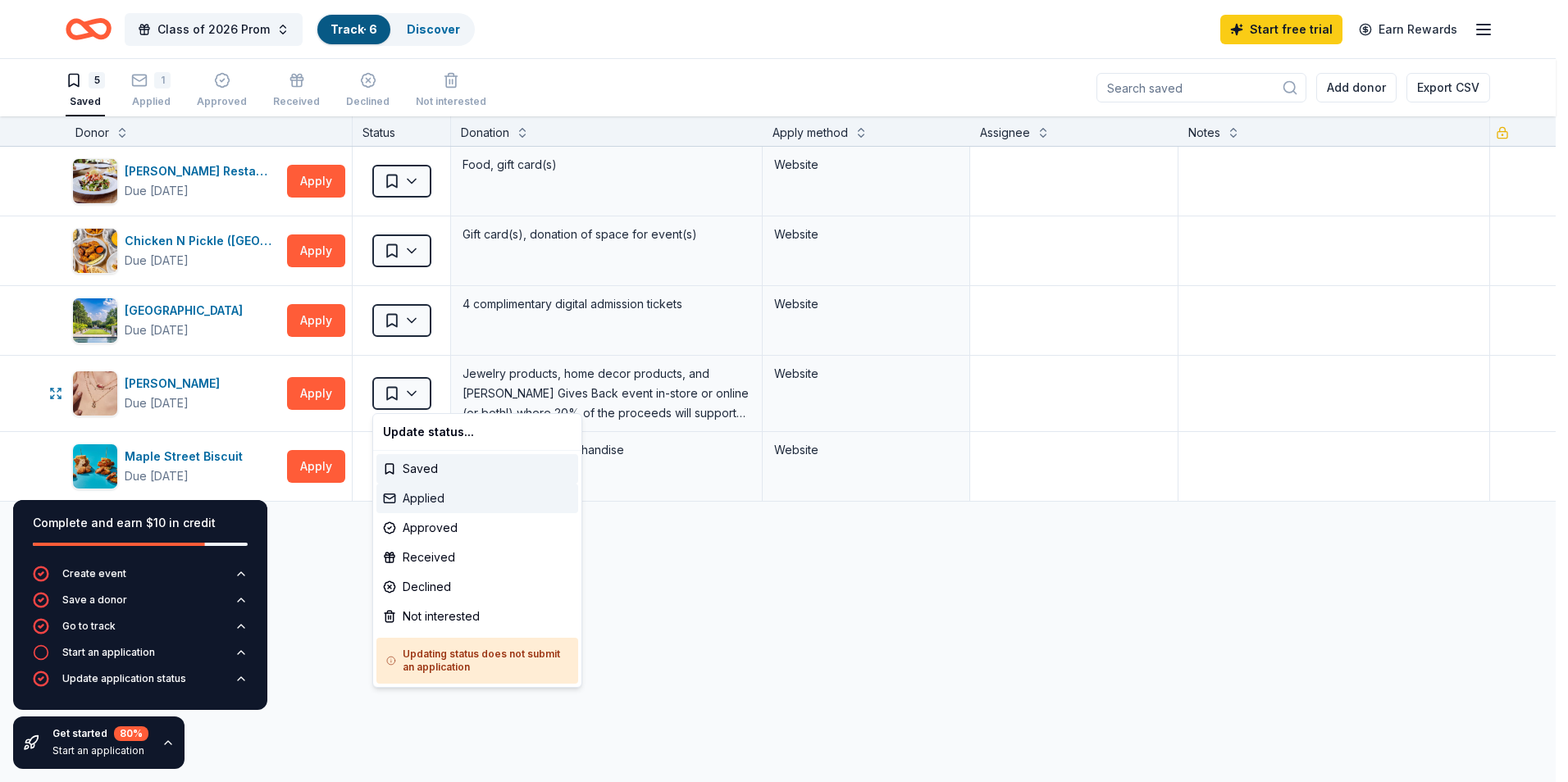
click at [425, 505] on div "Applied" at bounding box center [477, 498] width 202 height 30
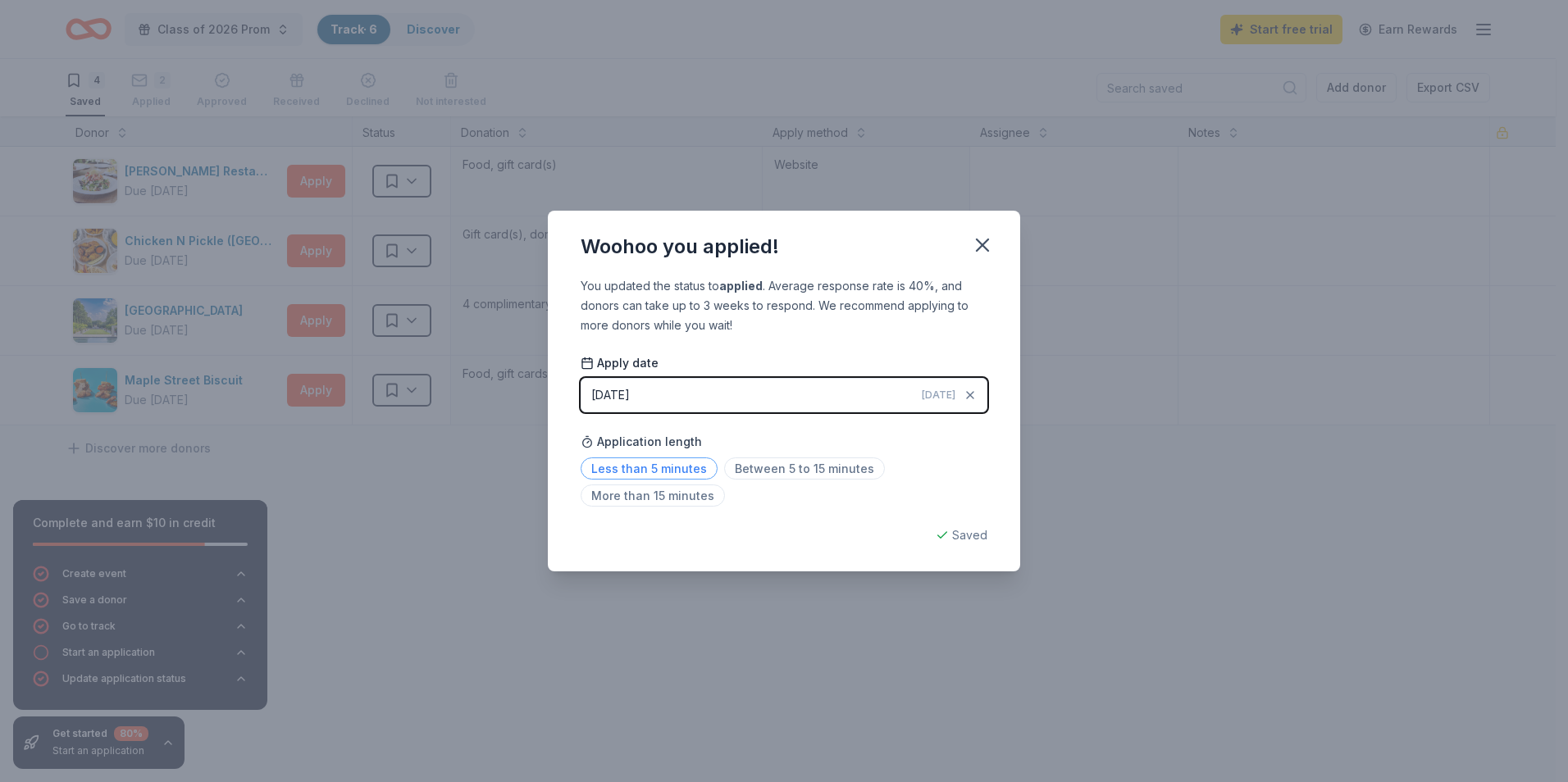
click at [650, 471] on span "Less than 5 minutes" at bounding box center [649, 469] width 137 height 22
click at [984, 245] on icon "button" at bounding box center [982, 245] width 23 height 23
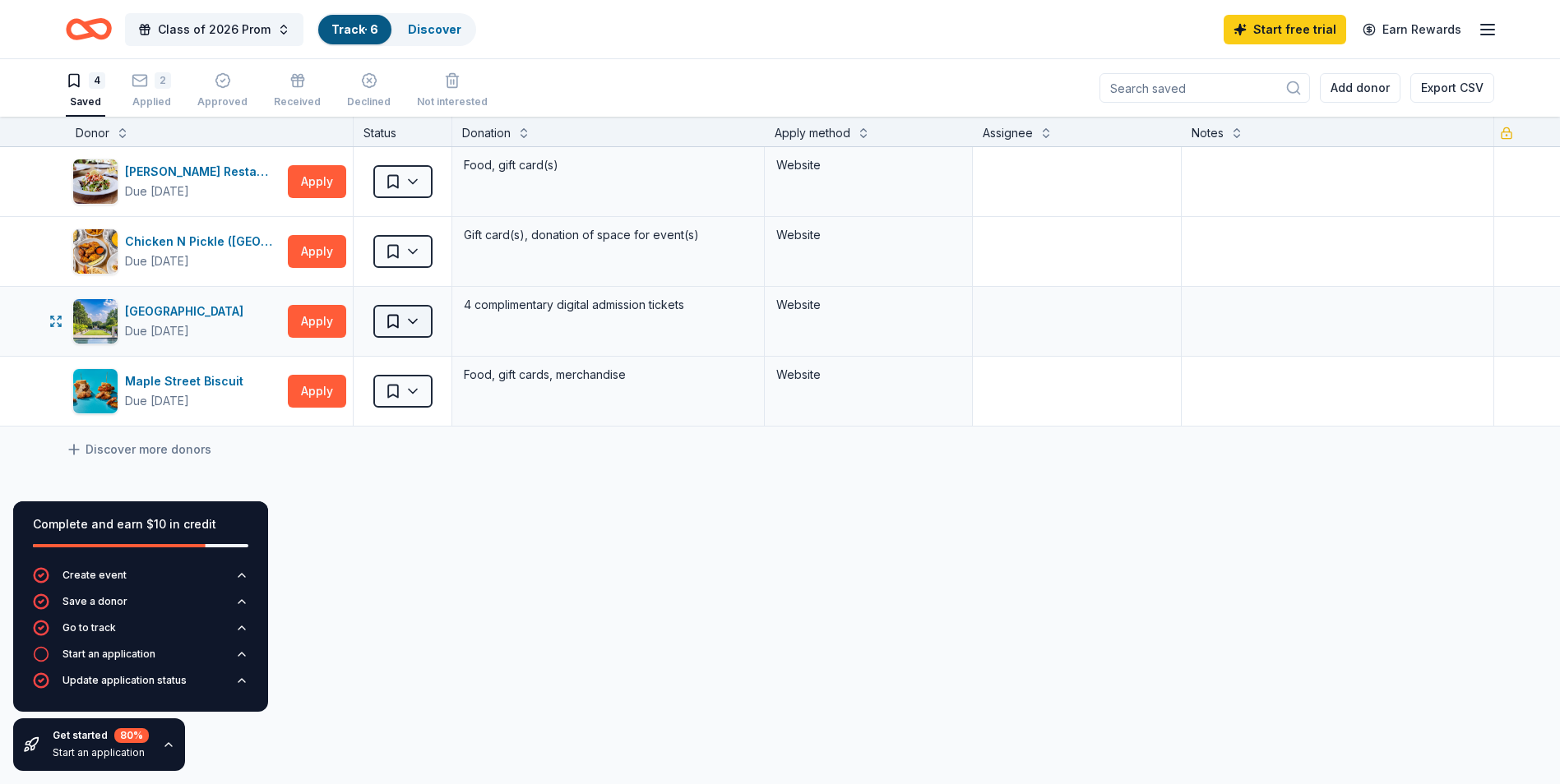
scroll to position [1, 0]
click at [101, 654] on div "Start an application" at bounding box center [109, 653] width 93 height 13
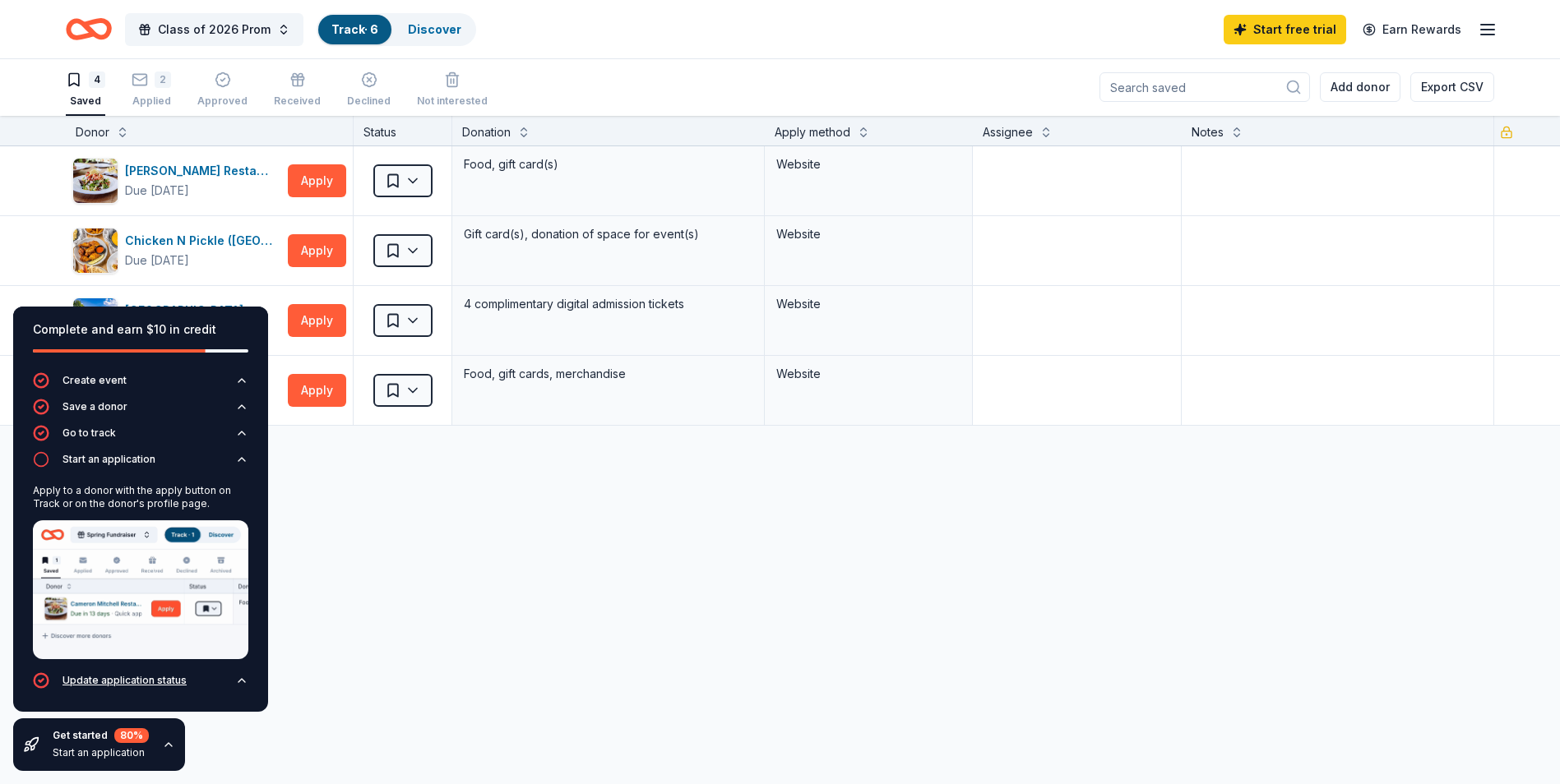
click at [143, 681] on div "Update application status" at bounding box center [125, 680] width 124 height 13
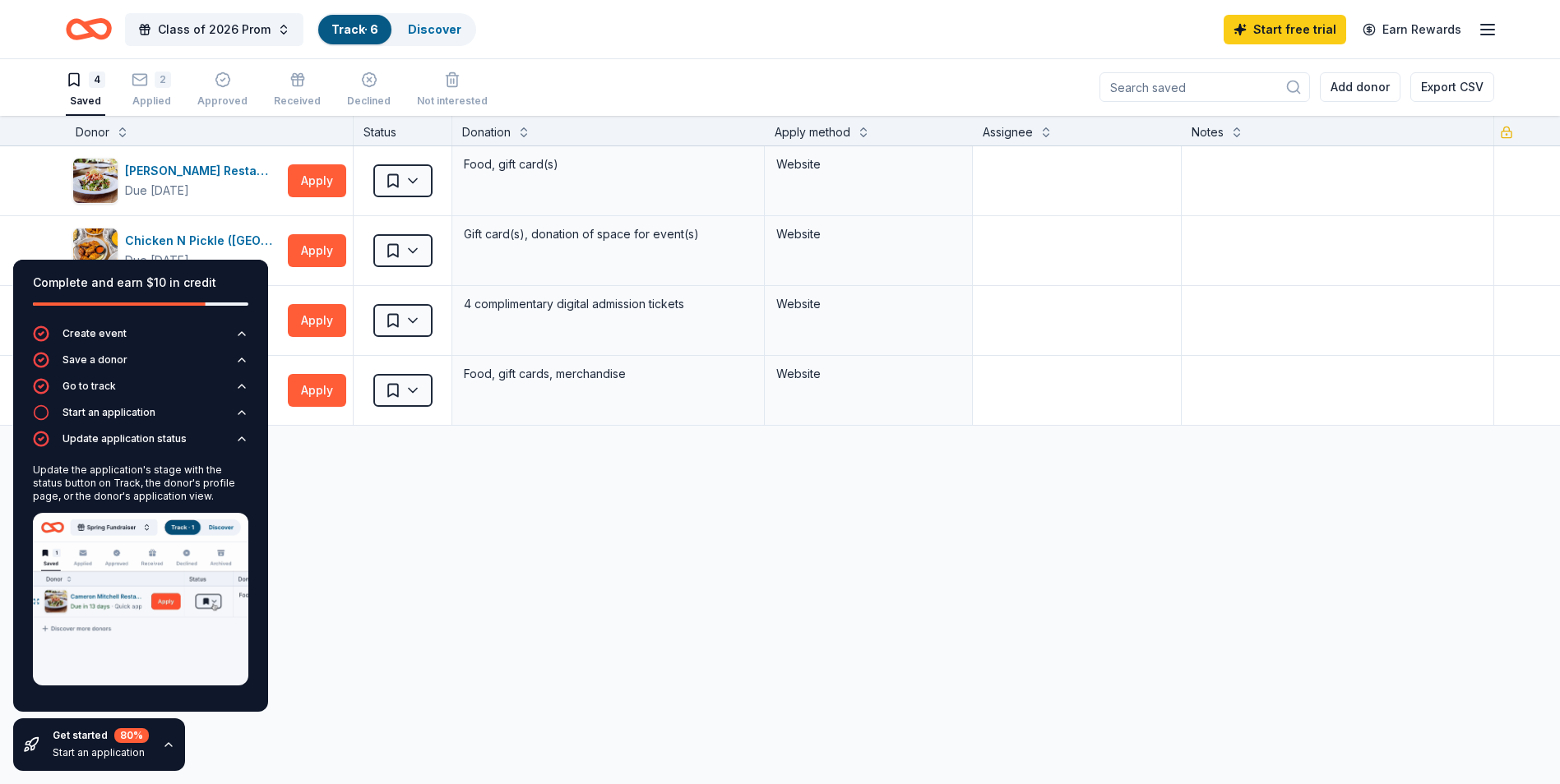
click at [323, 697] on div "Cameron Mitchell Restaurants Due in 235 days Apply Saved Food, gift card(s) Web…" at bounding box center [780, 441] width 1560 height 588
click at [162, 739] on icon "button" at bounding box center [168, 744] width 13 height 13
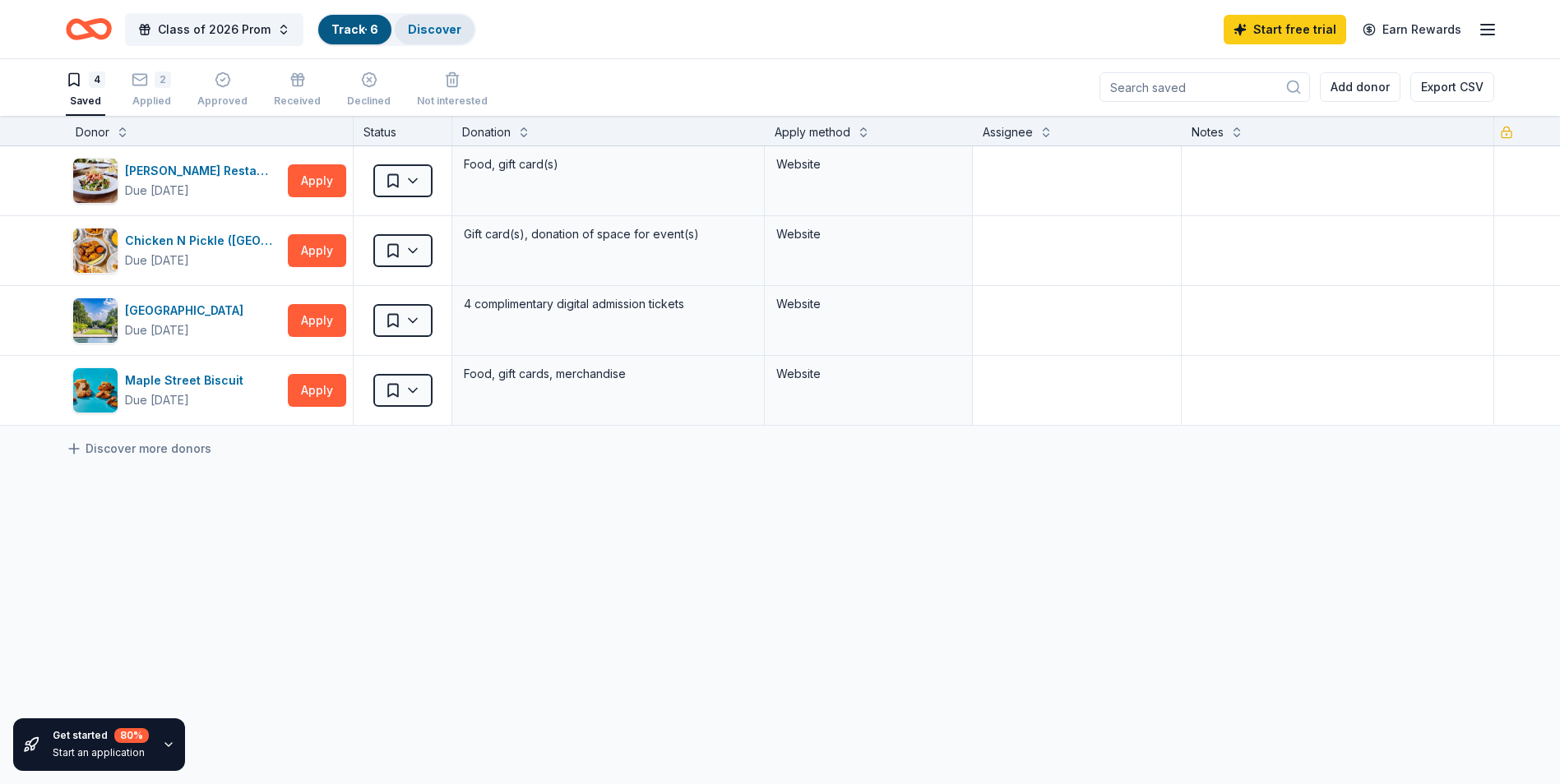
click at [442, 26] on link "Discover" at bounding box center [435, 29] width 54 height 14
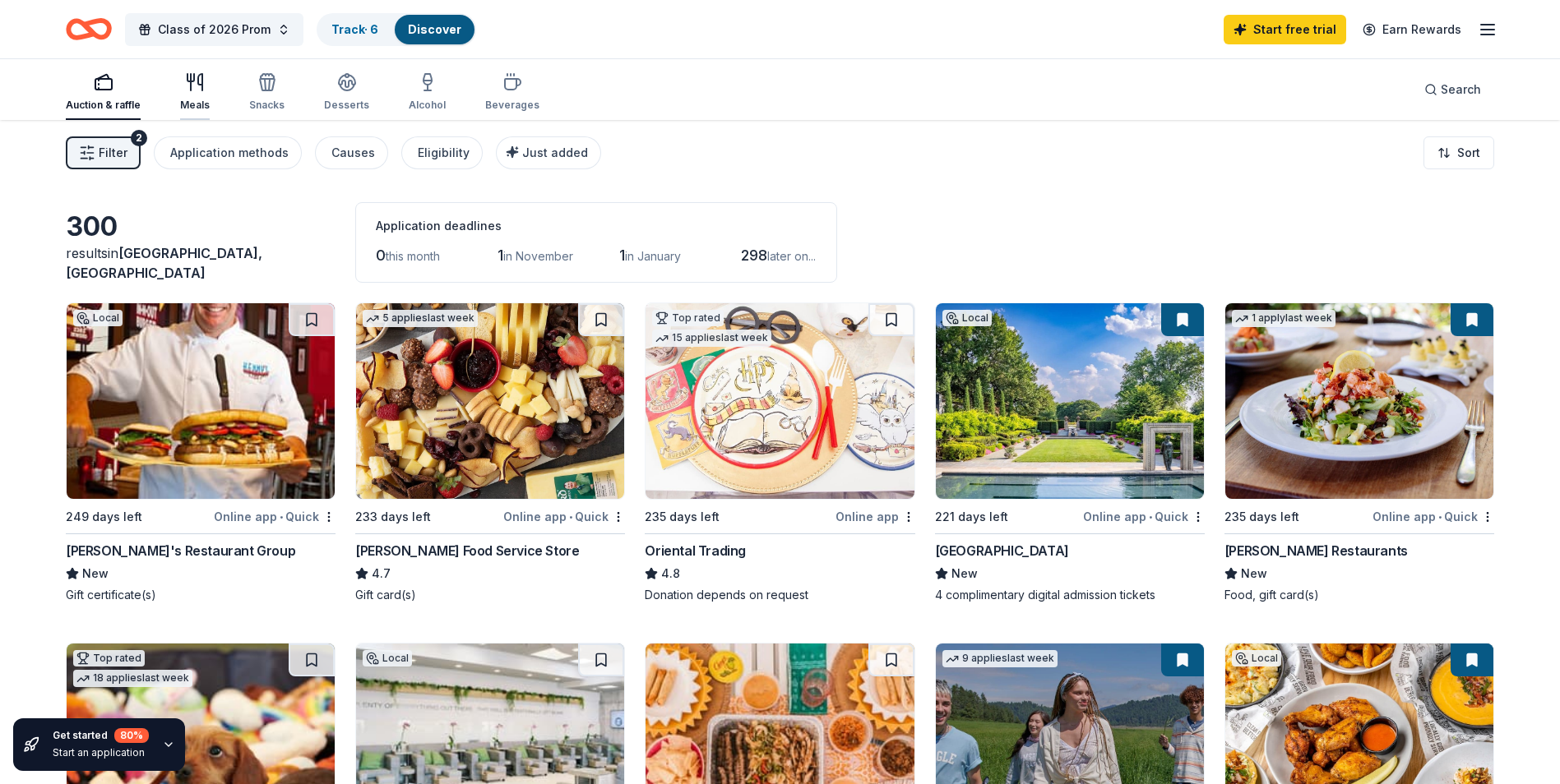
click at [200, 82] on icon "button" at bounding box center [195, 83] width 20 height 20
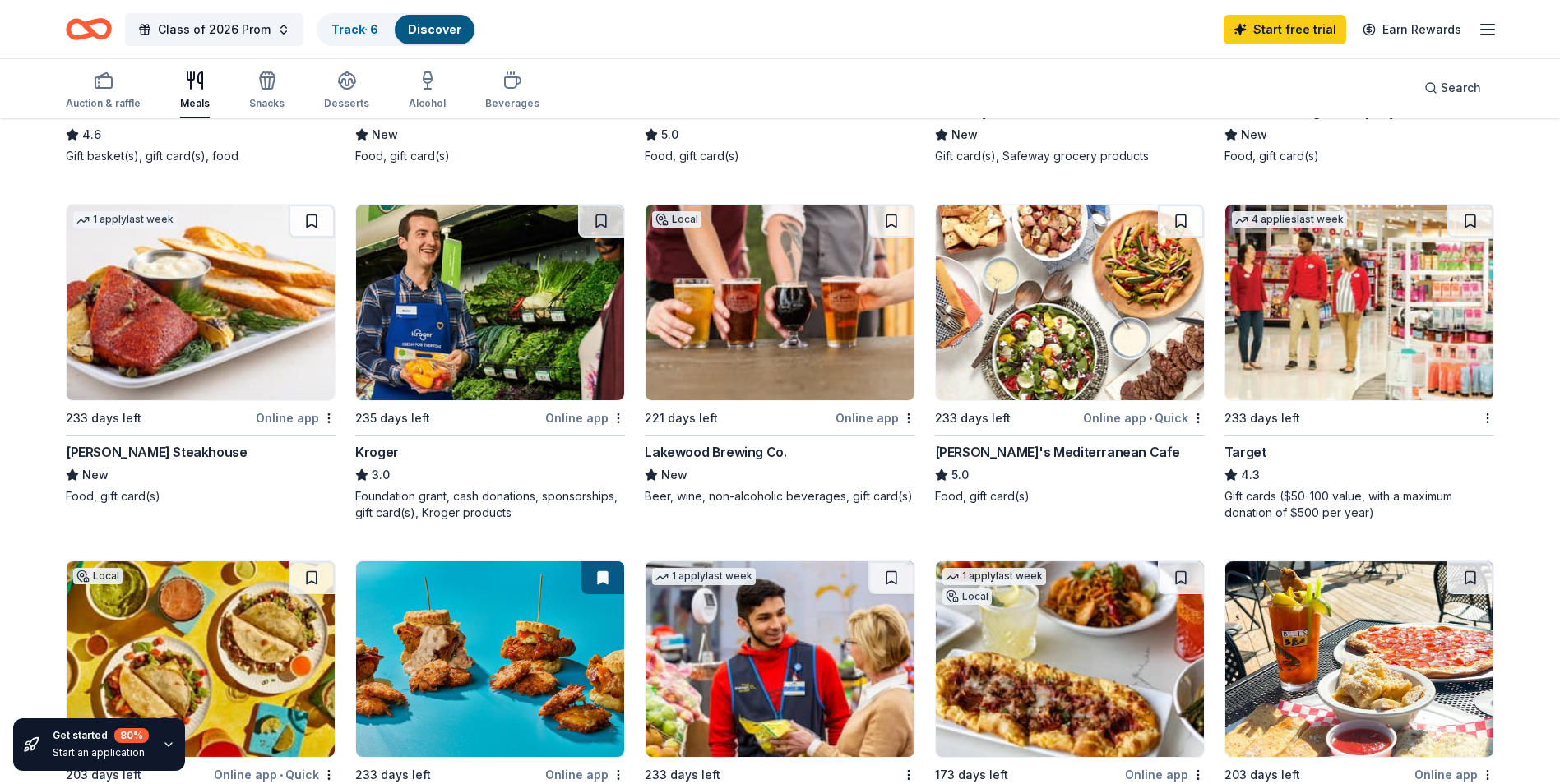
scroll to position [740, 0]
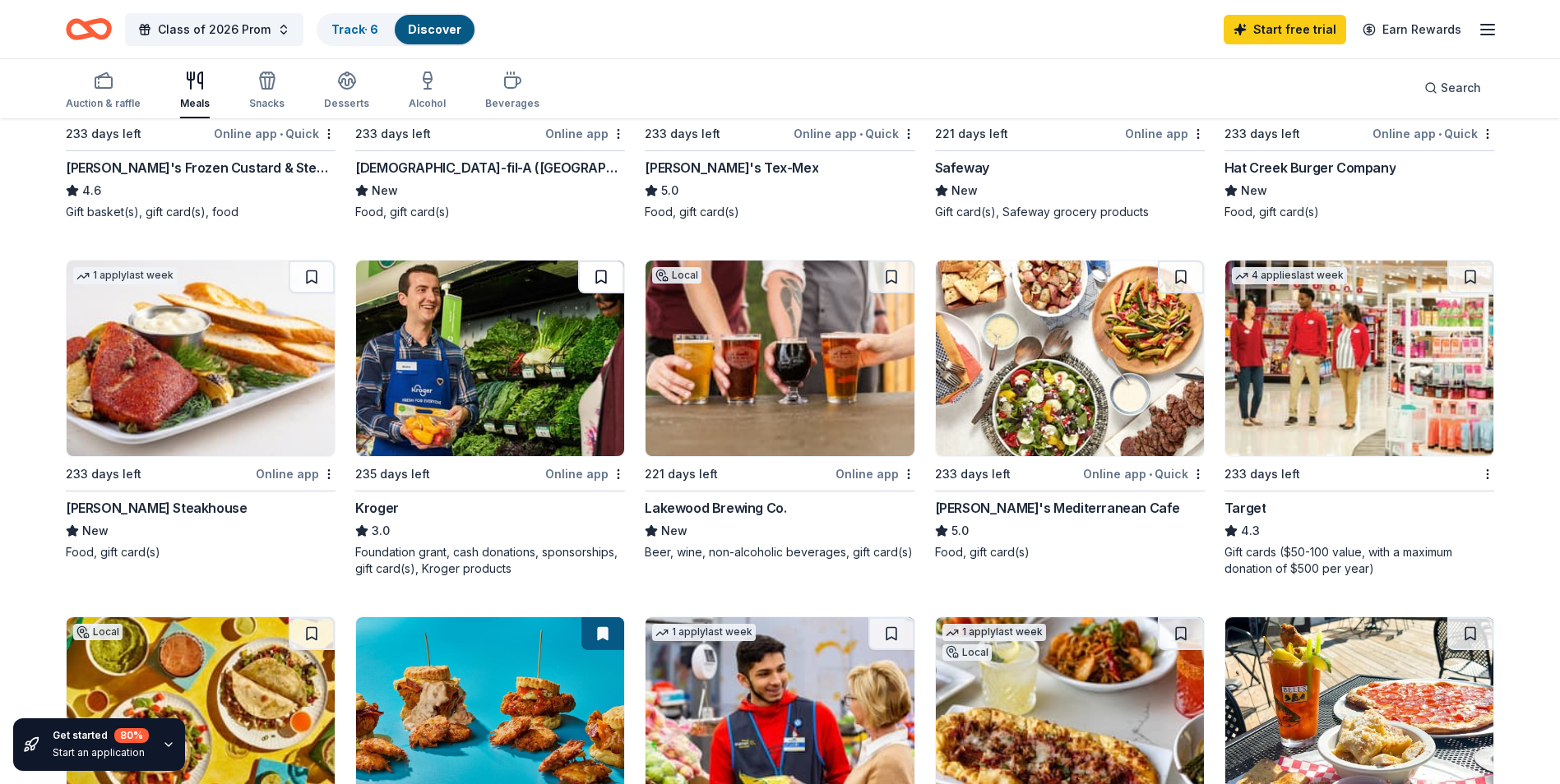
click at [600, 276] on button at bounding box center [601, 276] width 46 height 33
click at [576, 472] on div "Online app" at bounding box center [585, 474] width 80 height 21
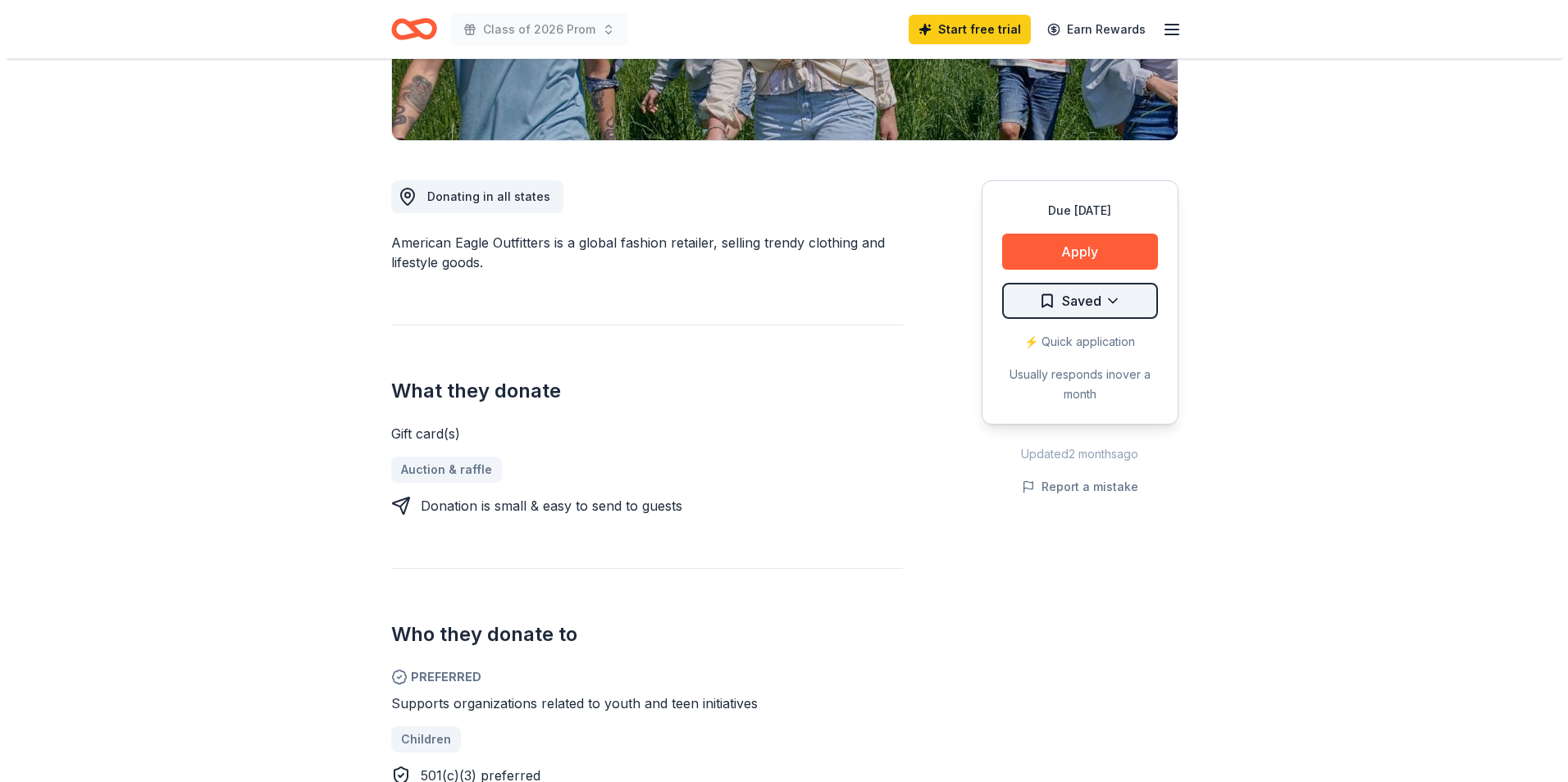
scroll to position [328, 0]
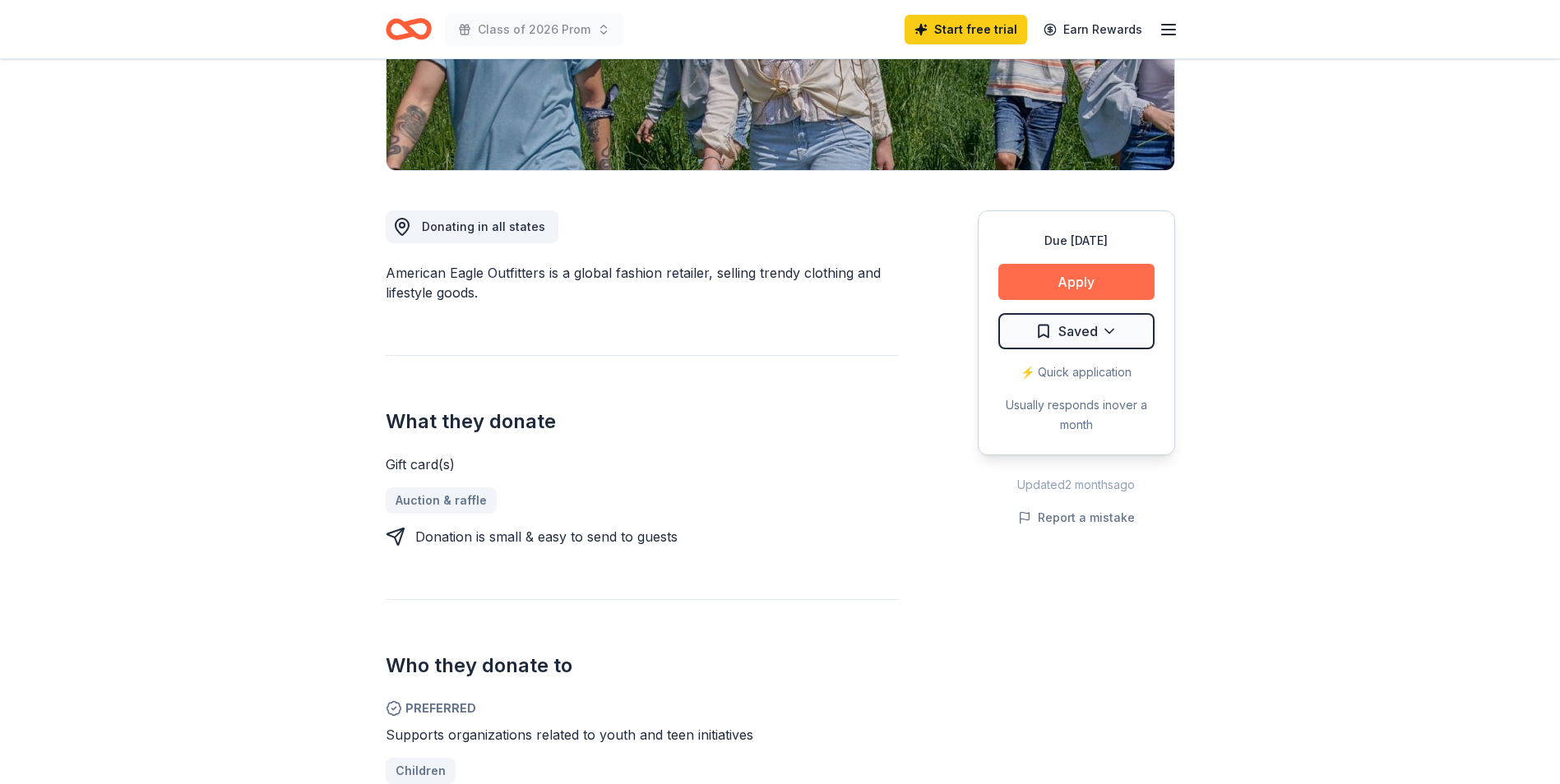
click at [1054, 278] on button "Apply" at bounding box center [1076, 282] width 157 height 36
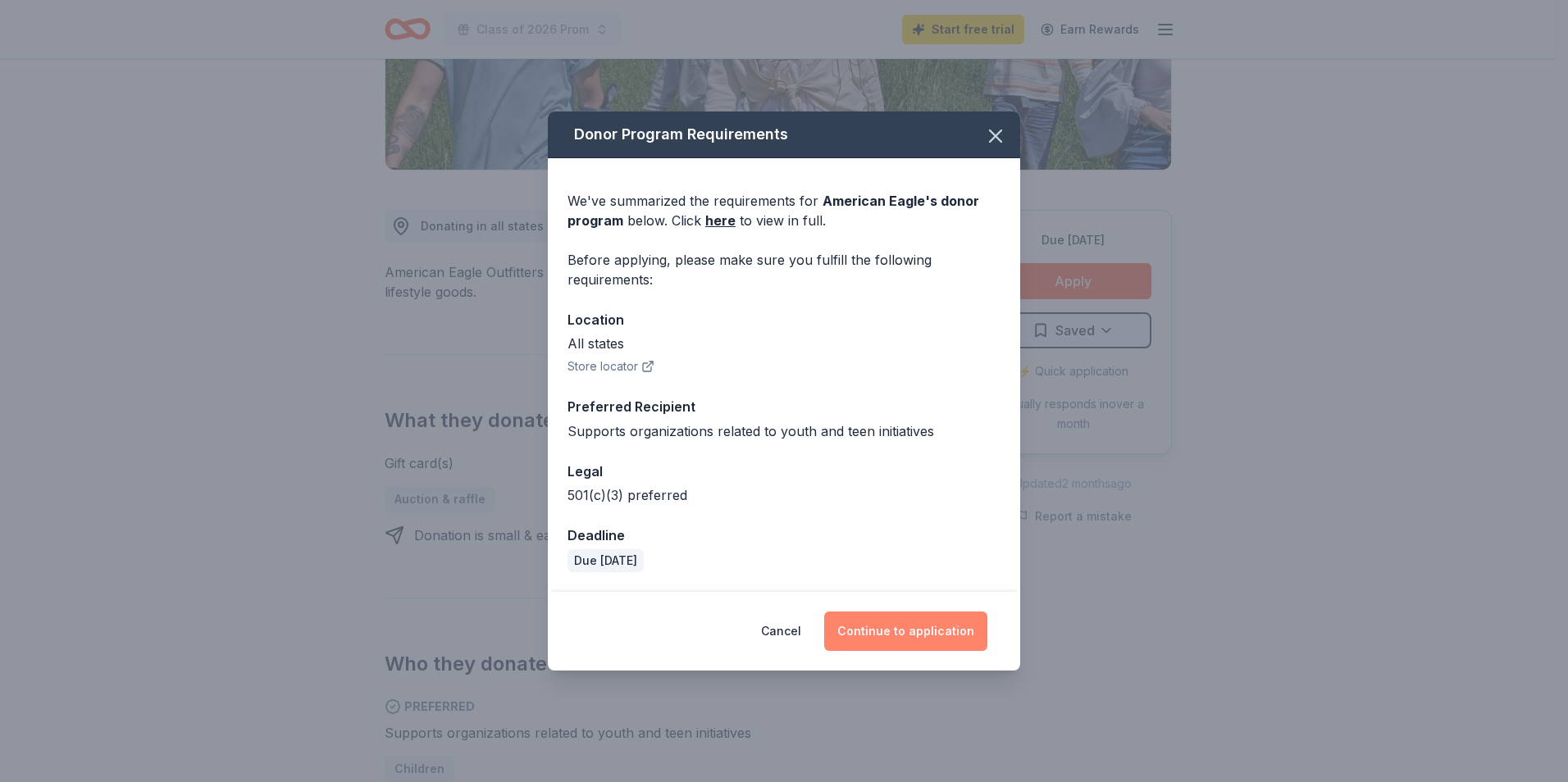
click at [931, 627] on button "Continue to application" at bounding box center [905, 632] width 163 height 40
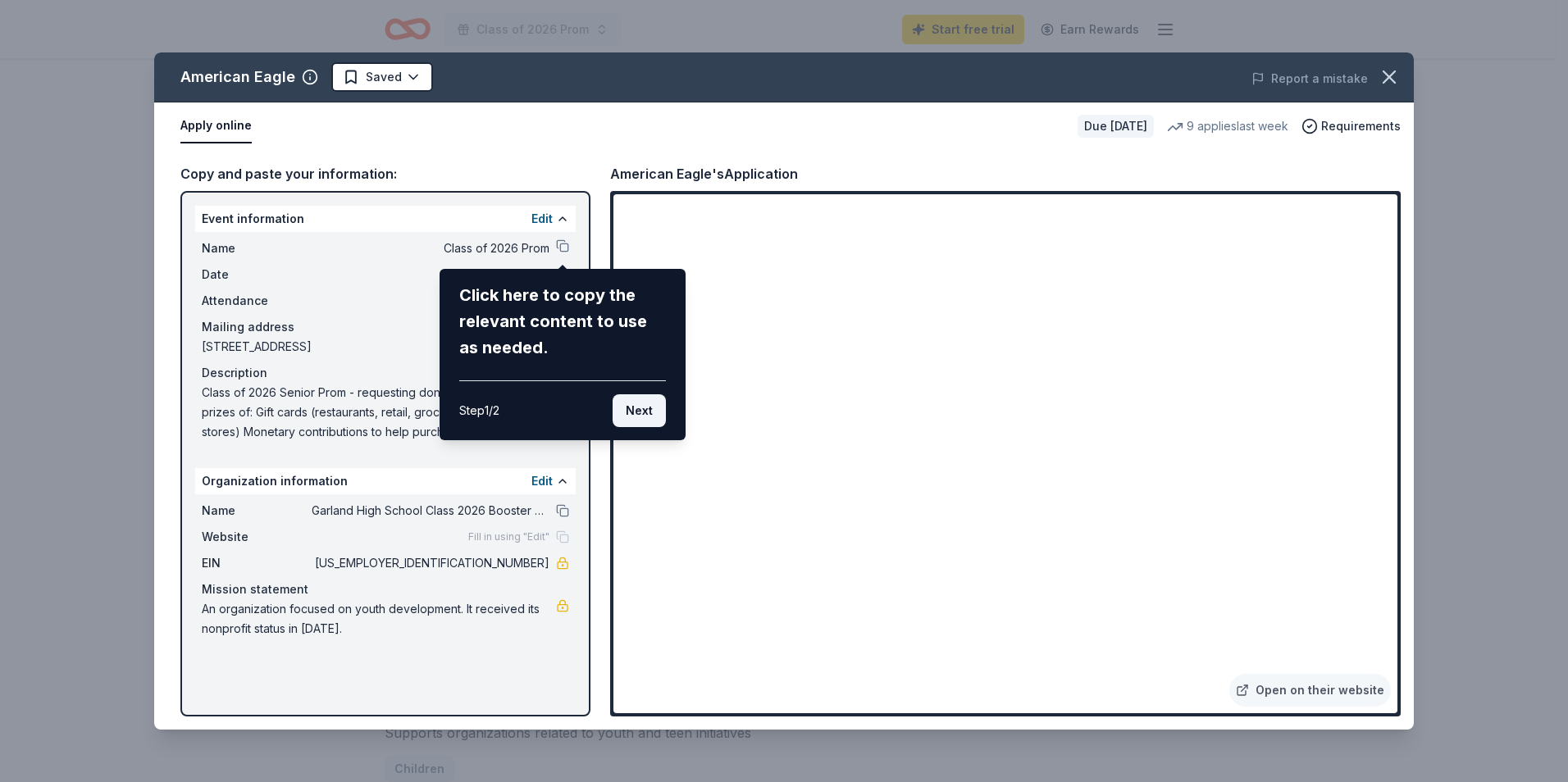
click at [651, 408] on button "Next" at bounding box center [640, 410] width 54 height 33
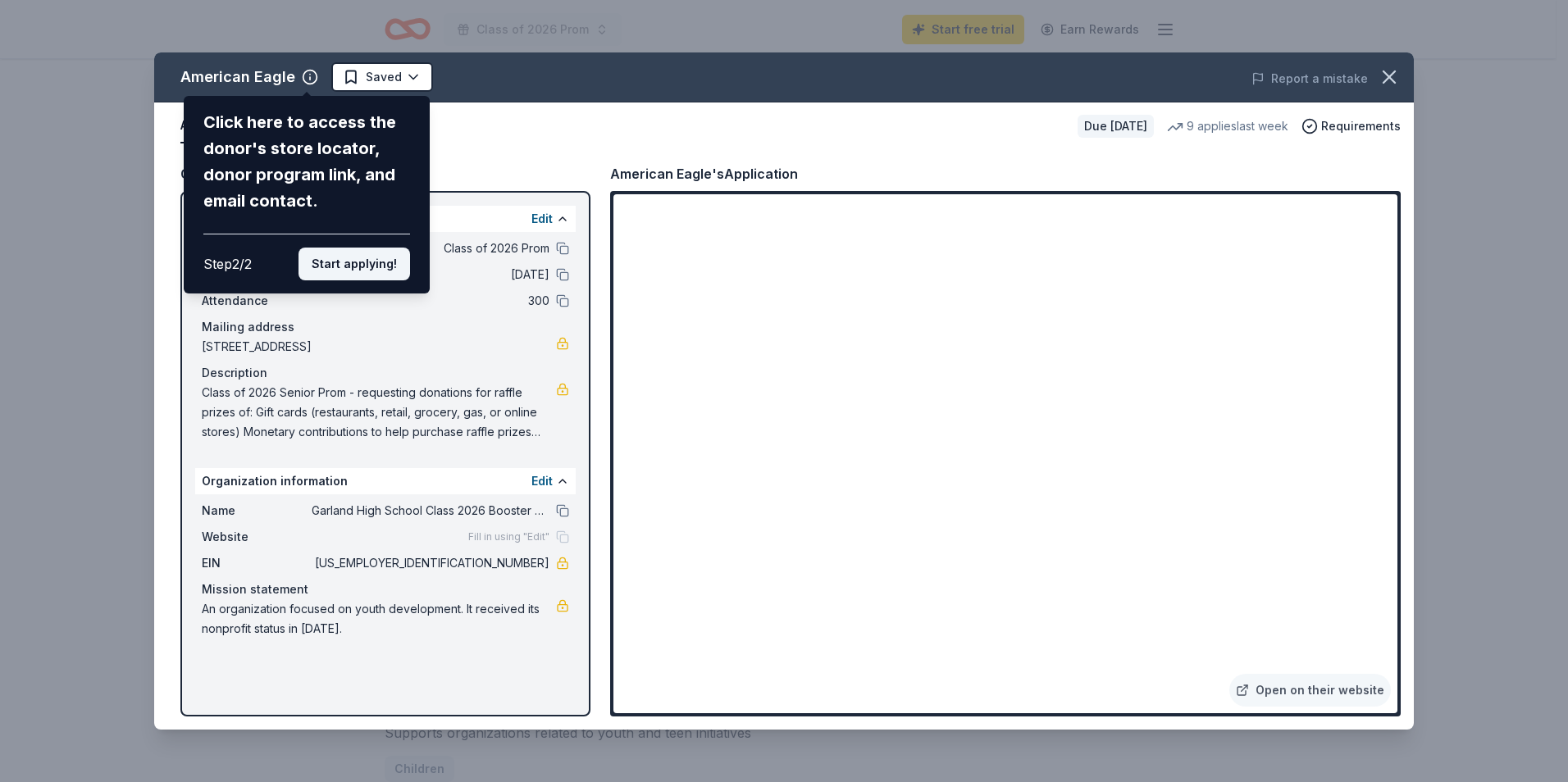
click at [385, 268] on button "Start applying!" at bounding box center [354, 264] width 111 height 33
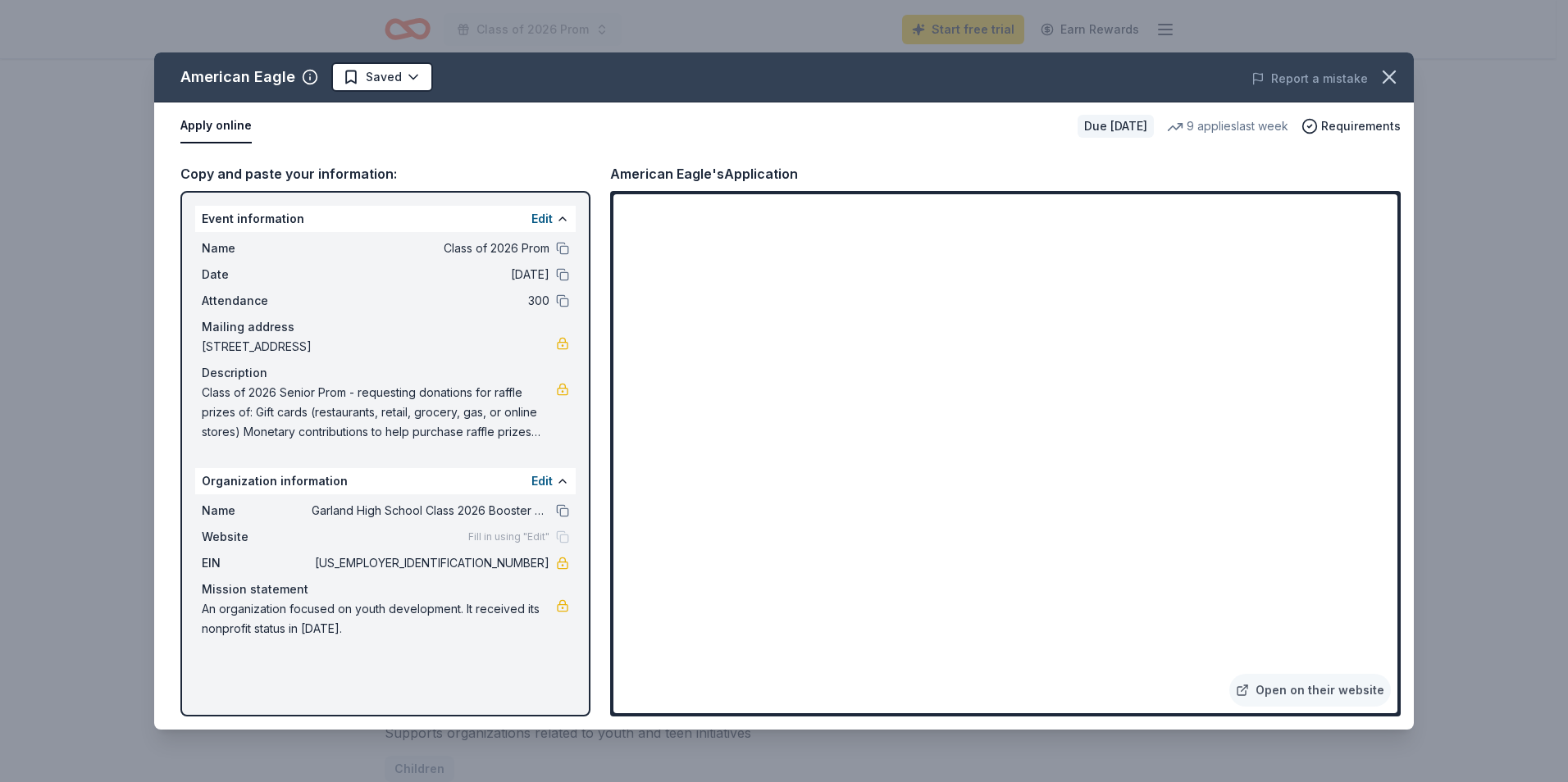
click at [758, 464] on div "American Eagle Saved Report a mistake Apply online Due in 233 days 9 applies la…" at bounding box center [784, 391] width 1260 height 678
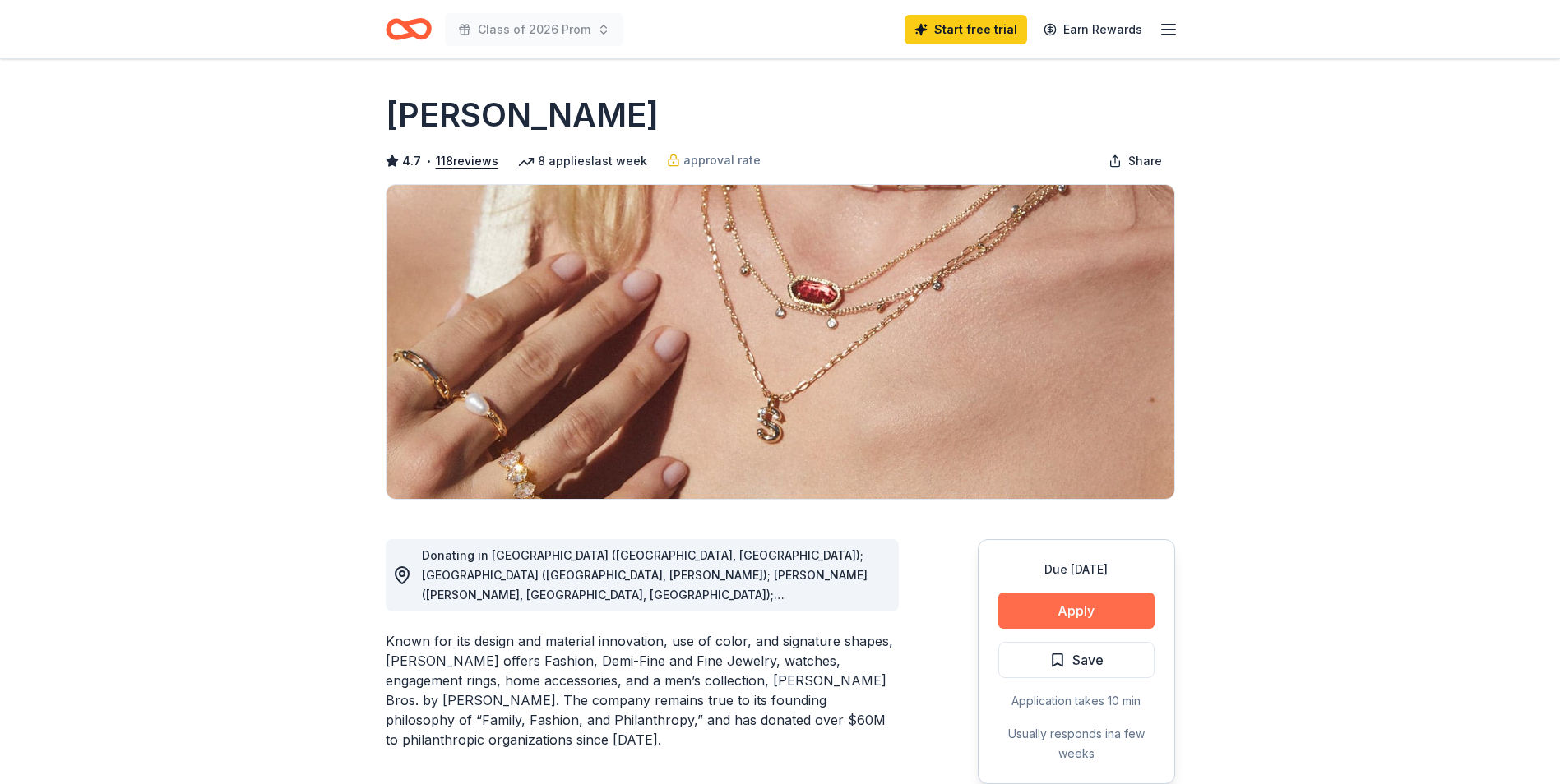
click at [1085, 610] on button "Apply" at bounding box center [1076, 610] width 157 height 36
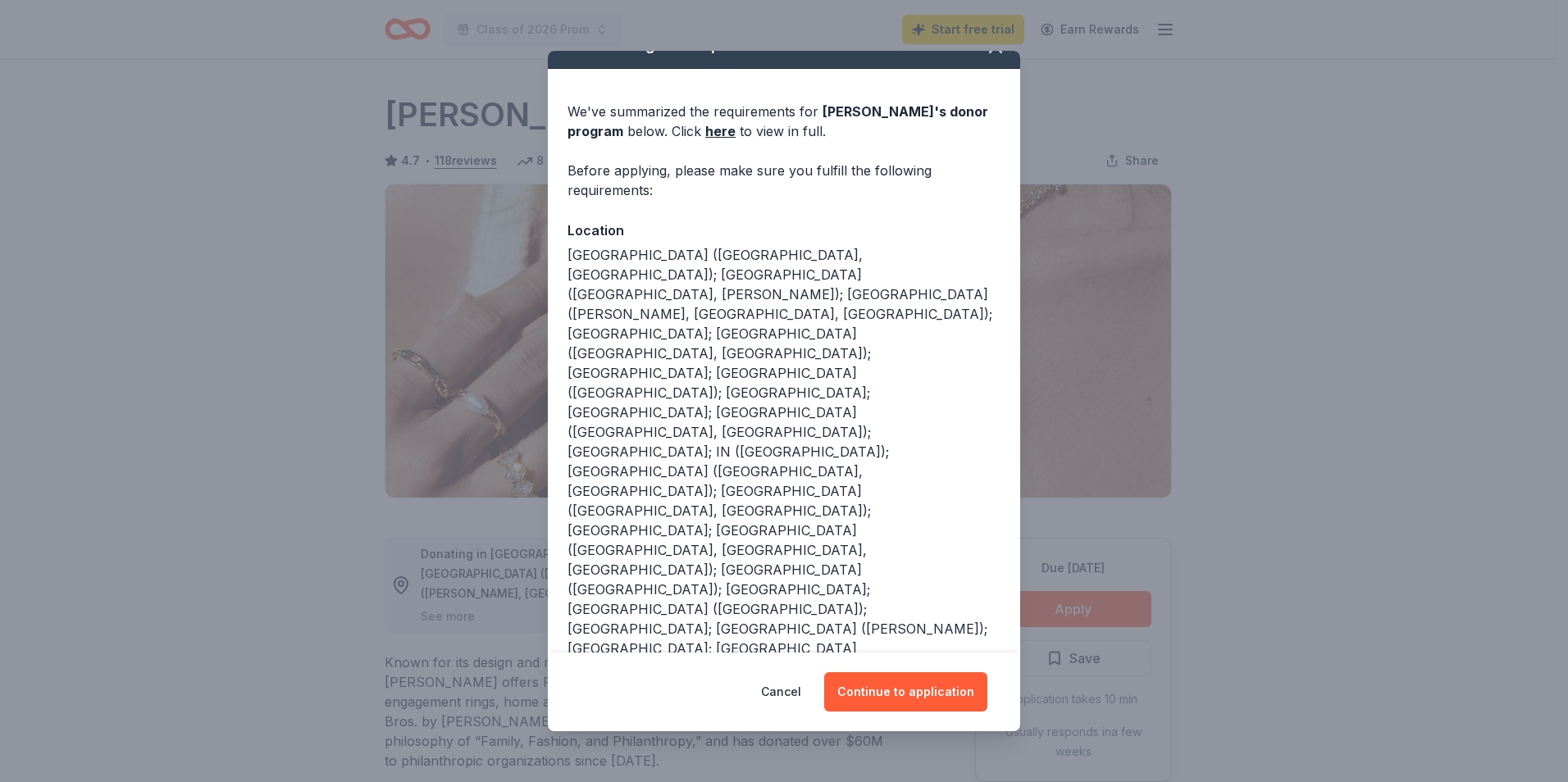
scroll to position [37, 0]
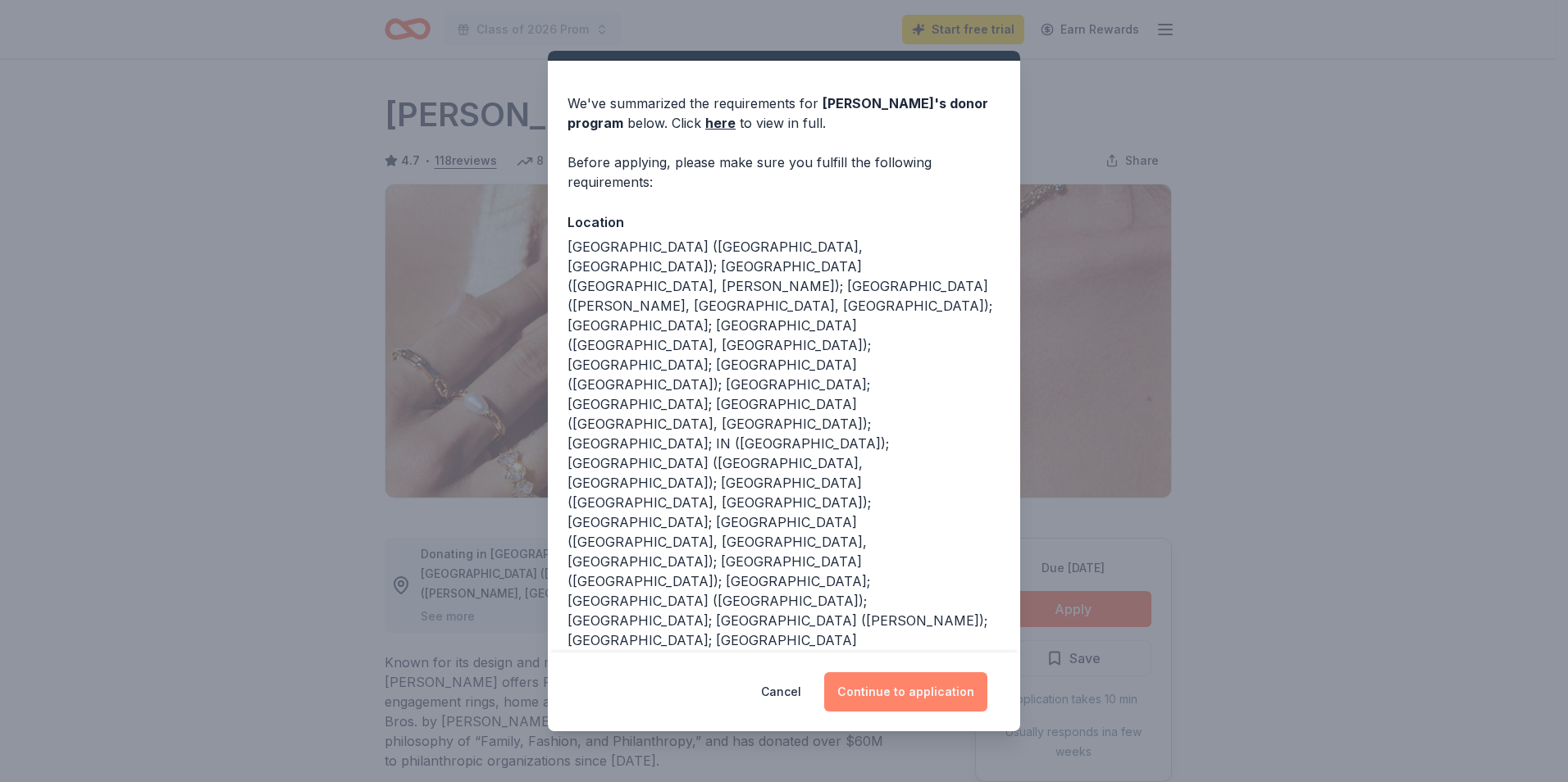
click at [896, 679] on button "Continue to application" at bounding box center [905, 692] width 163 height 40
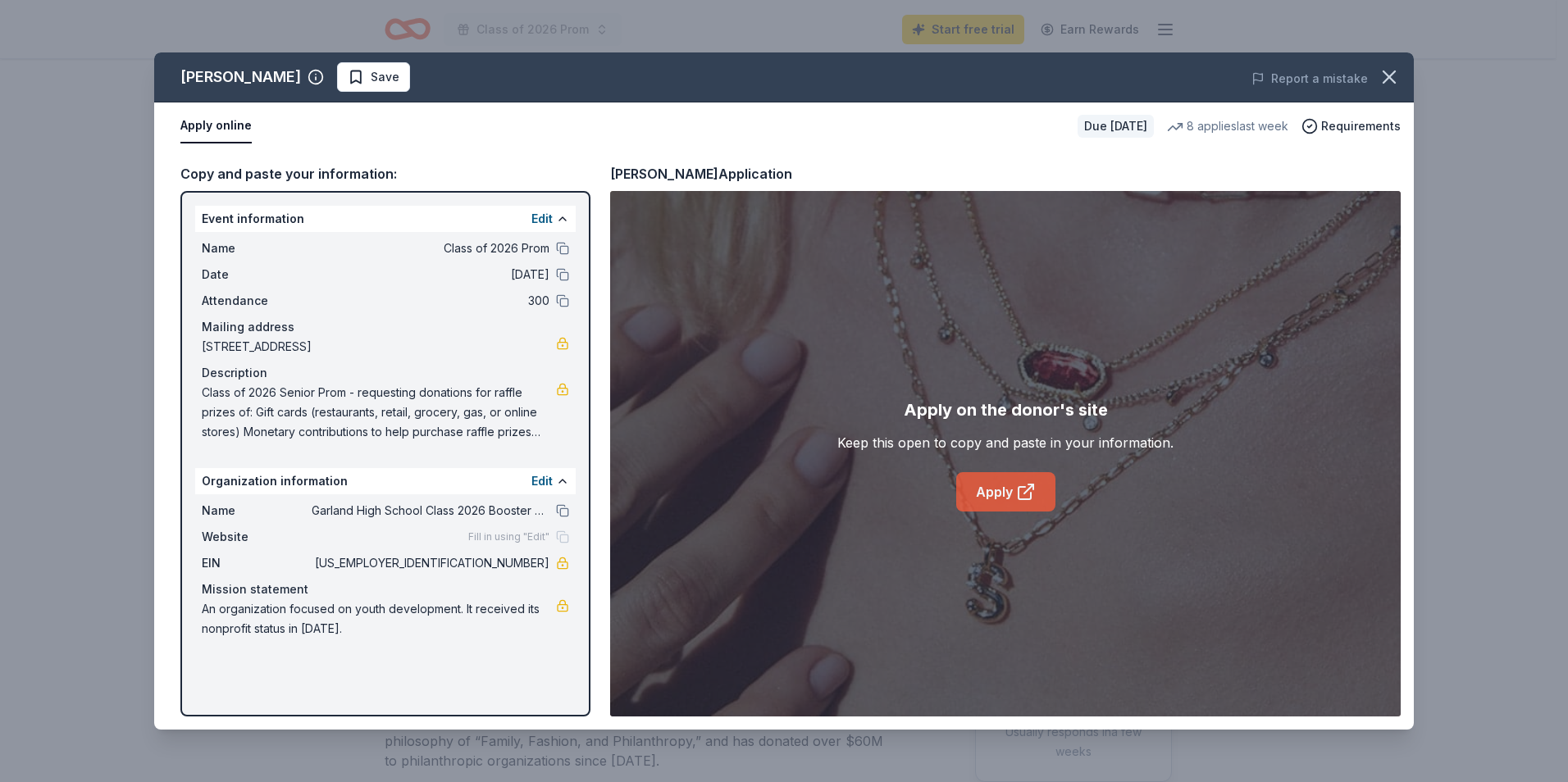
click at [992, 502] on link "Apply" at bounding box center [1006, 492] width 99 height 40
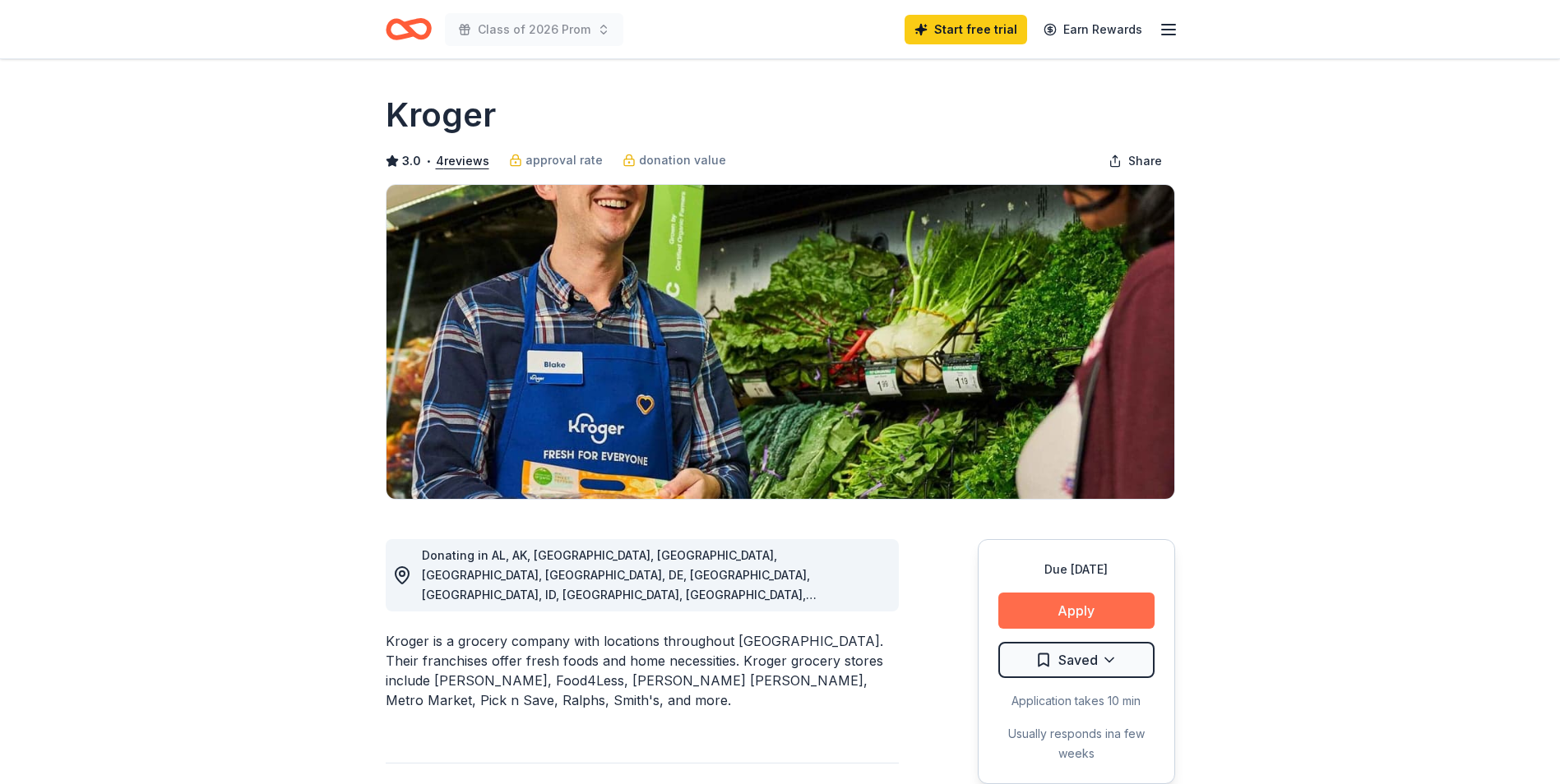
click at [1089, 599] on button "Apply" at bounding box center [1076, 610] width 157 height 36
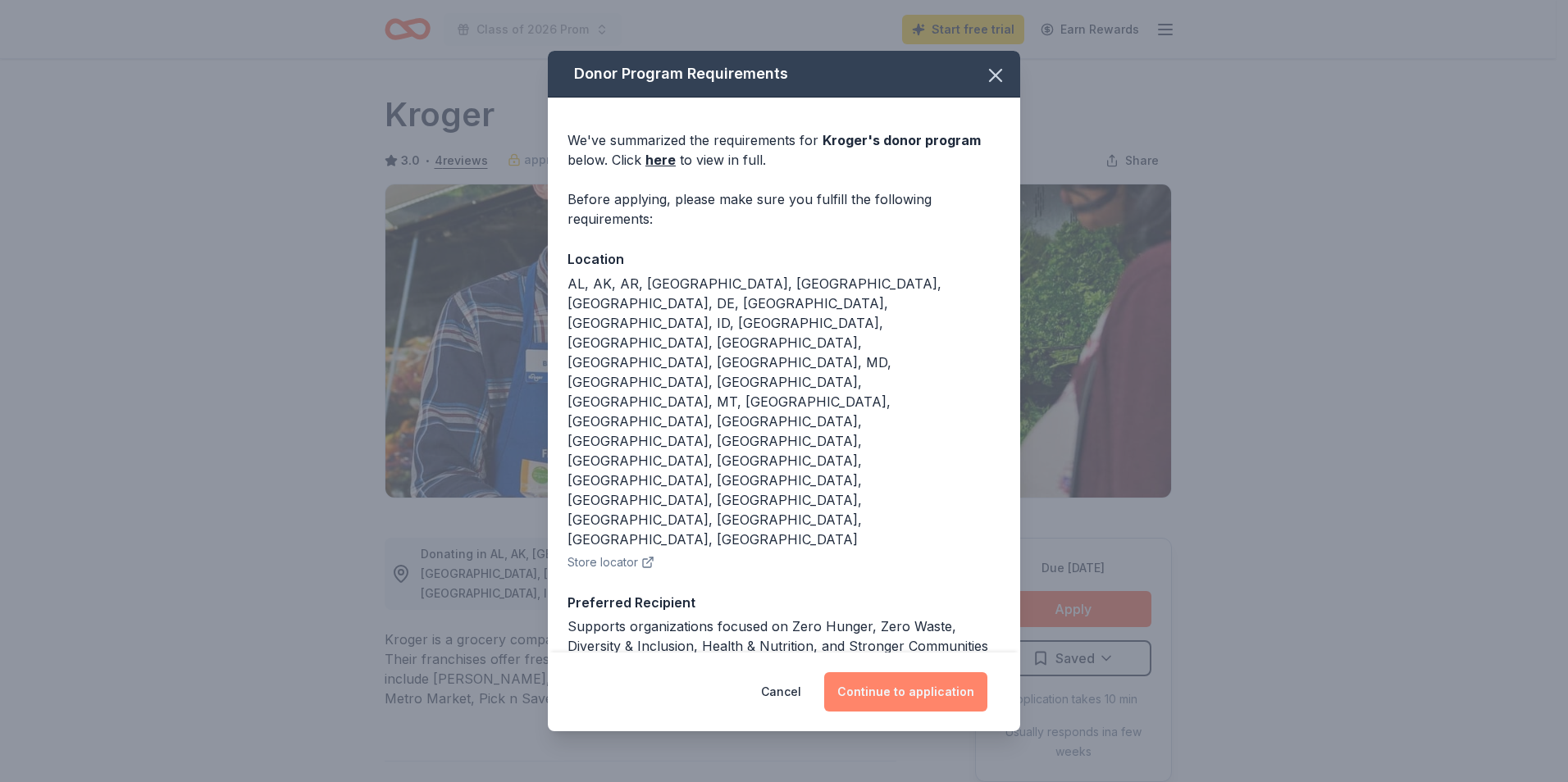
click at [898, 673] on button "Continue to application" at bounding box center [905, 692] width 163 height 40
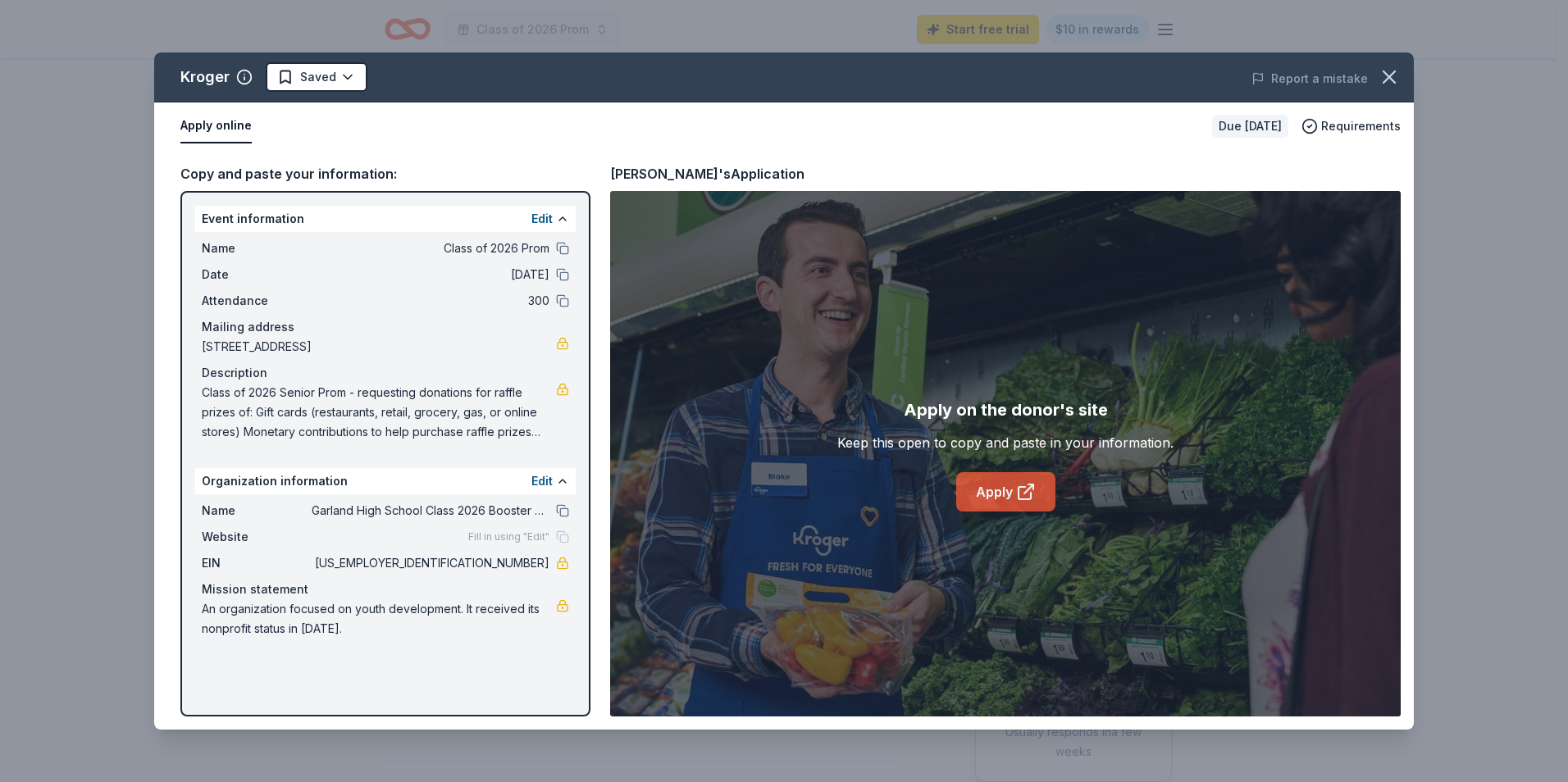
click at [1000, 489] on link "Apply" at bounding box center [1006, 492] width 99 height 40
